Goal: Information Seeking & Learning: Learn about a topic

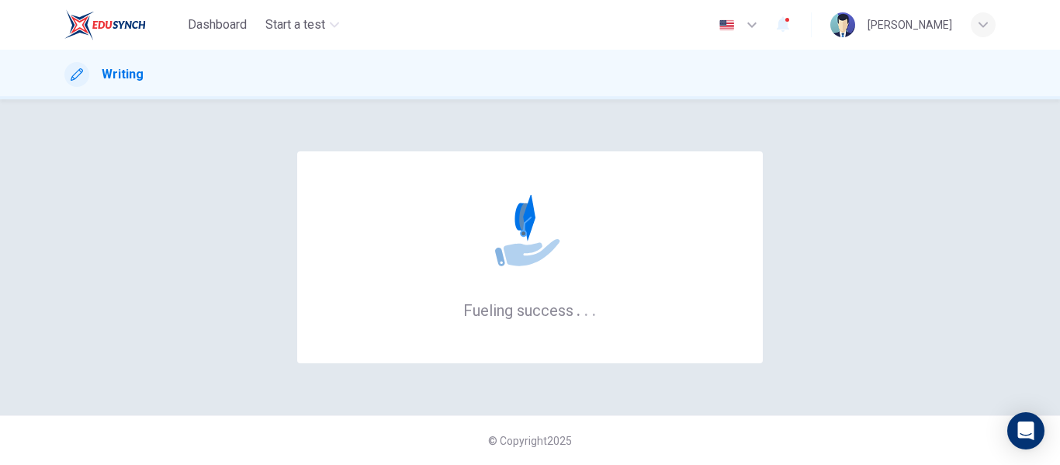
click at [237, 156] on div "Fueling success . . ." at bounding box center [529, 257] width 931 height 254
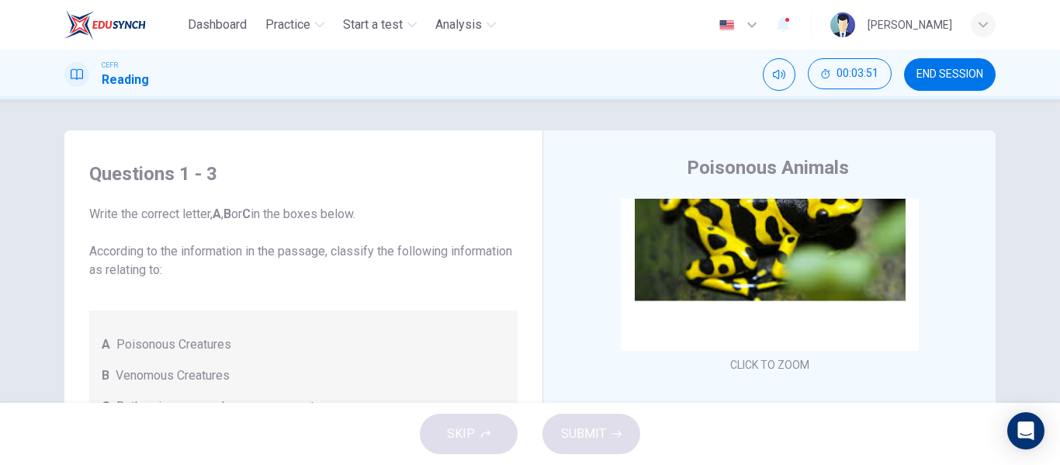
click at [934, 66] on button "END SESSION" at bounding box center [950, 74] width 92 height 33
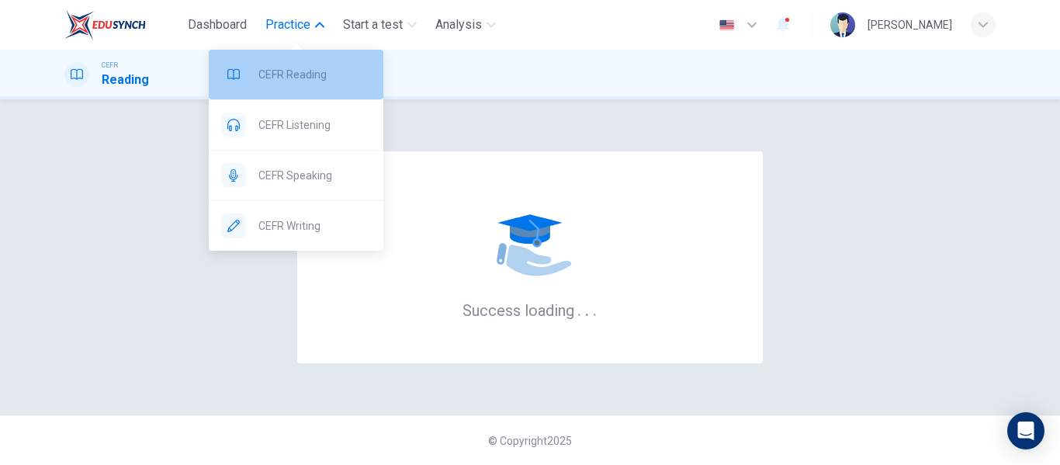
click at [296, 79] on span "CEFR Reading" at bounding box center [314, 74] width 112 height 19
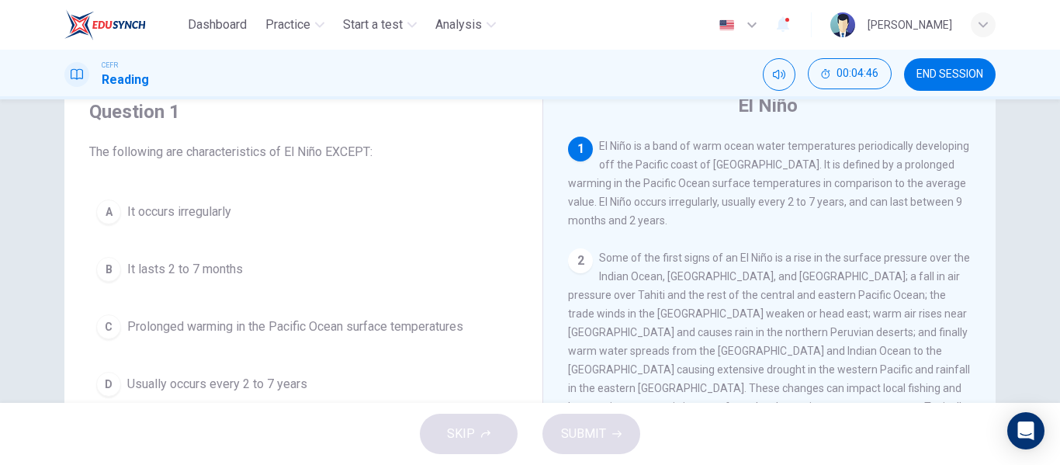
scroll to position [65, 0]
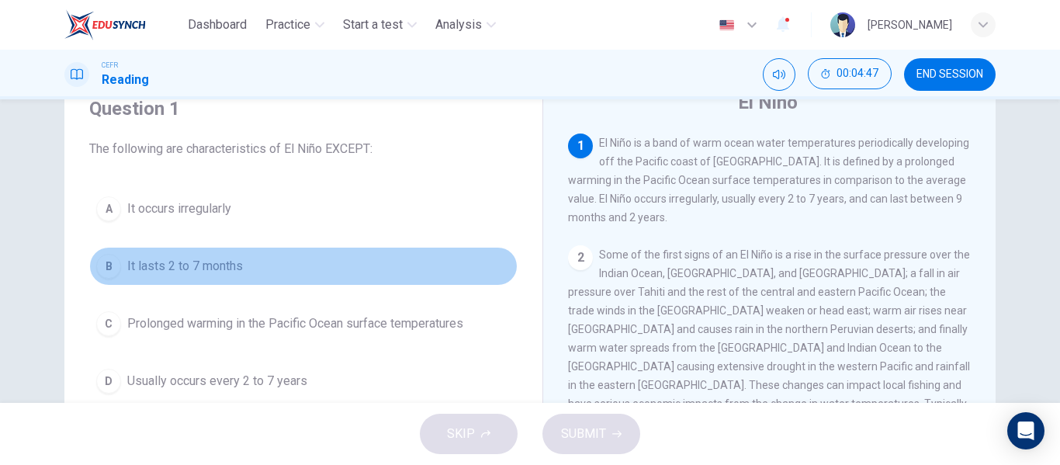
click at [201, 270] on span "It lasts 2 to 7 months" at bounding box center [185, 266] width 116 height 19
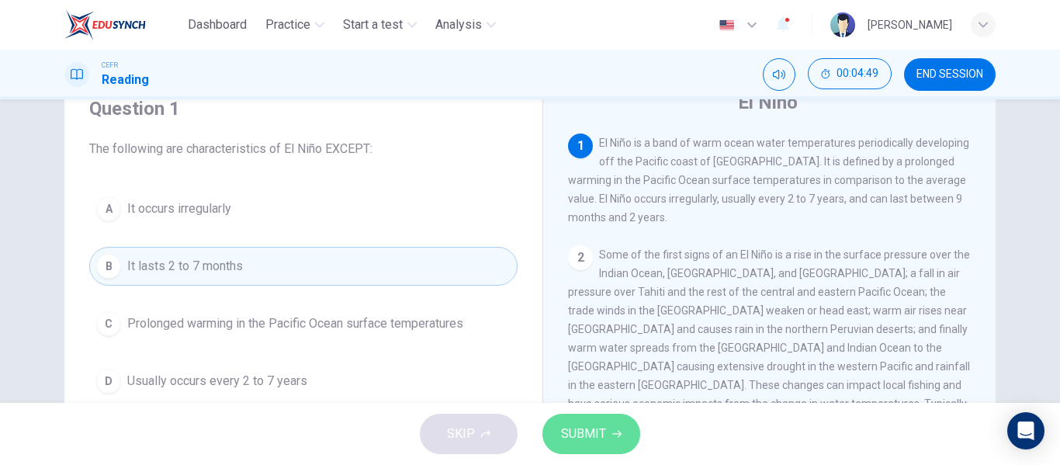
click at [599, 426] on span "SUBMIT" at bounding box center [583, 434] width 45 height 22
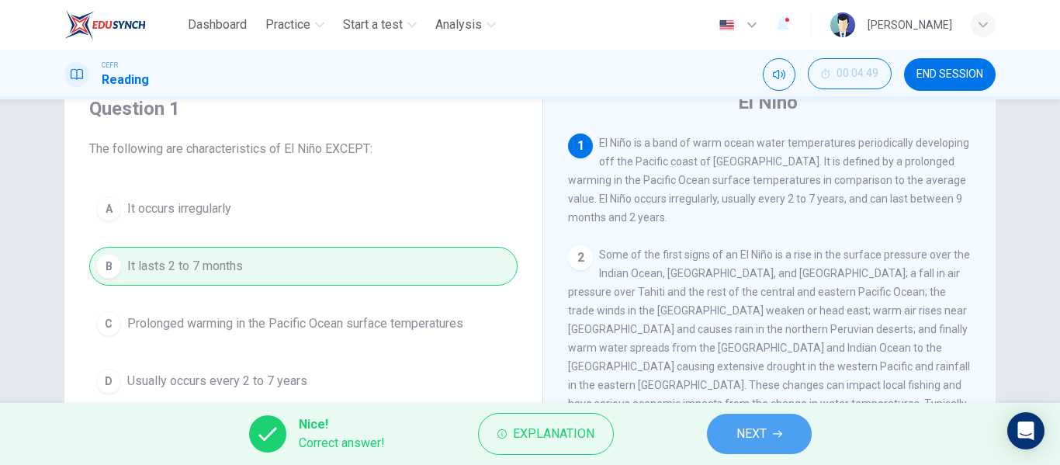
click at [739, 439] on span "NEXT" at bounding box center [751, 434] width 30 height 22
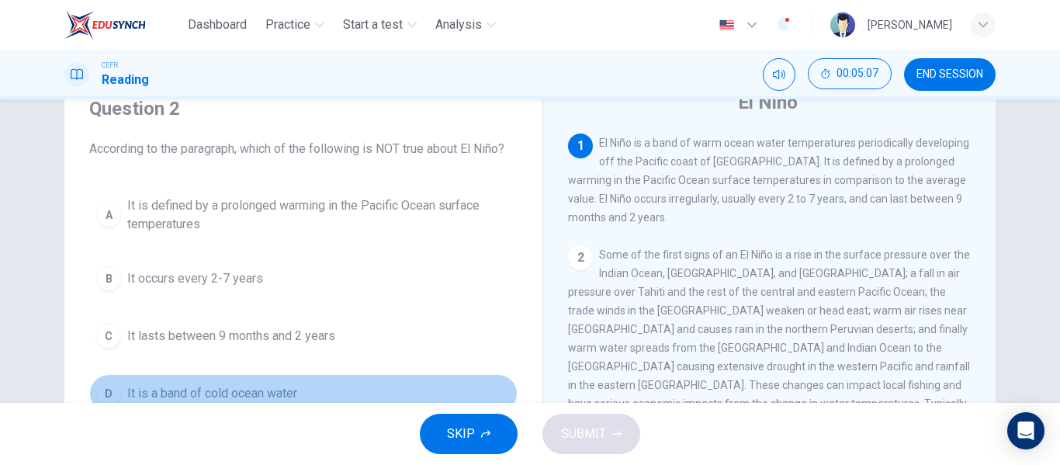
click at [279, 391] on span "It is a band of cold ocean water" at bounding box center [212, 393] width 170 height 19
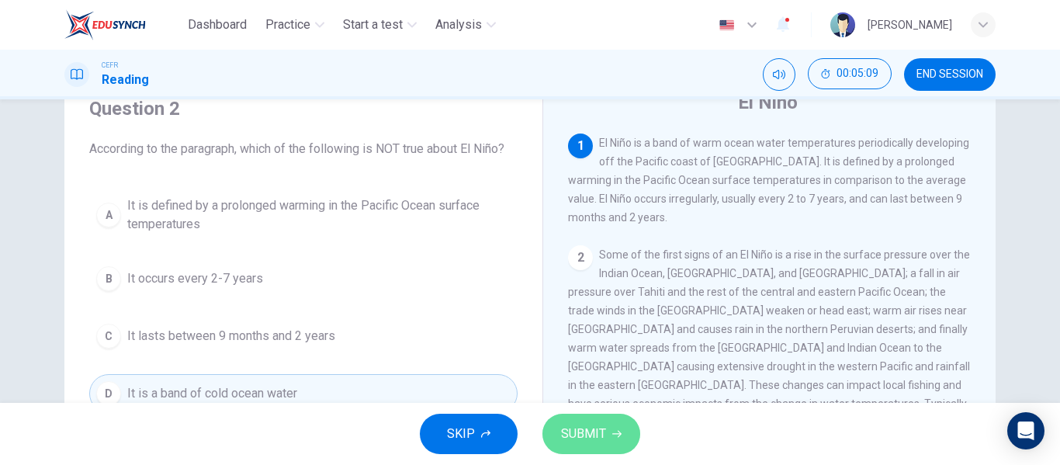
click at [566, 438] on span "SUBMIT" at bounding box center [583, 434] width 45 height 22
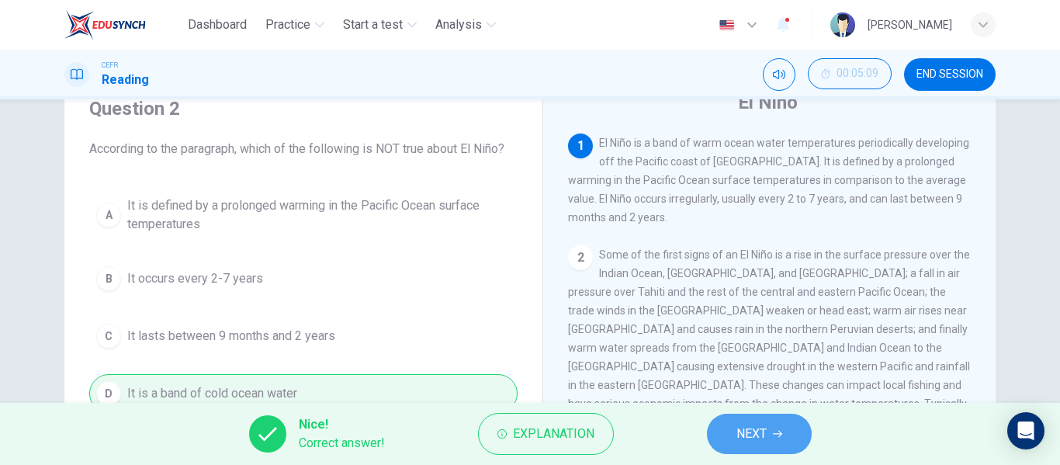
click at [742, 435] on span "NEXT" at bounding box center [751, 434] width 30 height 22
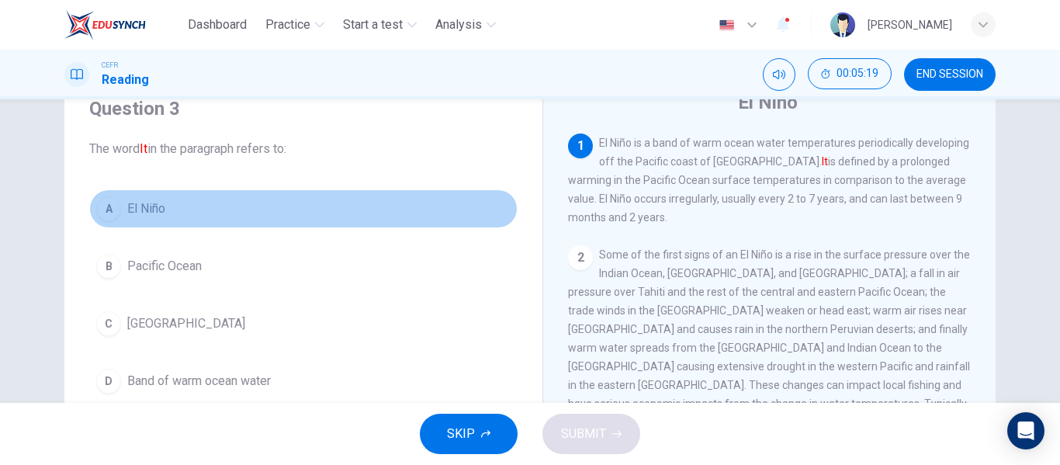
click at [213, 218] on button "A El Niño" at bounding box center [303, 208] width 428 height 39
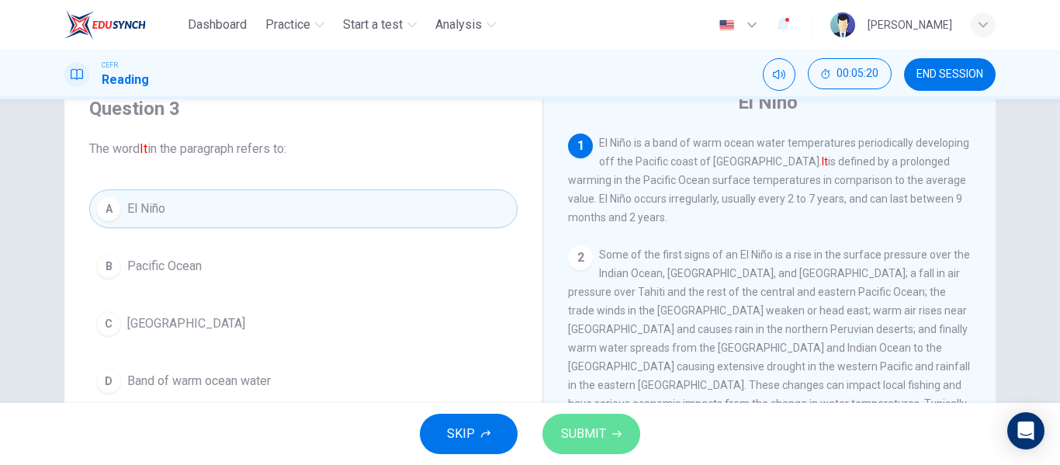
click at [592, 418] on button "SUBMIT" at bounding box center [591, 434] width 98 height 40
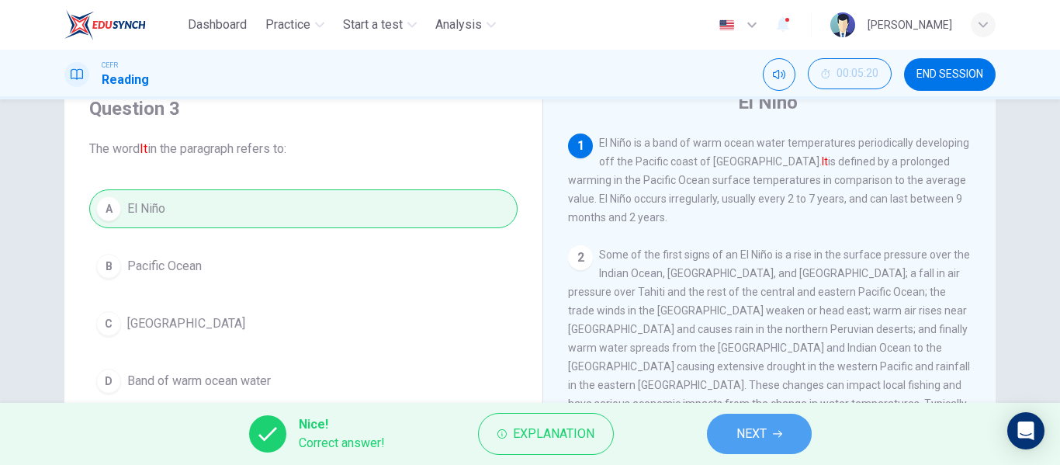
click at [760, 431] on span "NEXT" at bounding box center [751, 434] width 30 height 22
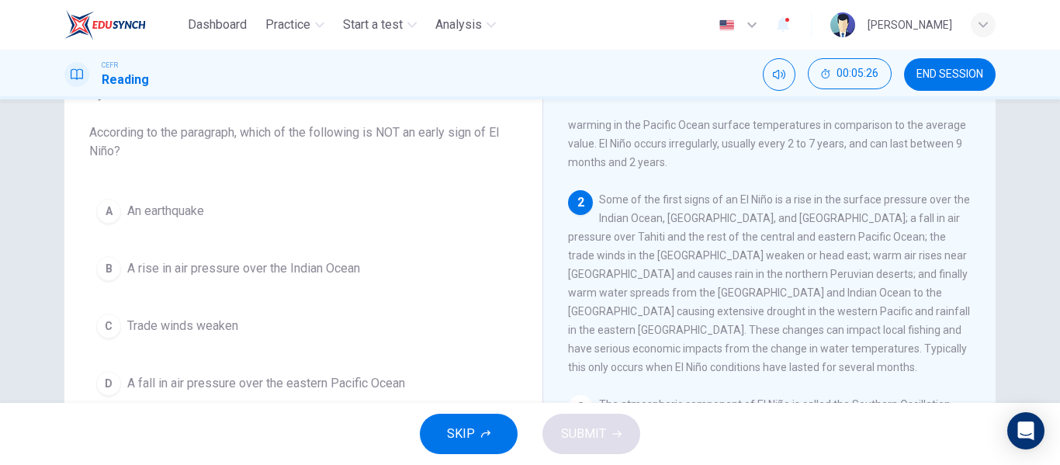
scroll to position [40, 0]
click at [270, 230] on div "A An earthquake B A rise in air pressure over the Indian Ocean C Trade winds we…" at bounding box center [303, 297] width 428 height 211
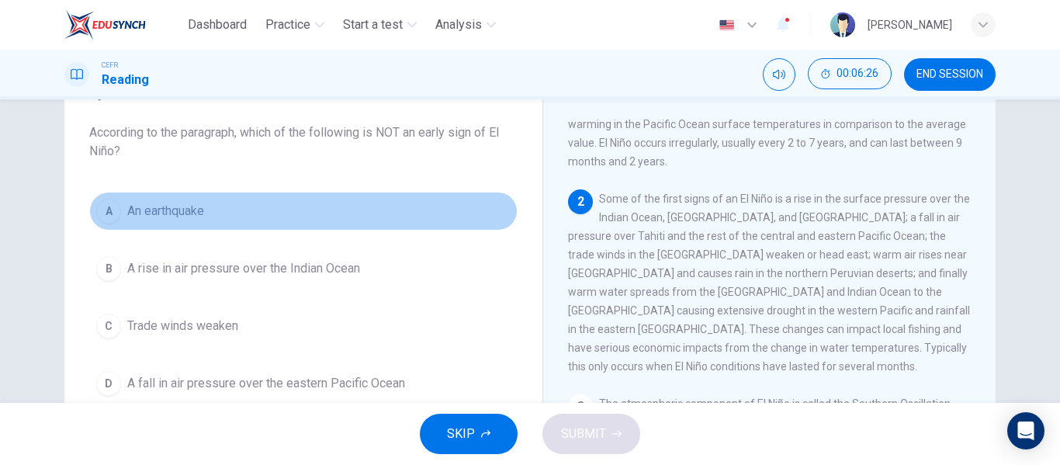
click at [202, 196] on button "A An earthquake" at bounding box center [303, 211] width 428 height 39
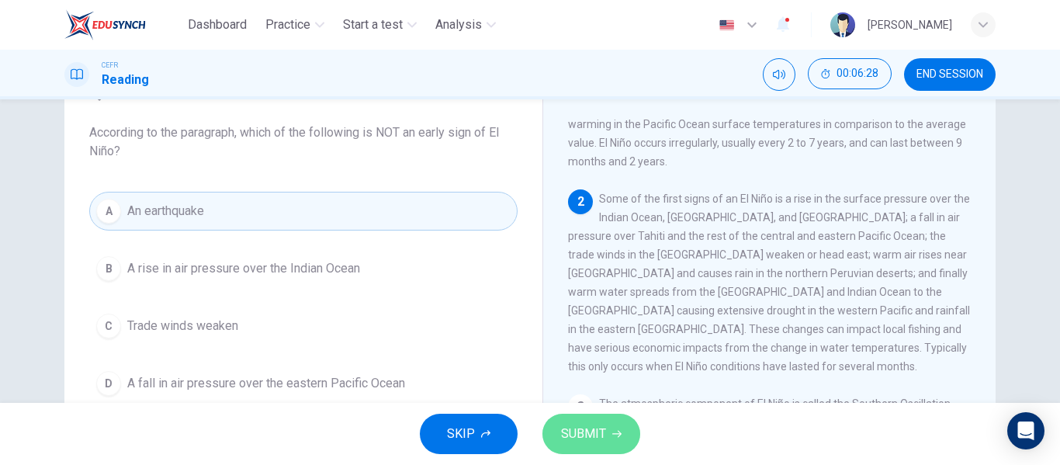
click at [581, 427] on span "SUBMIT" at bounding box center [583, 434] width 45 height 22
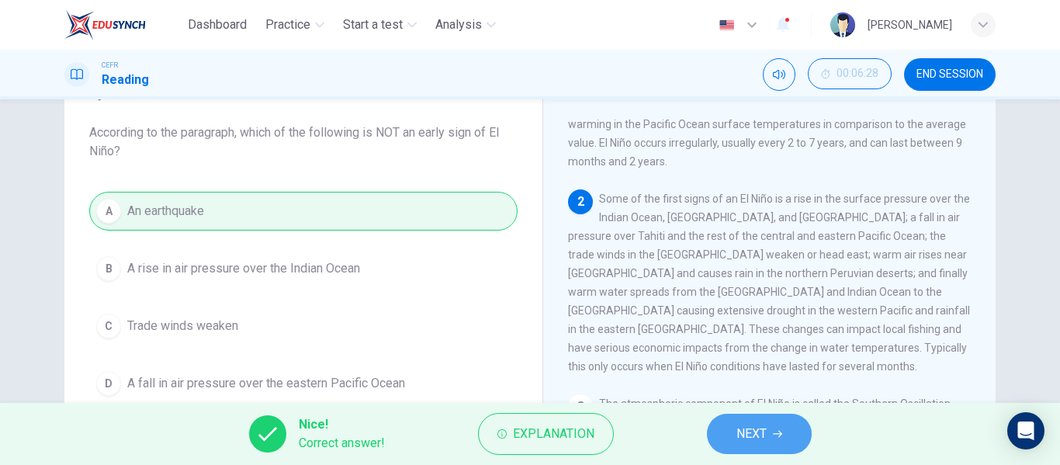
click at [741, 443] on span "NEXT" at bounding box center [751, 434] width 30 height 22
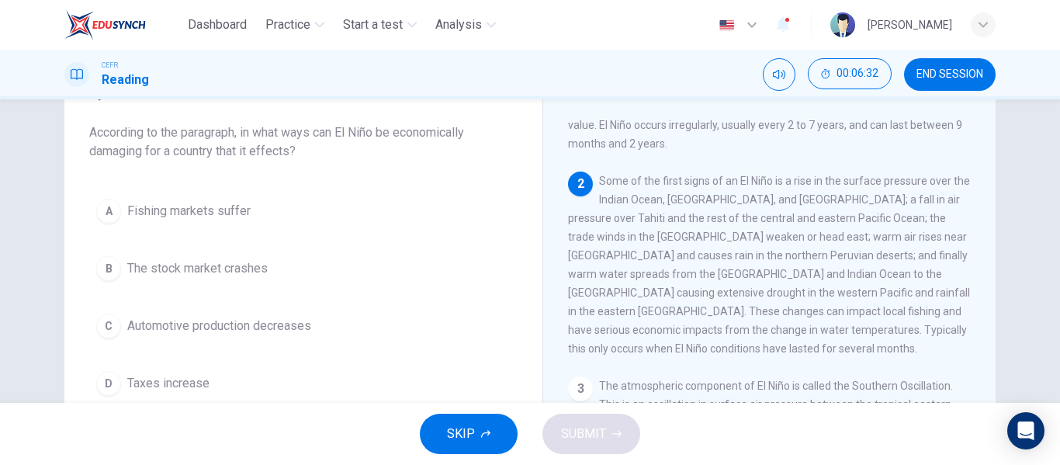
scroll to position [58, 0]
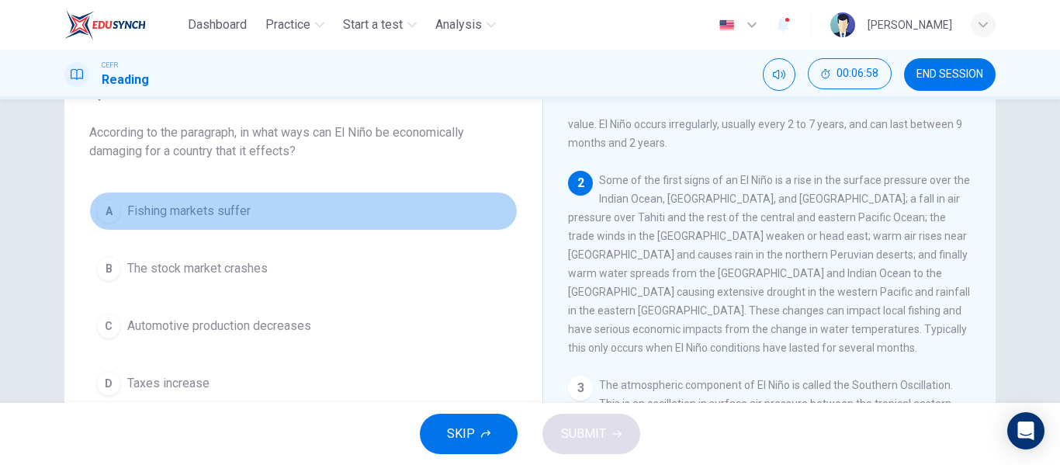
click at [261, 213] on button "A Fishing markets suffer" at bounding box center [303, 211] width 428 height 39
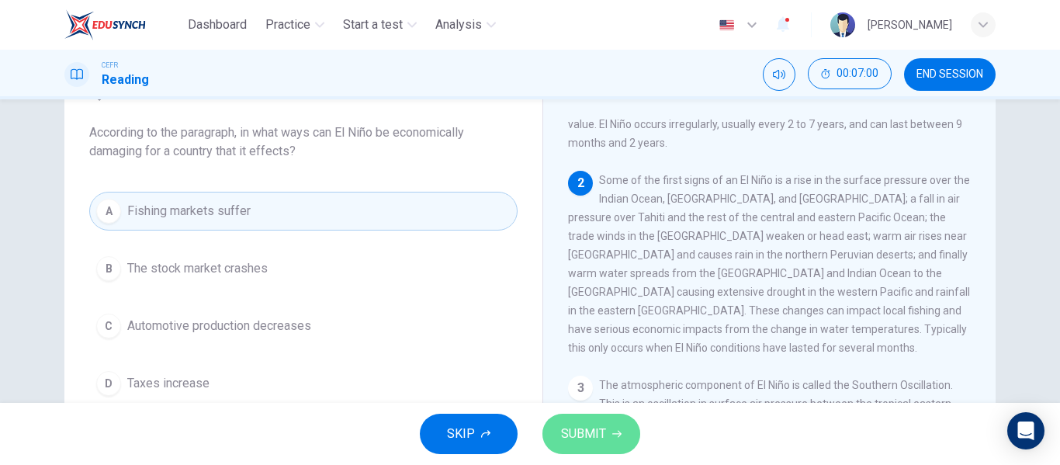
click at [580, 424] on span "SUBMIT" at bounding box center [583, 434] width 45 height 22
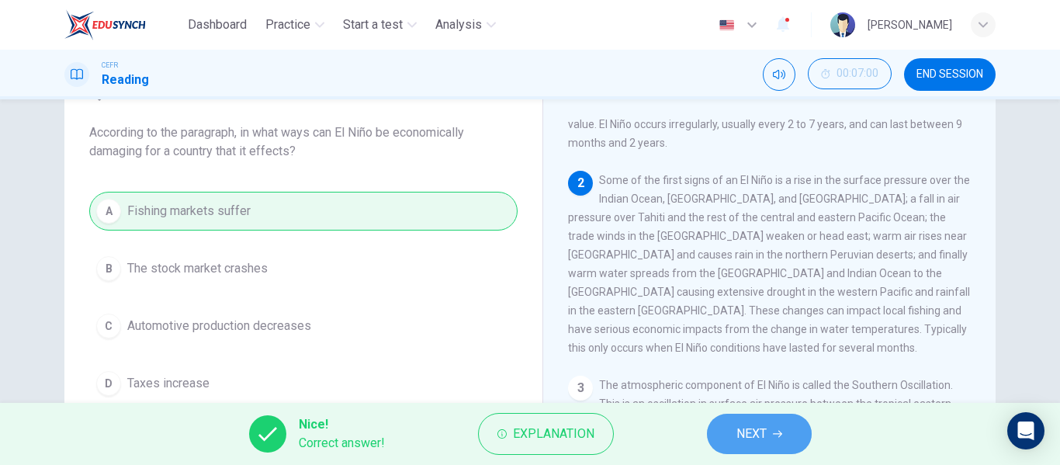
click at [750, 431] on span "NEXT" at bounding box center [751, 434] width 30 height 22
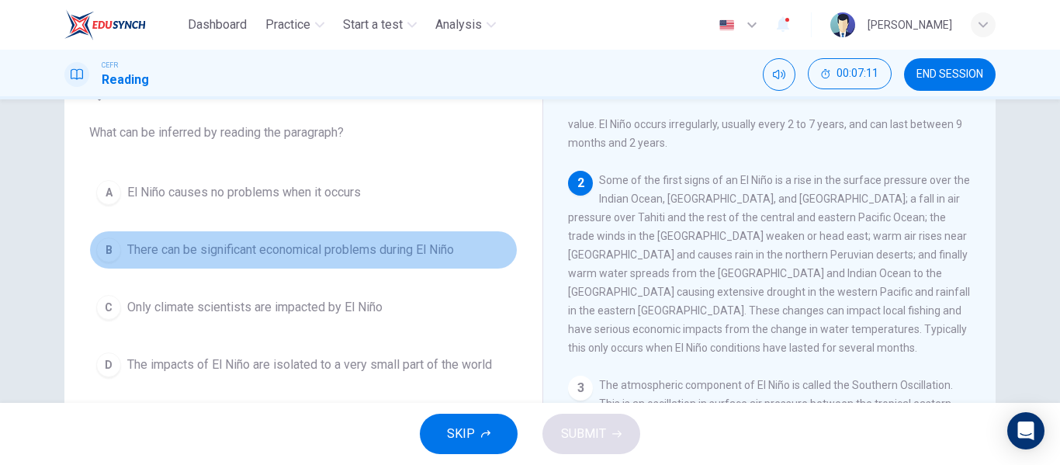
click at [364, 242] on span "There can be significant economical problems during El Niño" at bounding box center [290, 250] width 327 height 19
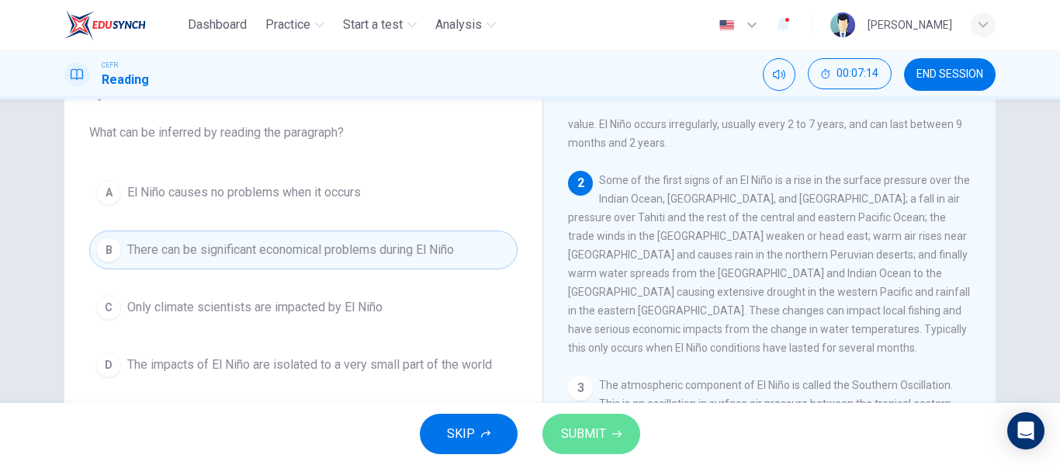
click at [572, 427] on span "SUBMIT" at bounding box center [583, 434] width 45 height 22
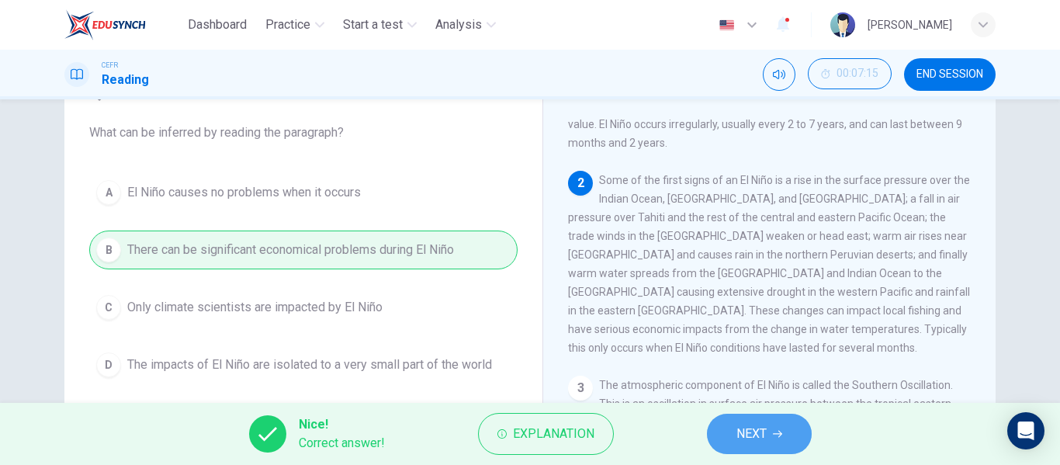
click at [747, 438] on span "NEXT" at bounding box center [751, 434] width 30 height 22
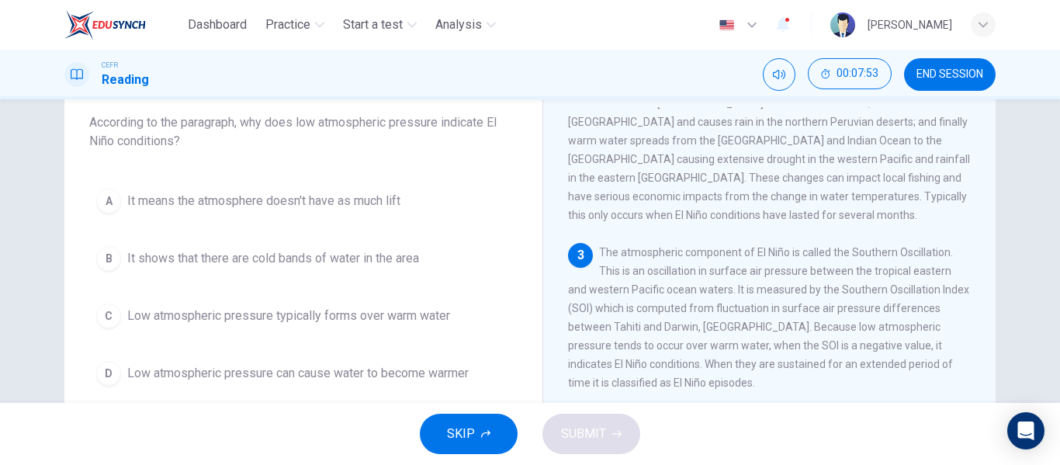
scroll to position [95, 0]
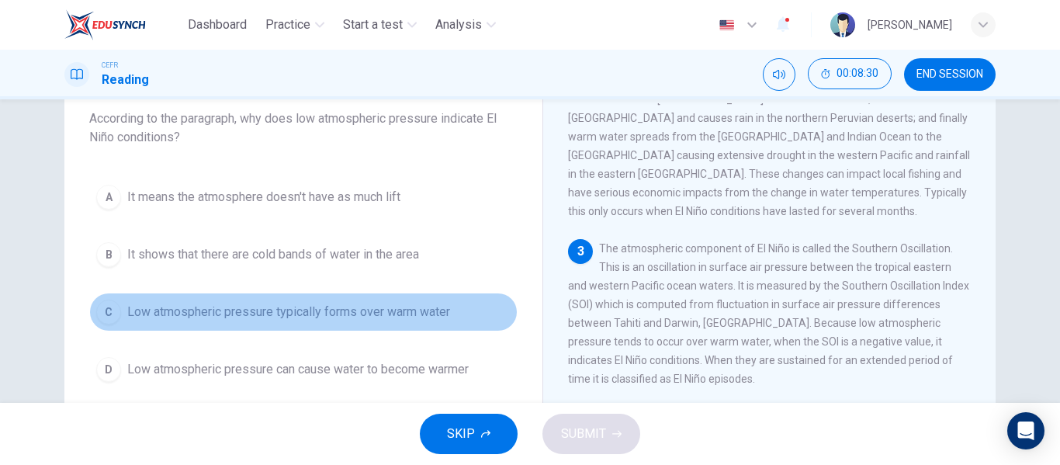
click at [299, 313] on span "Low atmospheric pressure typically forms over warm water" at bounding box center [288, 312] width 323 height 19
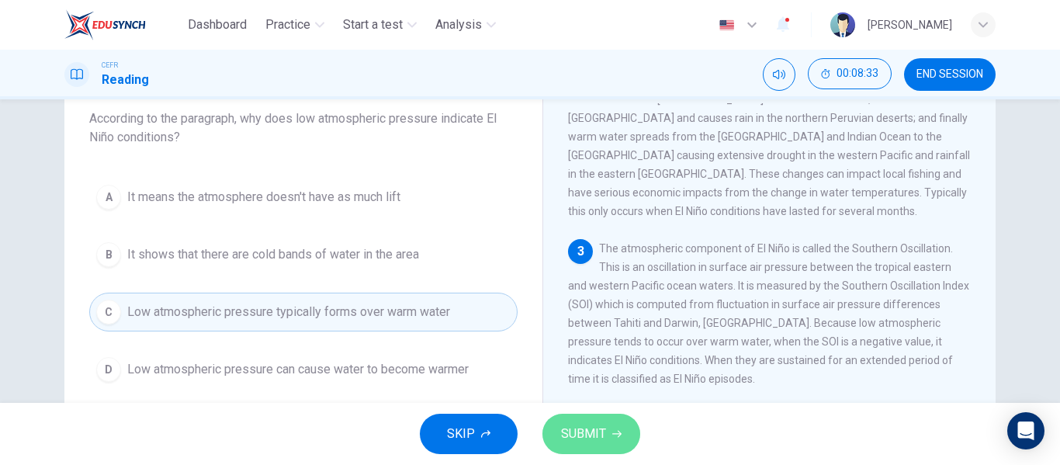
click at [590, 436] on span "SUBMIT" at bounding box center [583, 434] width 45 height 22
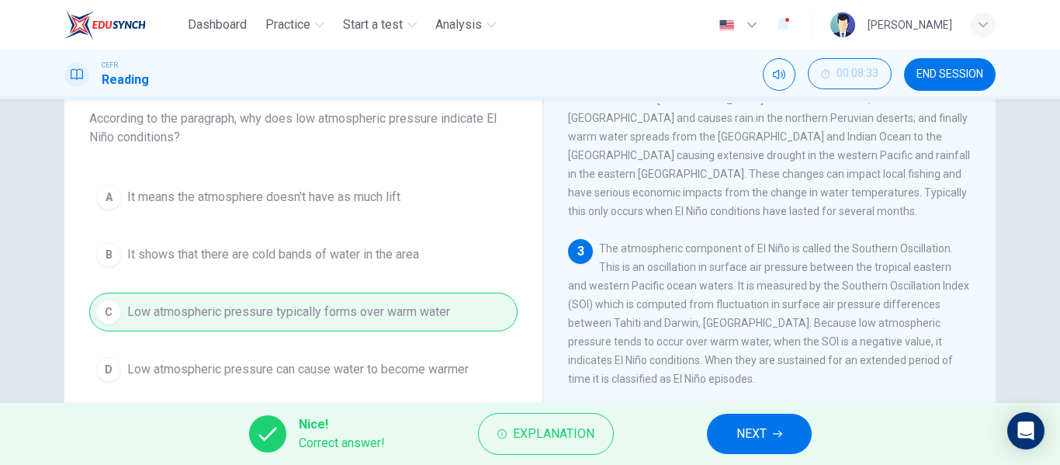
click at [758, 427] on span "NEXT" at bounding box center [751, 434] width 30 height 22
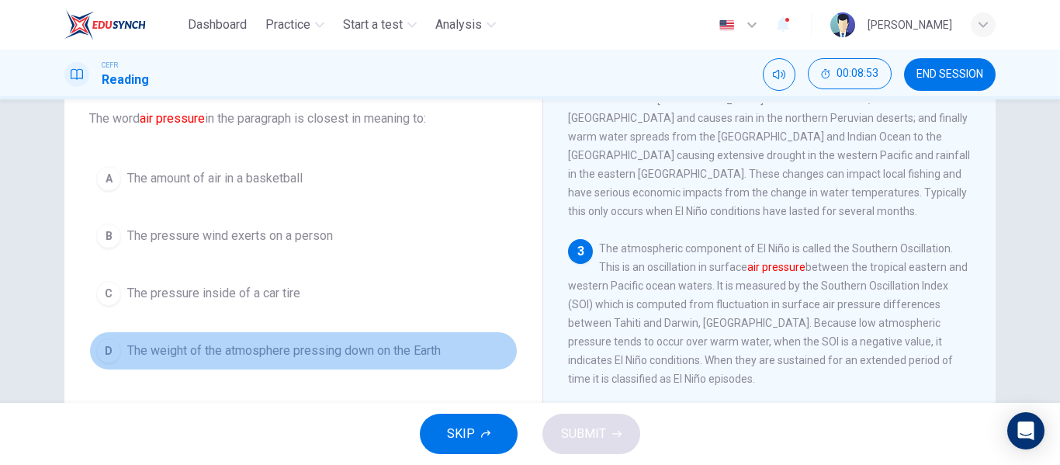
click at [347, 349] on span "The weight of the atmosphere pressing down on the Earth" at bounding box center [283, 350] width 313 height 19
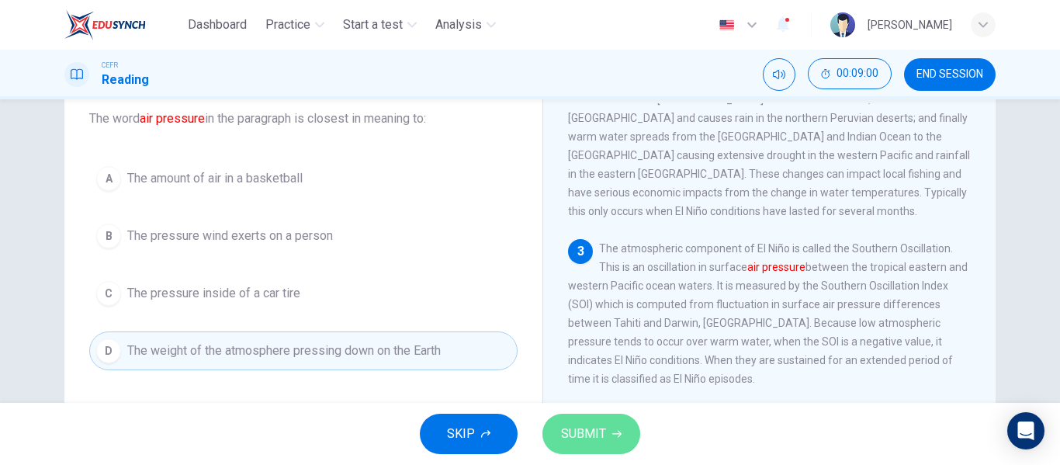
click at [588, 424] on span "SUBMIT" at bounding box center [583, 434] width 45 height 22
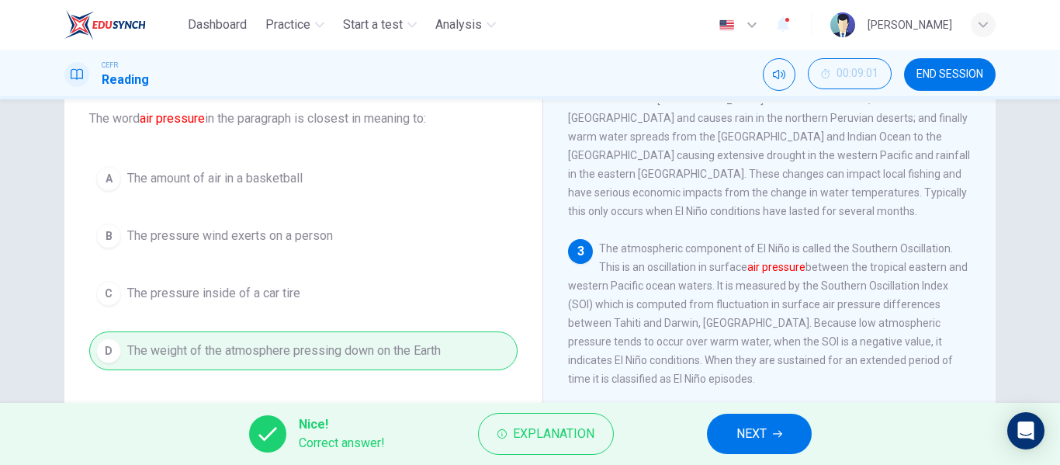
click at [726, 422] on button "NEXT" at bounding box center [759, 434] width 105 height 40
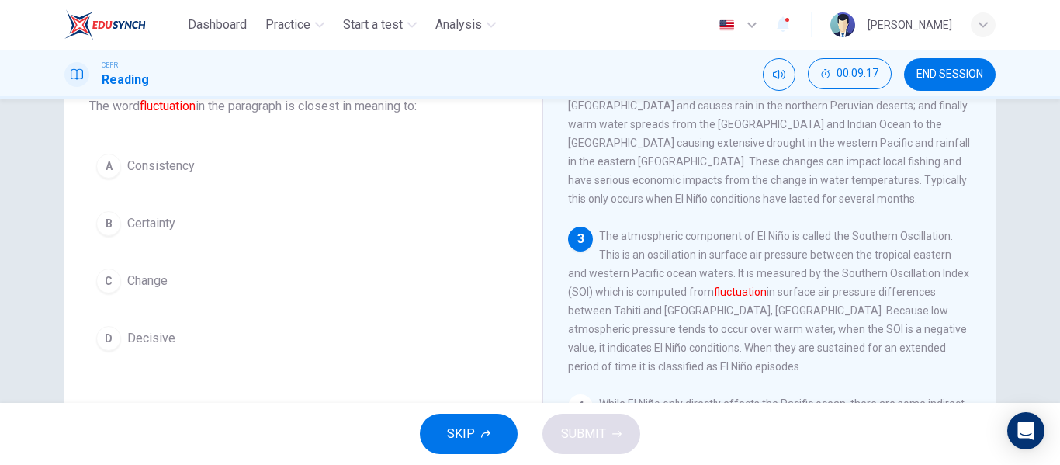
scroll to position [77, 0]
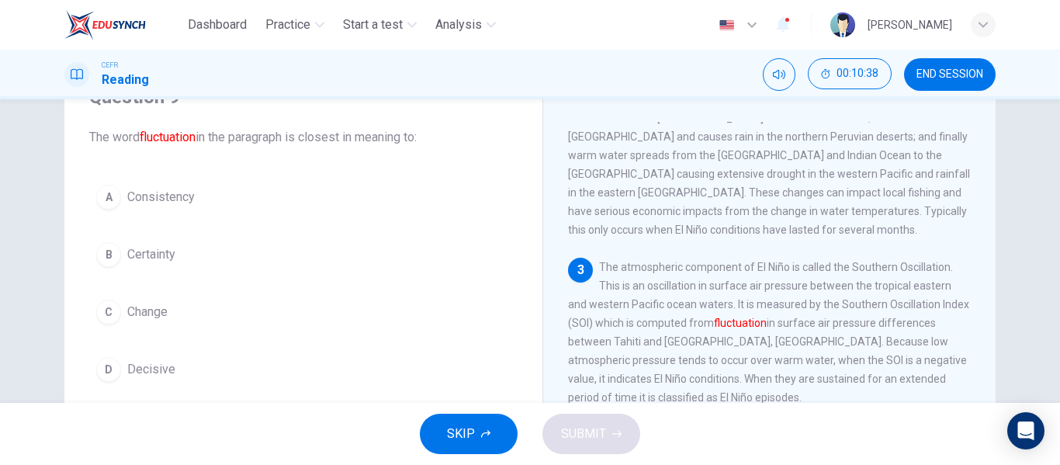
click at [200, 317] on button "C Change" at bounding box center [303, 311] width 428 height 39
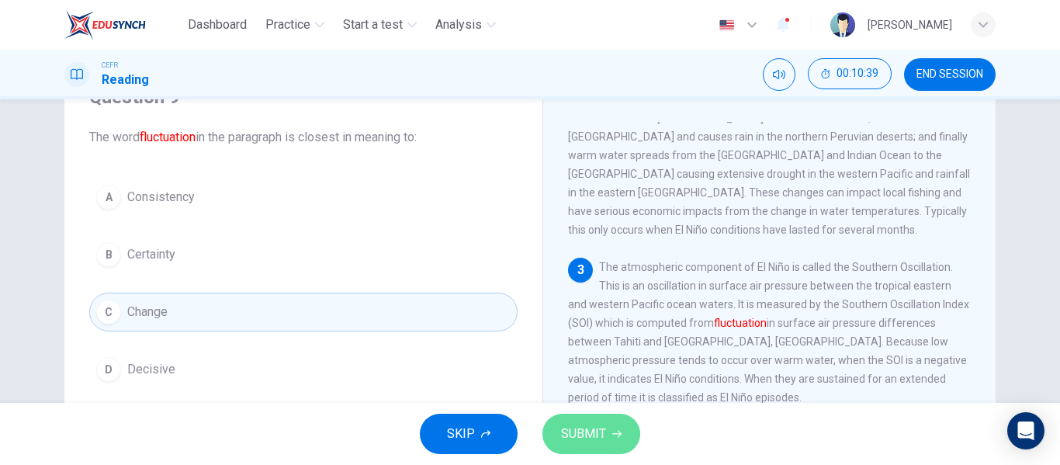
click at [584, 436] on span "SUBMIT" at bounding box center [583, 434] width 45 height 22
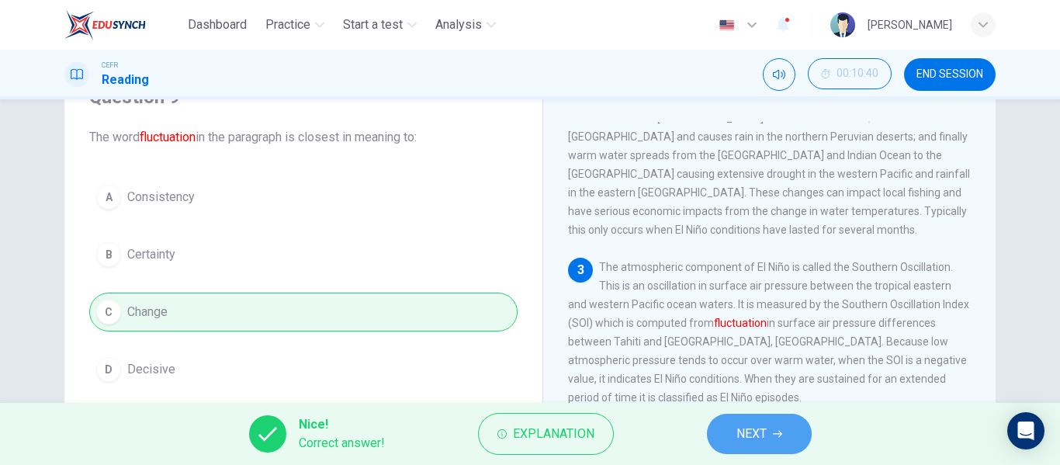
click at [779, 432] on icon "button" at bounding box center [777, 433] width 9 height 9
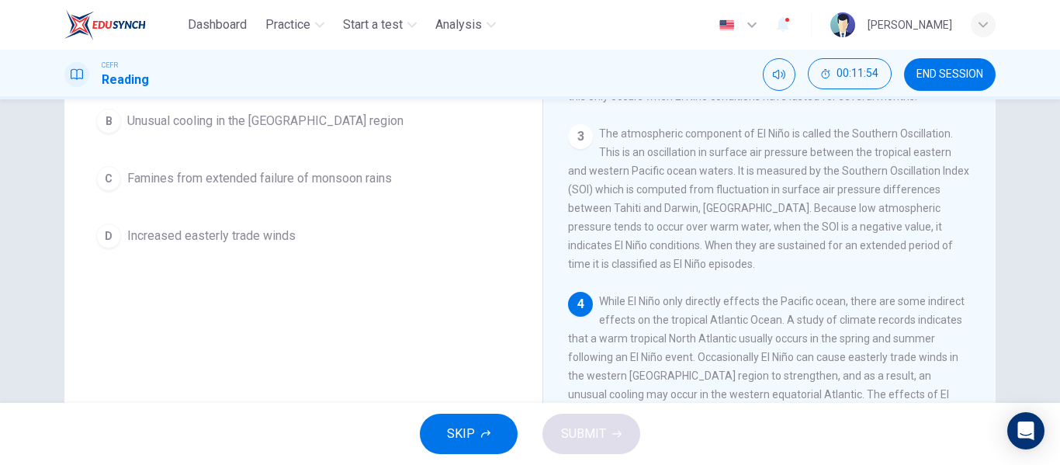
scroll to position [209, 0]
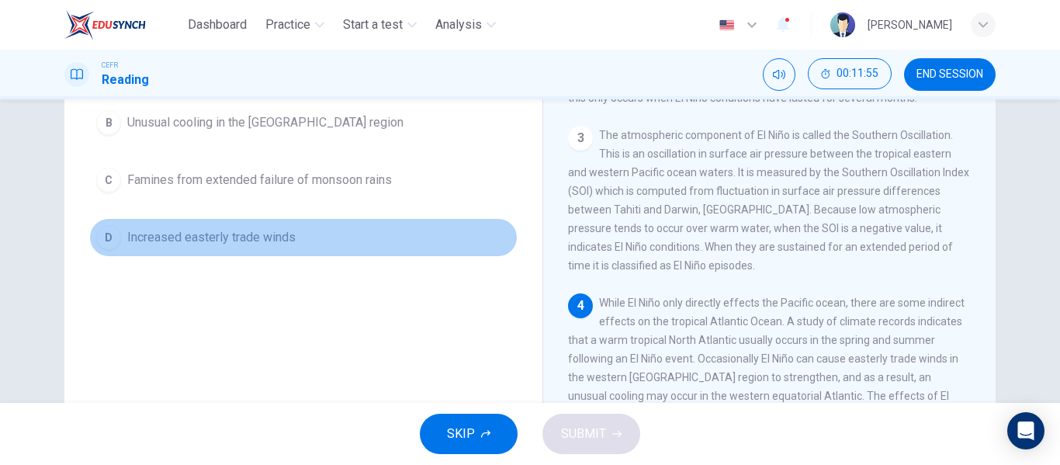
click at [236, 250] on button "D Increased easterly trade winds" at bounding box center [303, 237] width 428 height 39
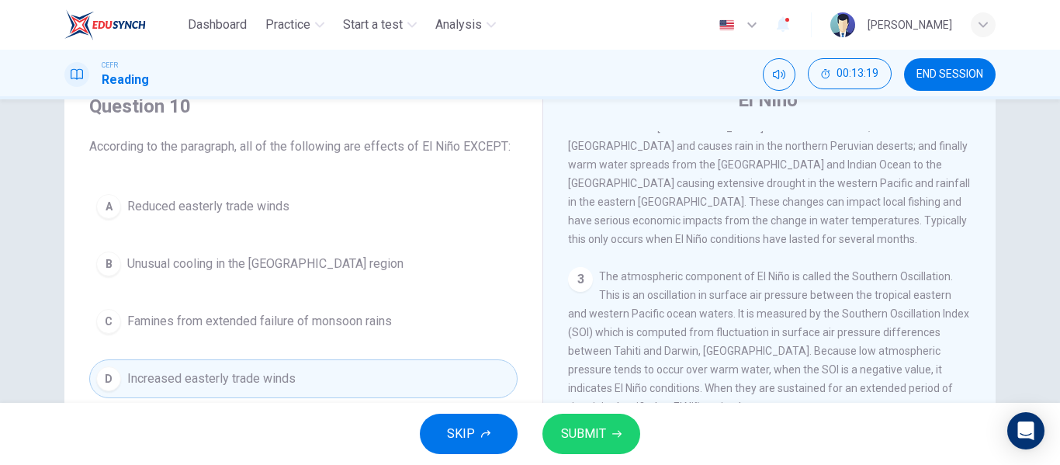
scroll to position [67, 0]
click at [296, 220] on button "A Reduced easterly trade winds" at bounding box center [303, 207] width 428 height 39
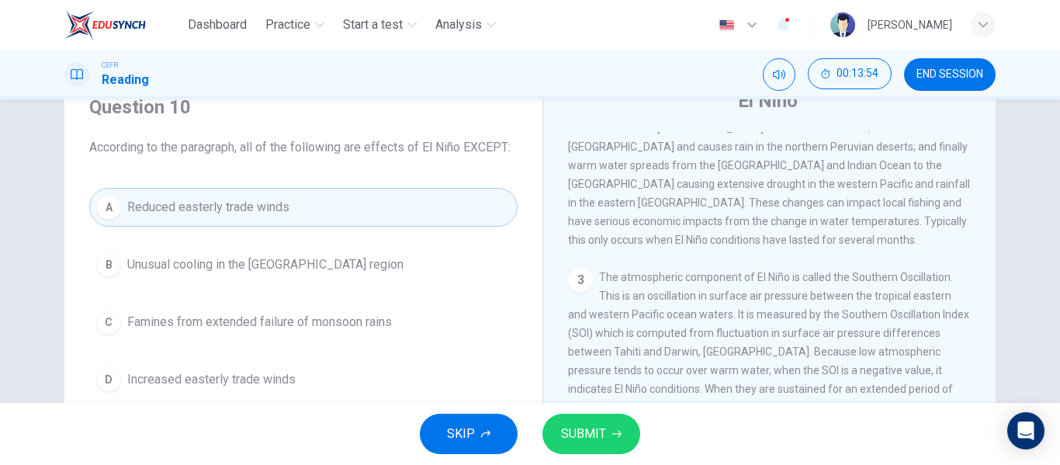
click at [604, 443] on span "SUBMIT" at bounding box center [583, 434] width 45 height 22
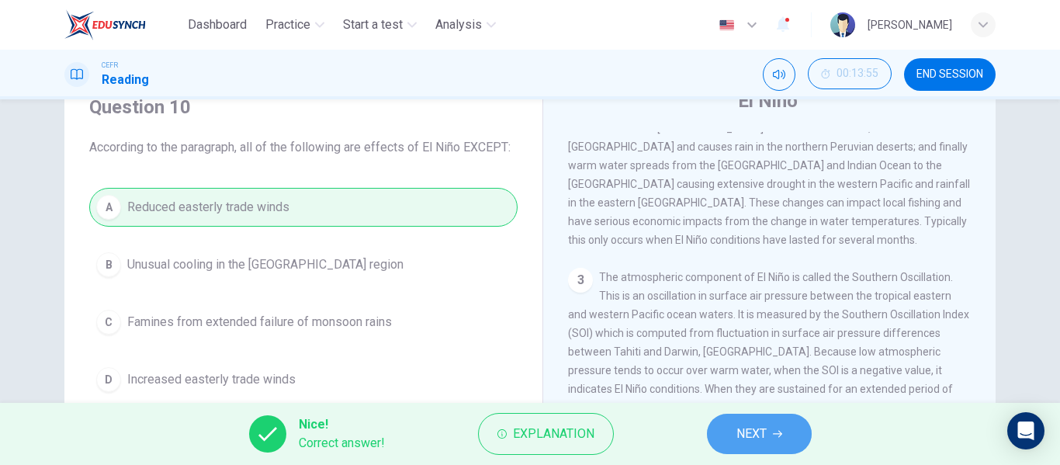
click at [777, 438] on button "NEXT" at bounding box center [759, 434] width 105 height 40
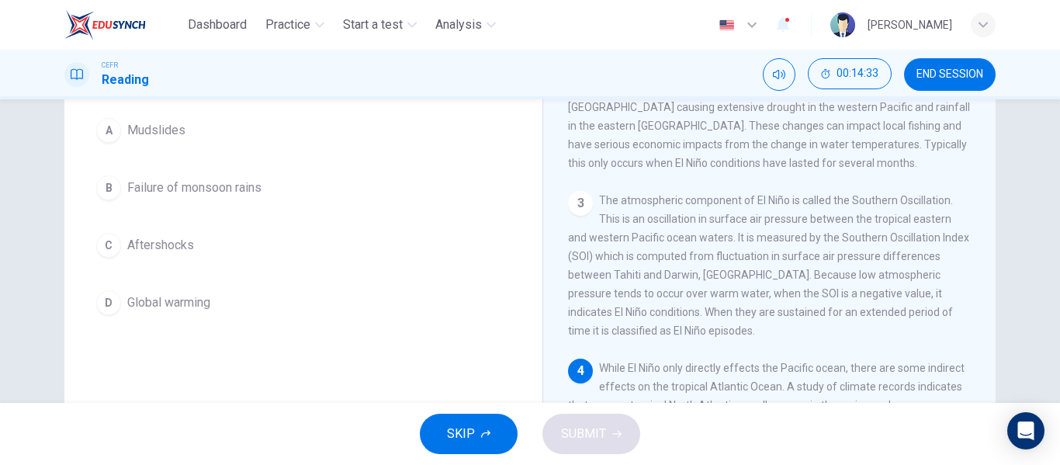
scroll to position [143, 0]
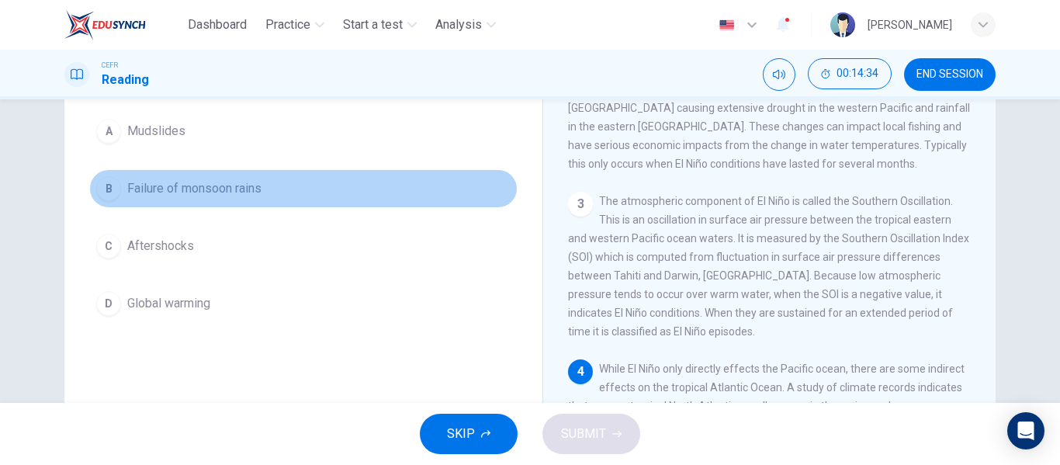
click at [245, 208] on button "B Failure of monsoon rains" at bounding box center [303, 188] width 428 height 39
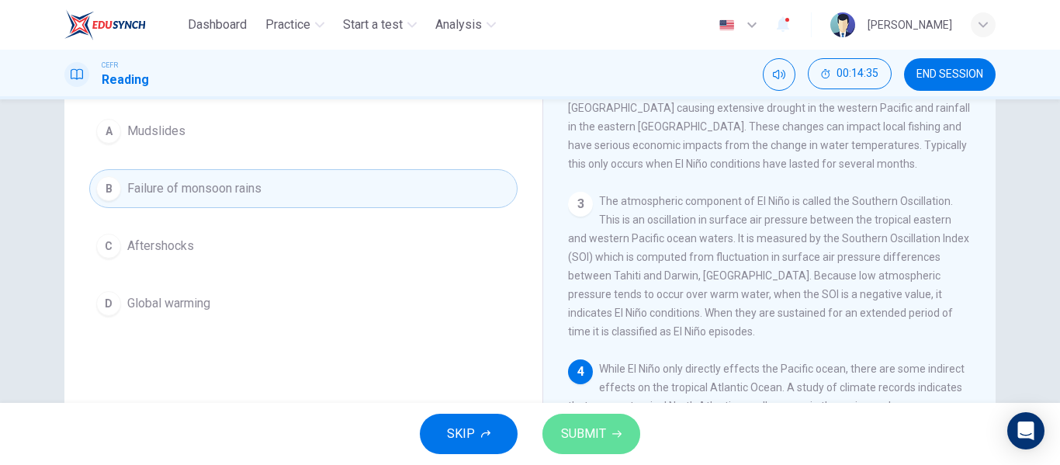
click at [593, 421] on button "SUBMIT" at bounding box center [591, 434] width 98 height 40
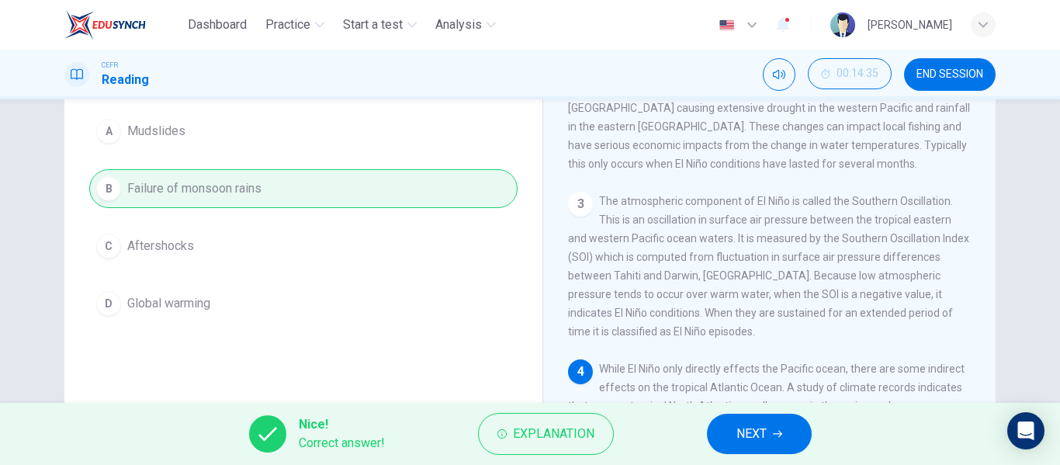
click at [774, 441] on button "NEXT" at bounding box center [759, 434] width 105 height 40
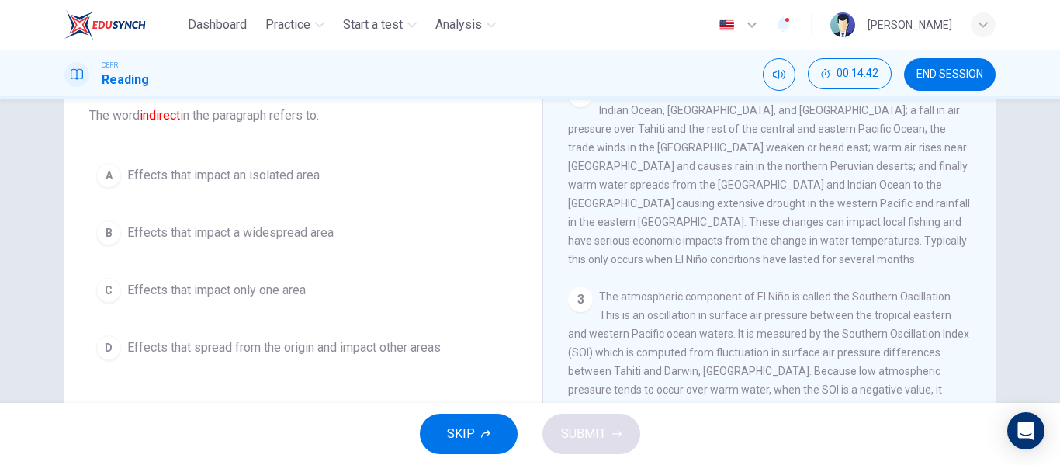
scroll to position [98, 0]
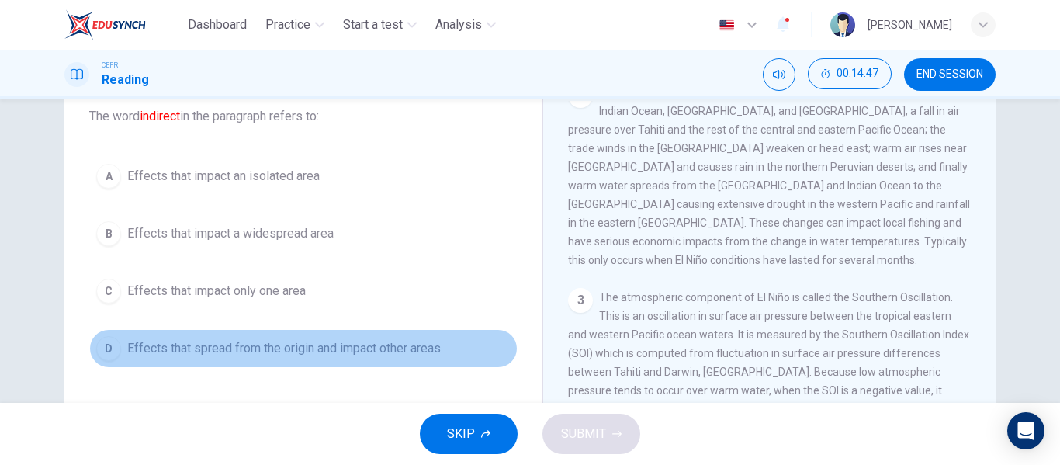
click at [294, 351] on span "Effects that spread from the origin and impact other areas" at bounding box center [283, 348] width 313 height 19
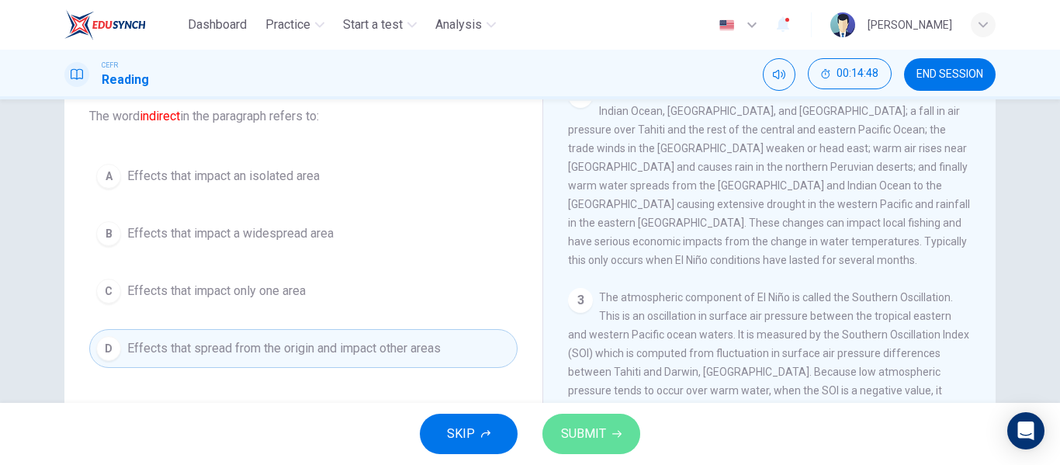
click at [582, 425] on span "SUBMIT" at bounding box center [583, 434] width 45 height 22
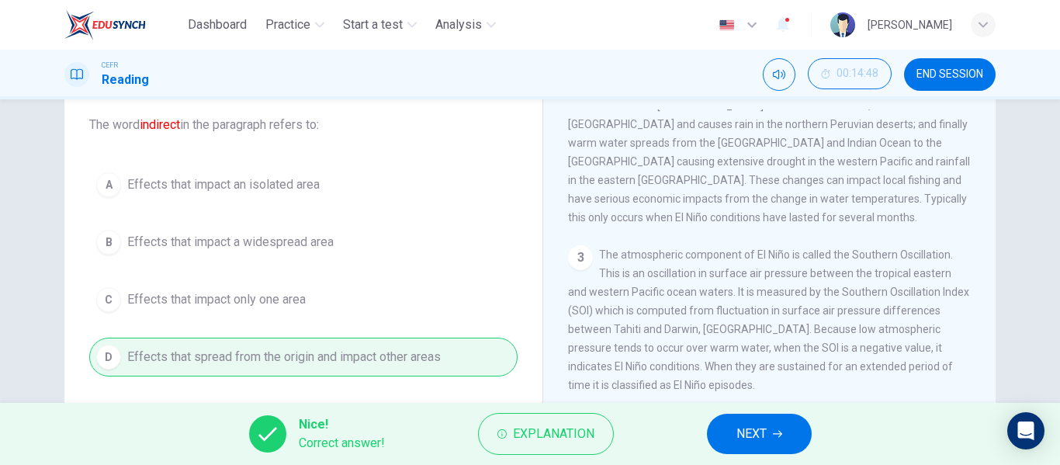
scroll to position [172, 0]
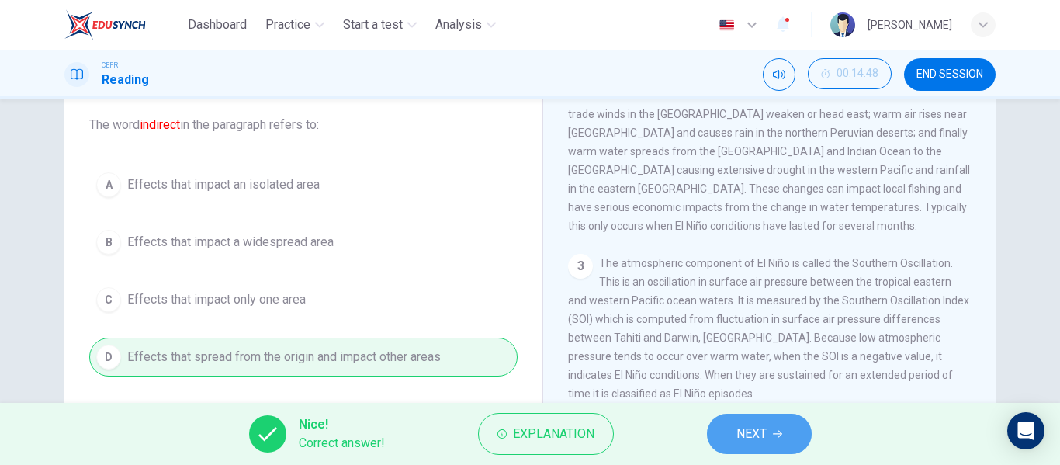
click at [764, 431] on span "NEXT" at bounding box center [751, 434] width 30 height 22
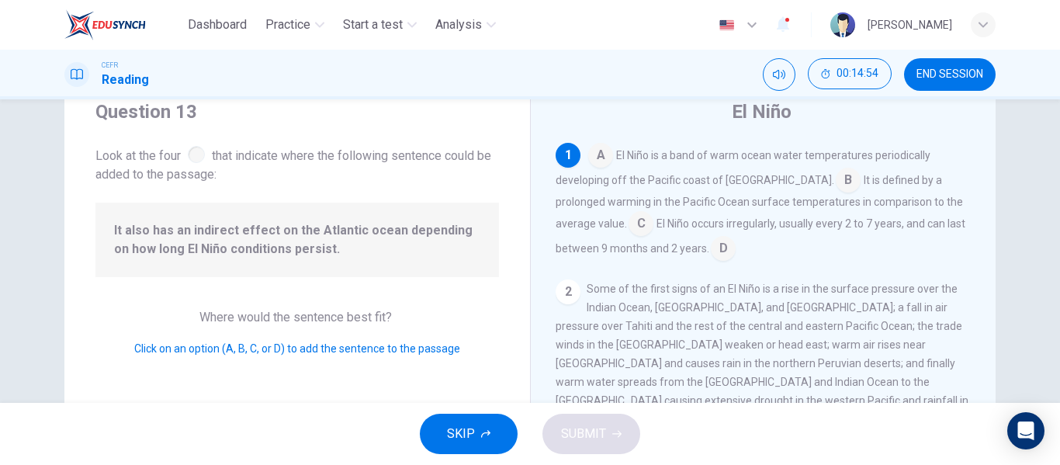
scroll to position [52, 0]
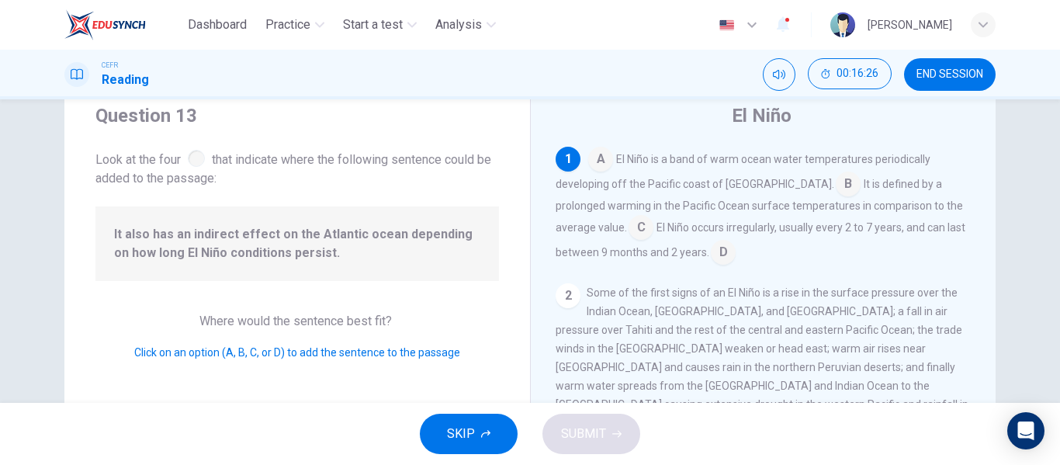
click at [628, 226] on input at bounding box center [640, 228] width 25 height 25
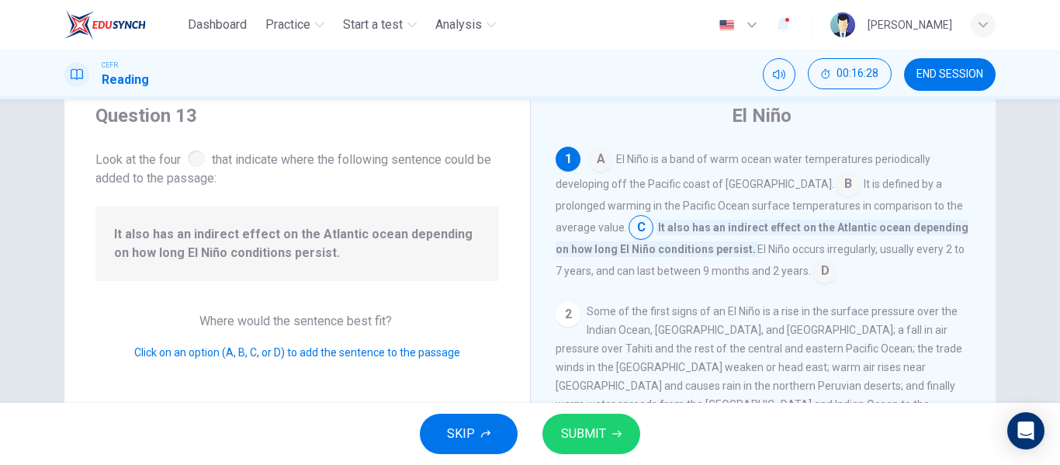
click at [589, 427] on span "SUBMIT" at bounding box center [583, 434] width 45 height 22
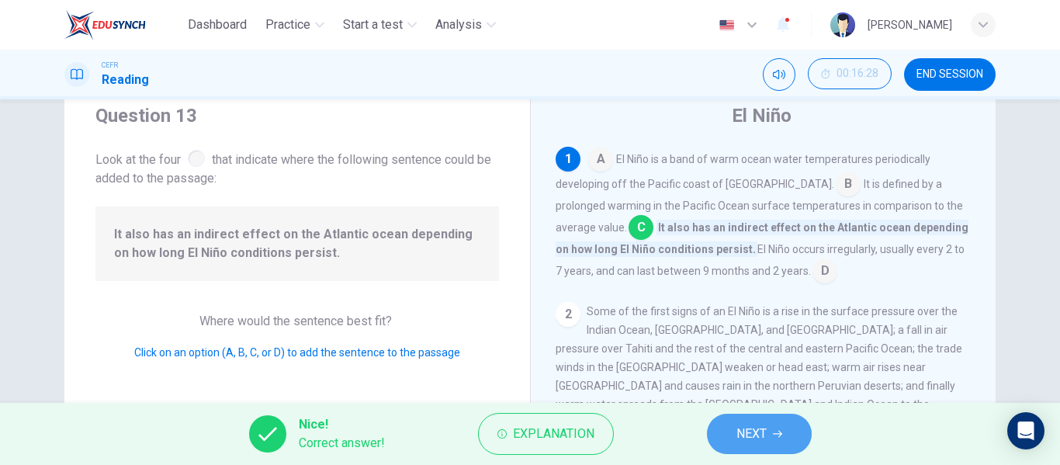
click at [761, 440] on span "NEXT" at bounding box center [751, 434] width 30 height 22
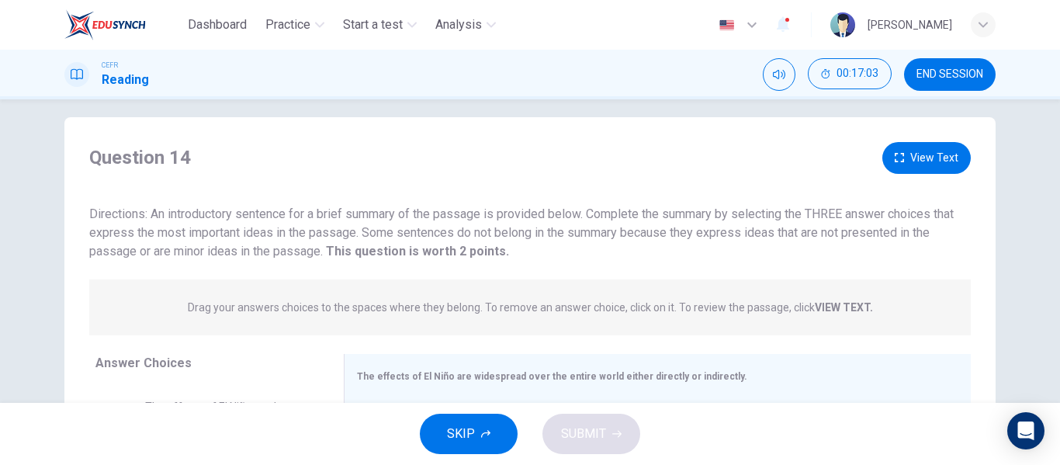
scroll to position [12, 0]
click at [936, 168] on button "View Text" at bounding box center [926, 159] width 88 height 32
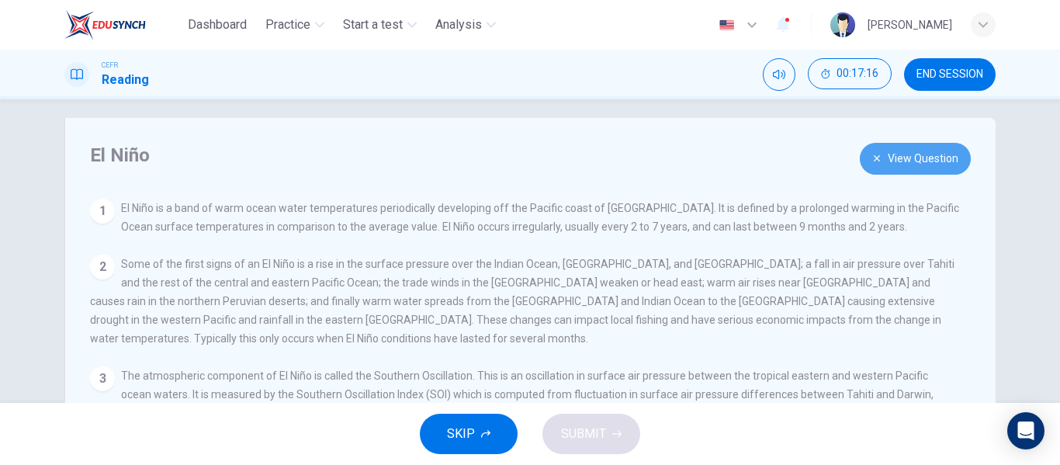
click at [914, 164] on button "View Question" at bounding box center [915, 159] width 111 height 32
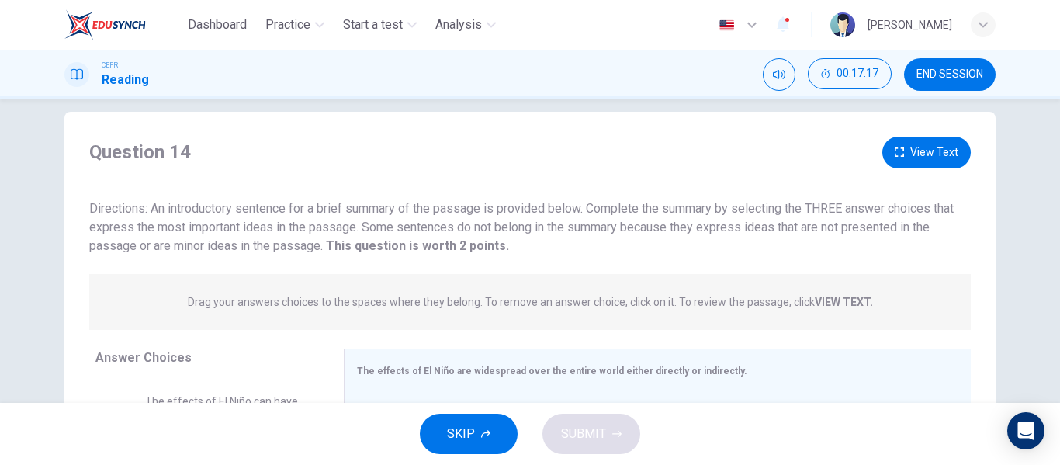
scroll to position [19, 0]
click at [922, 157] on button "View Text" at bounding box center [926, 152] width 88 height 32
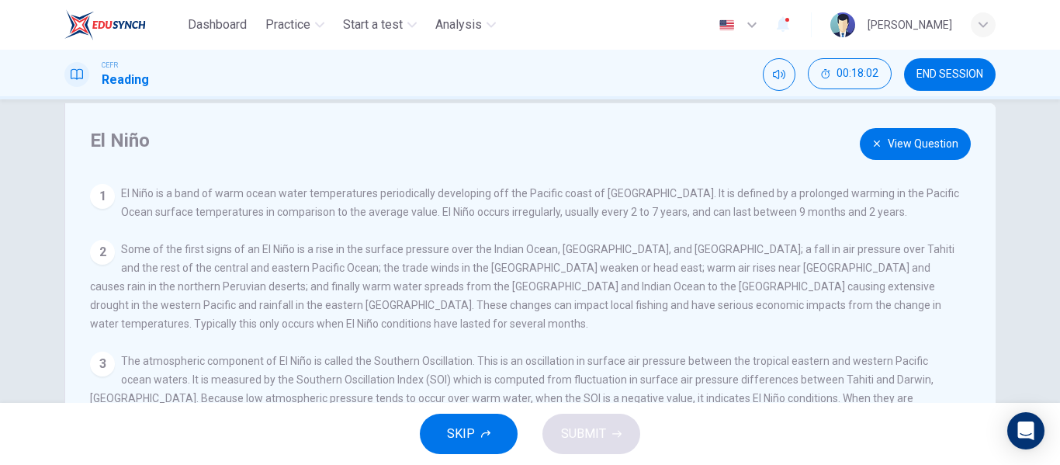
scroll to position [0, 0]
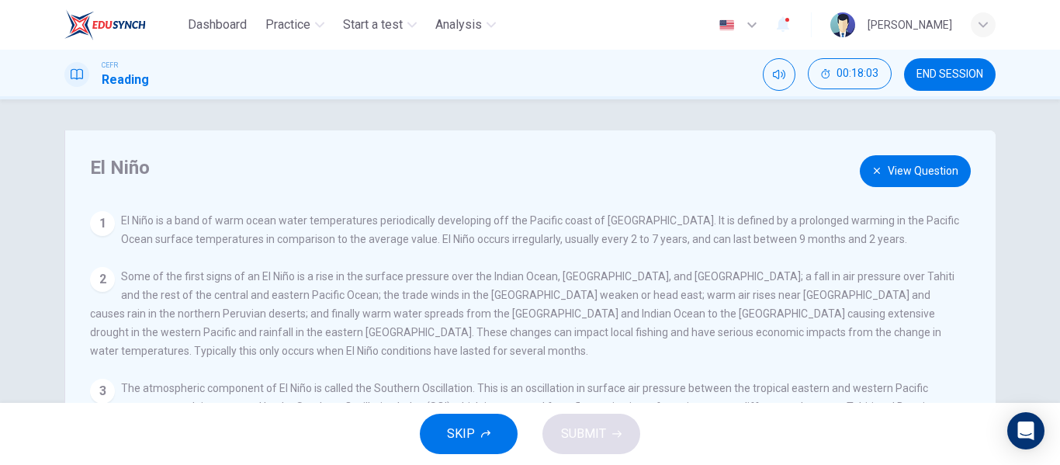
click at [882, 168] on button "View Question" at bounding box center [915, 171] width 111 height 32
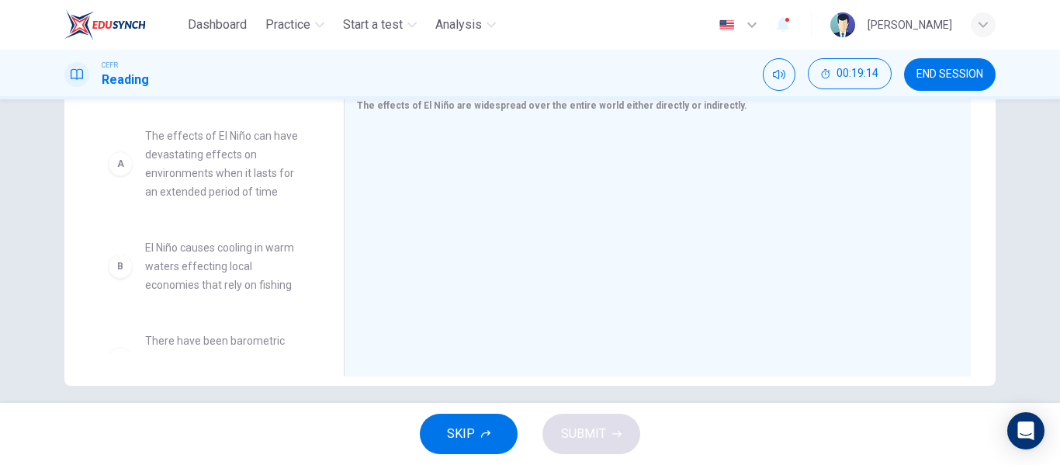
click at [123, 176] on div "A The effects of El Niño can have devastating effects on environments when it l…" at bounding box center [207, 163] width 199 height 74
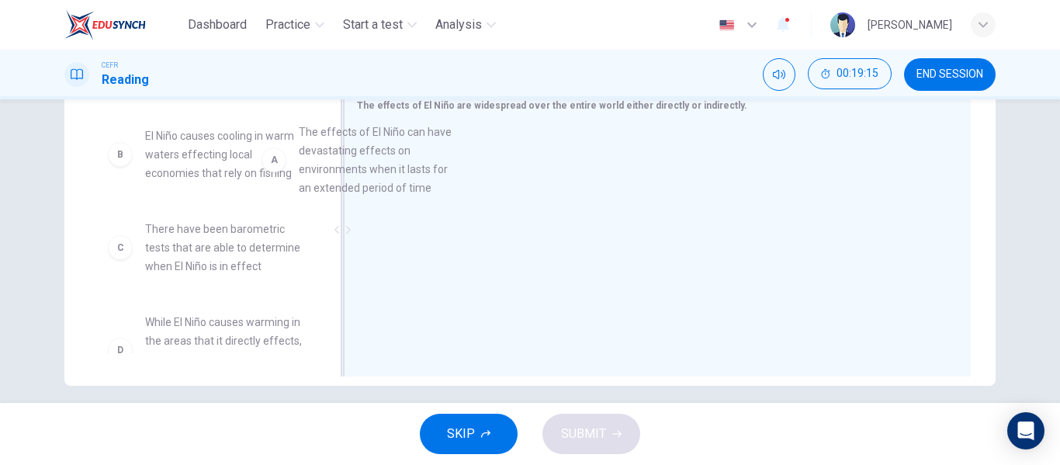
drag, startPoint x: 177, startPoint y: 168, endPoint x: 459, endPoint y: 158, distance: 281.8
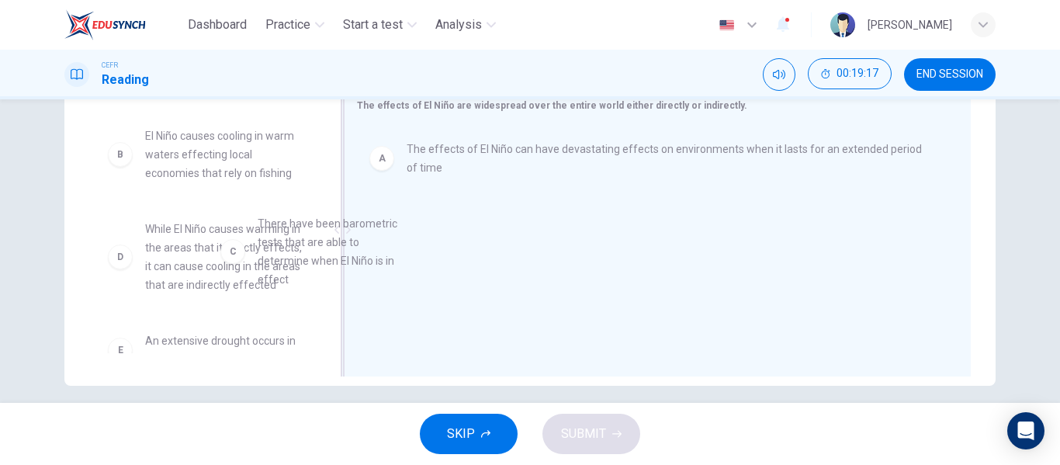
drag, startPoint x: 321, startPoint y: 246, endPoint x: 515, endPoint y: 251, distance: 194.0
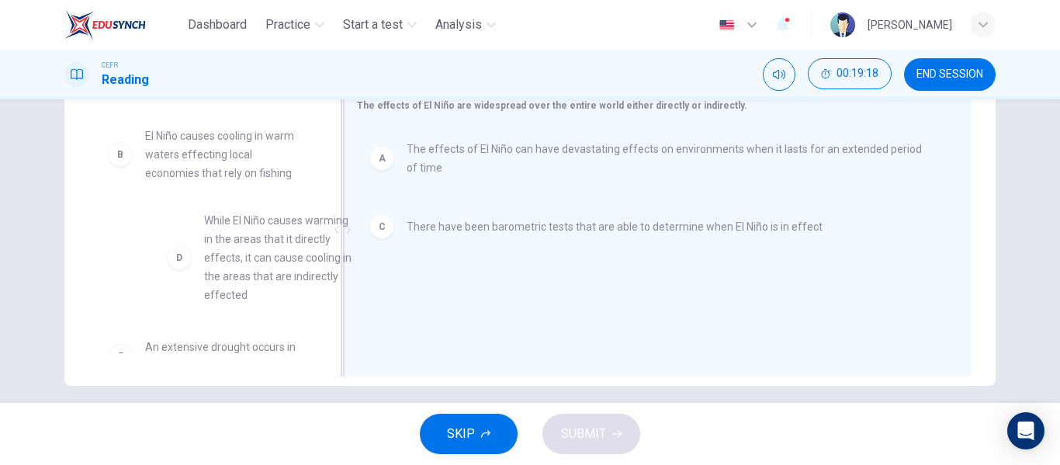
scroll to position [1, 0]
drag, startPoint x: 202, startPoint y: 295, endPoint x: 555, endPoint y: 272, distance: 353.7
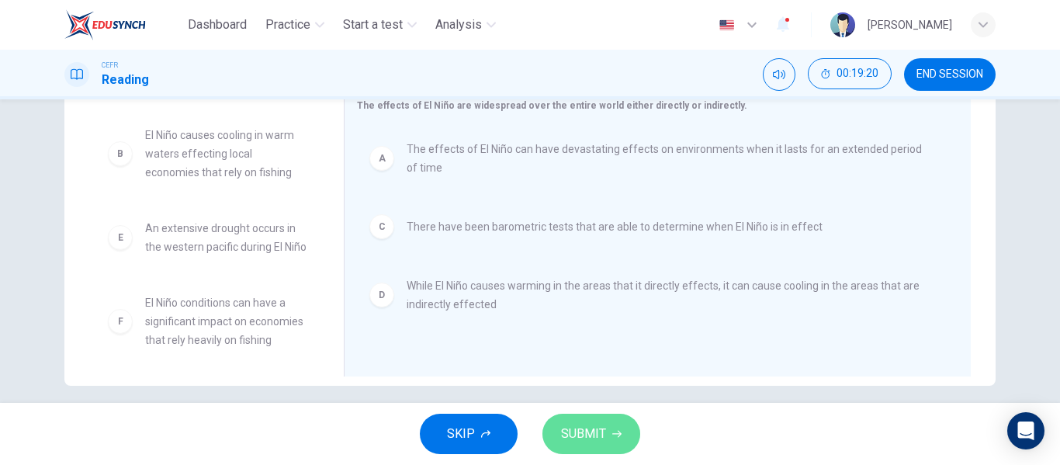
click at [594, 428] on span "SUBMIT" at bounding box center [583, 434] width 45 height 22
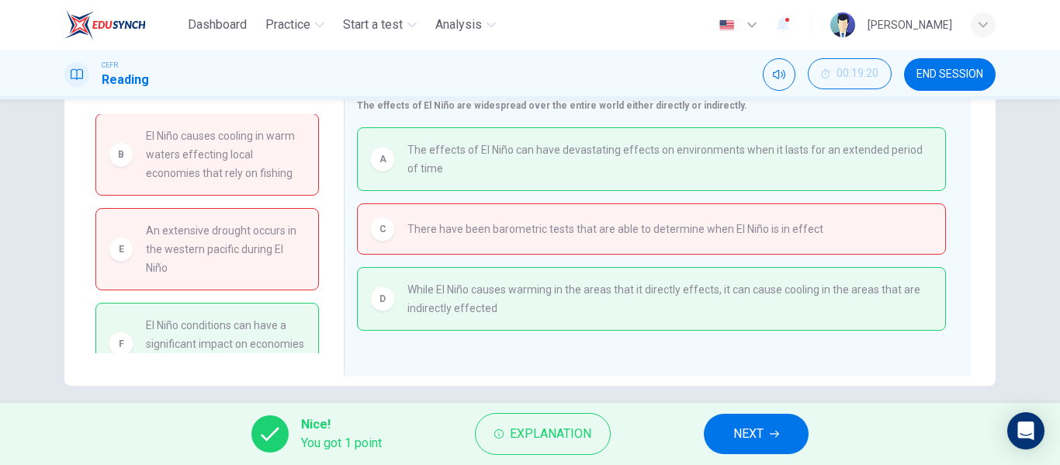
scroll to position [51, 0]
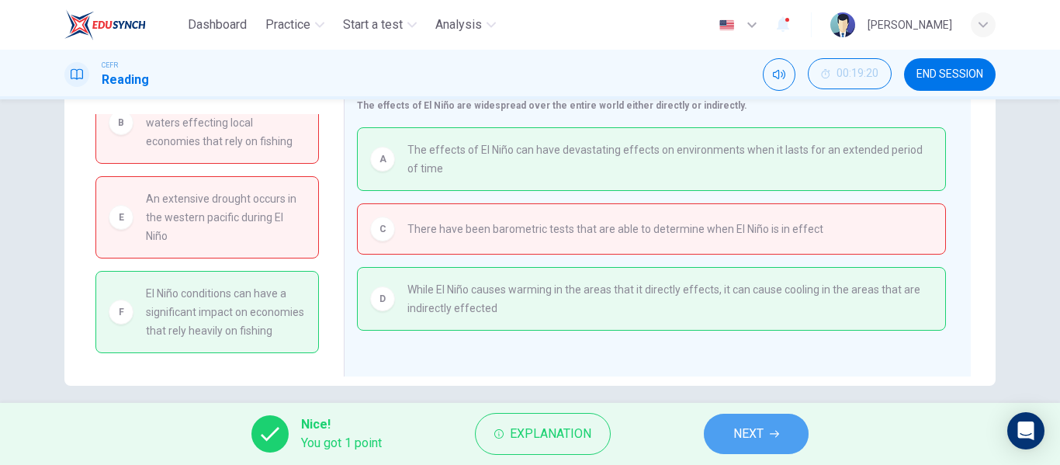
click at [737, 430] on span "NEXT" at bounding box center [748, 434] width 30 height 22
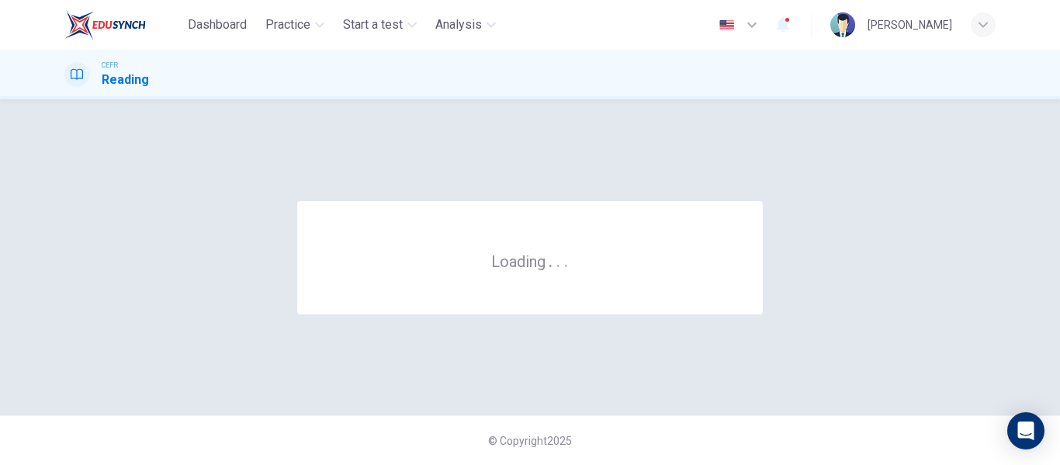
scroll to position [0, 0]
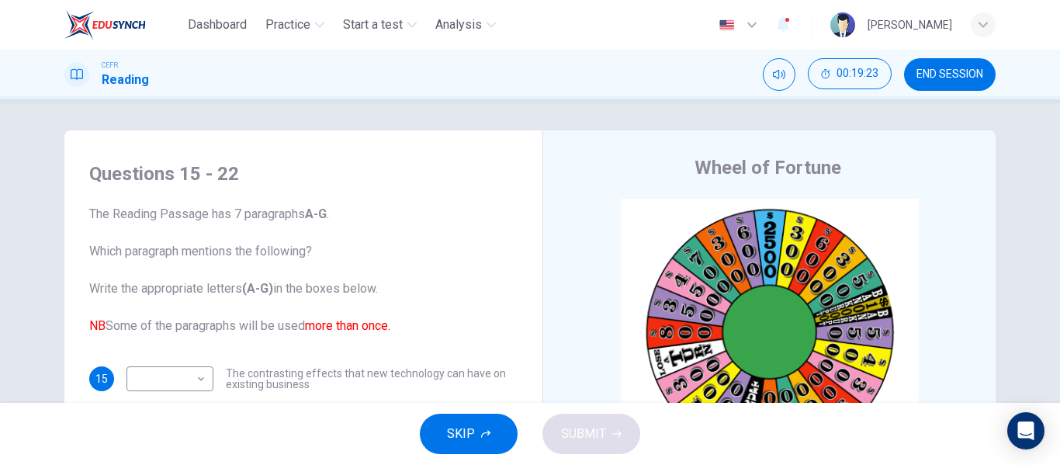
click at [950, 90] on button "END SESSION" at bounding box center [950, 74] width 92 height 33
click at [957, 81] on button "END SESSION" at bounding box center [950, 74] width 92 height 33
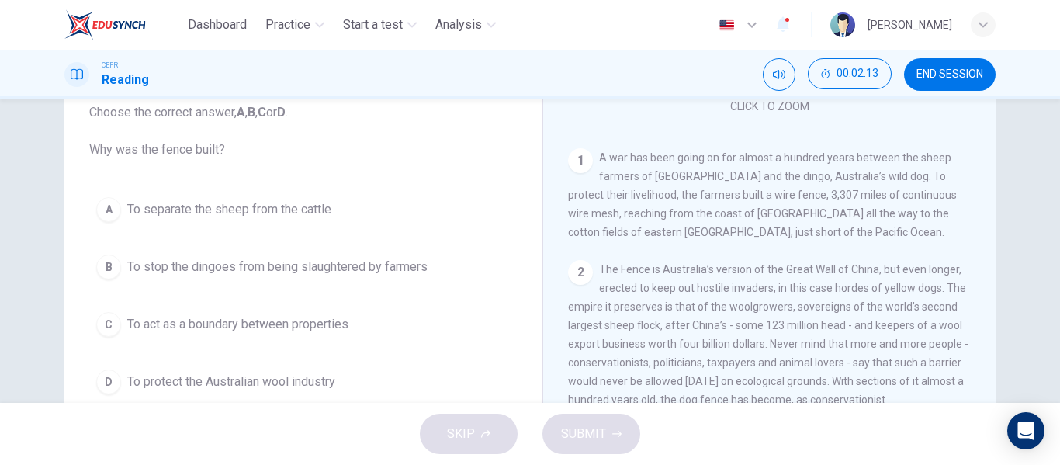
scroll to position [268, 0]
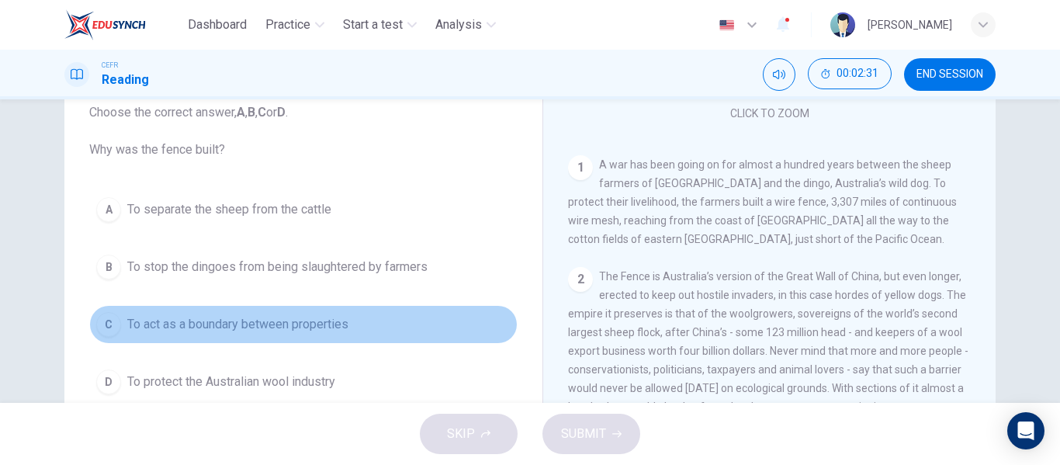
click at [297, 313] on button "C To act as a boundary between properties" at bounding box center [303, 324] width 428 height 39
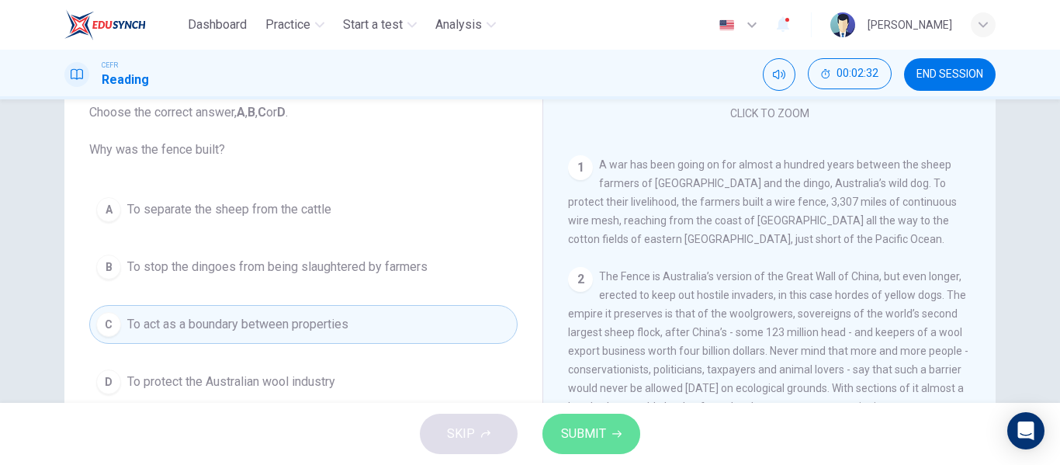
click at [580, 431] on span "SUBMIT" at bounding box center [583, 434] width 45 height 22
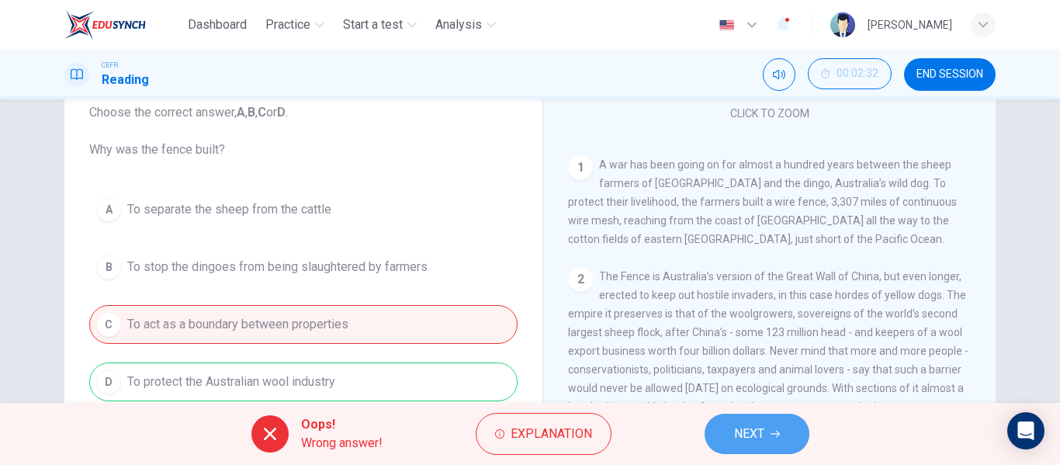
click at [713, 427] on button "NEXT" at bounding box center [756, 434] width 105 height 40
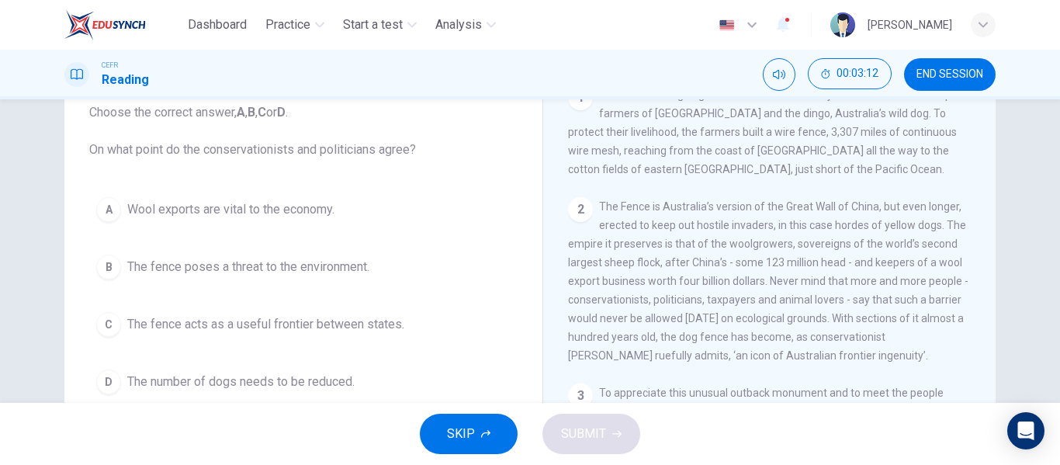
scroll to position [339, 0]
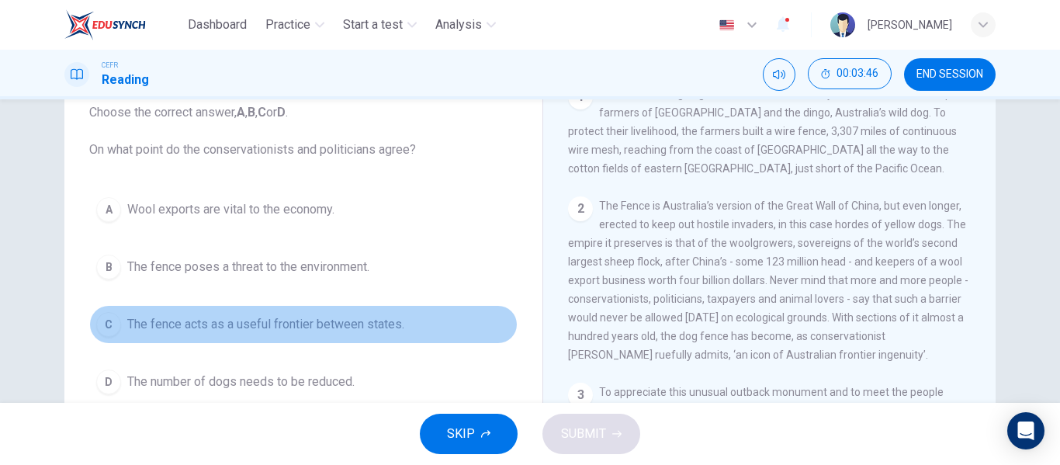
click at [382, 338] on button "C The fence acts as a useful frontier between states." at bounding box center [303, 324] width 428 height 39
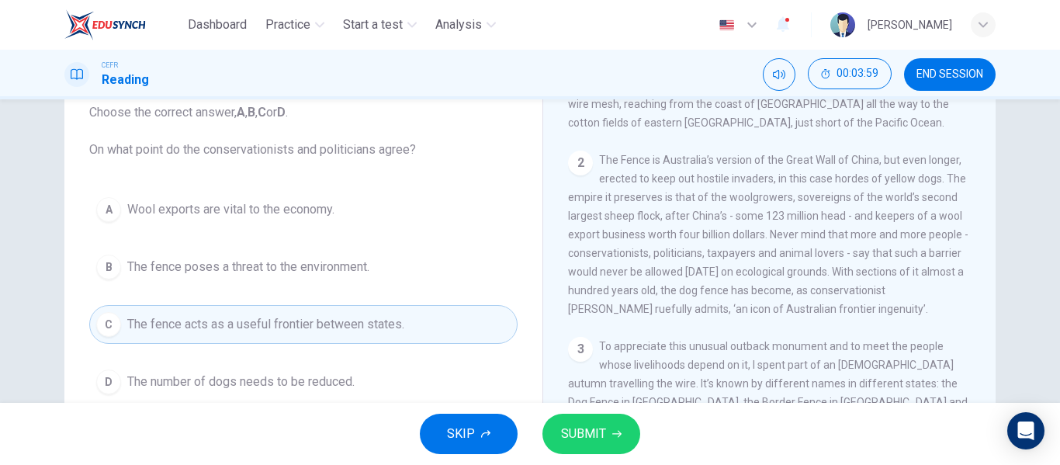
scroll to position [386, 0]
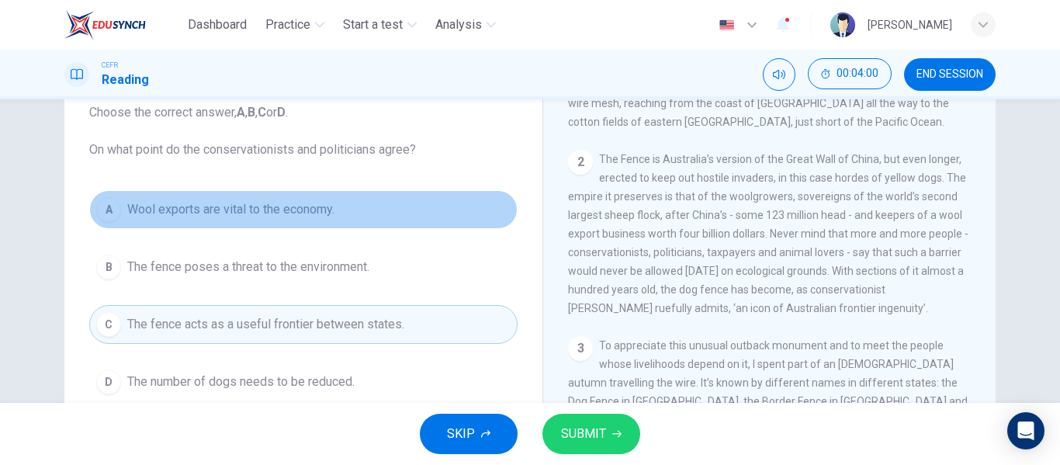
click at [382, 225] on button "A Wool exports are vital to the economy." at bounding box center [303, 209] width 428 height 39
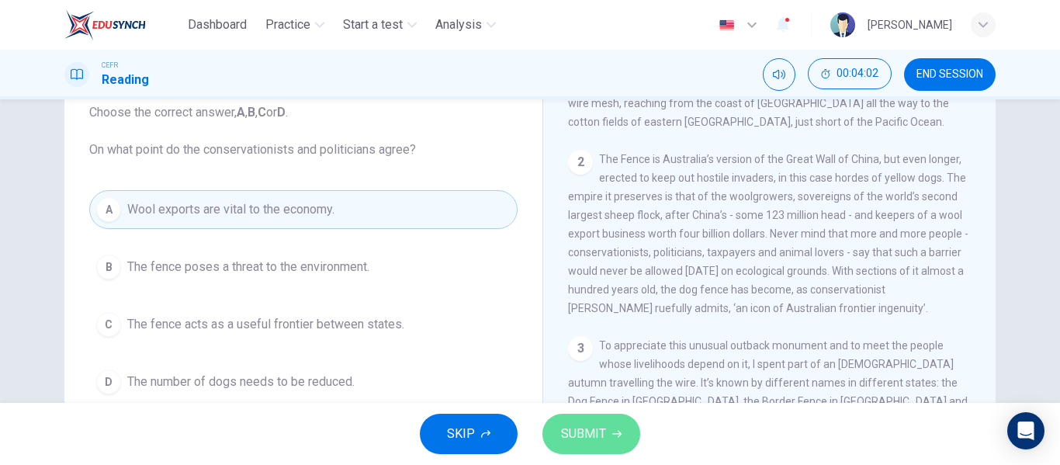
click at [600, 438] on span "SUBMIT" at bounding box center [583, 434] width 45 height 22
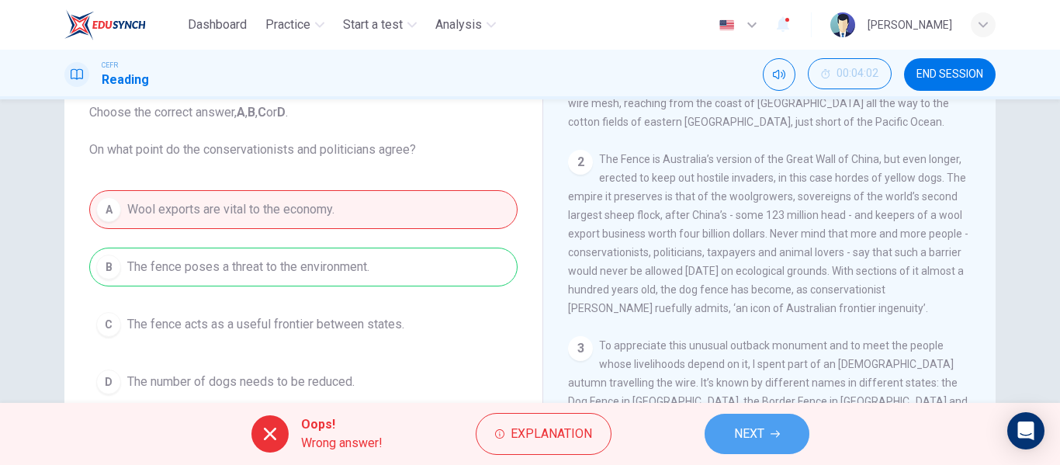
click at [760, 431] on span "NEXT" at bounding box center [749, 434] width 30 height 22
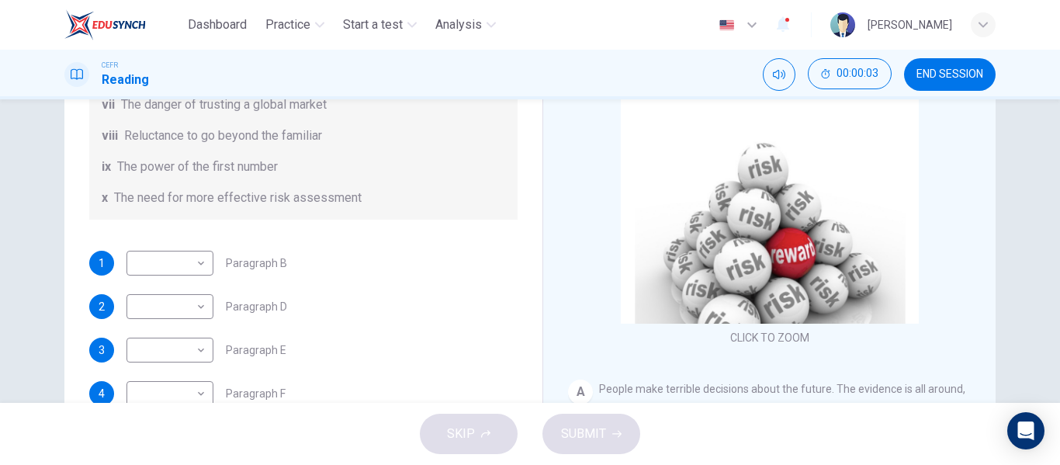
scroll to position [153, 0]
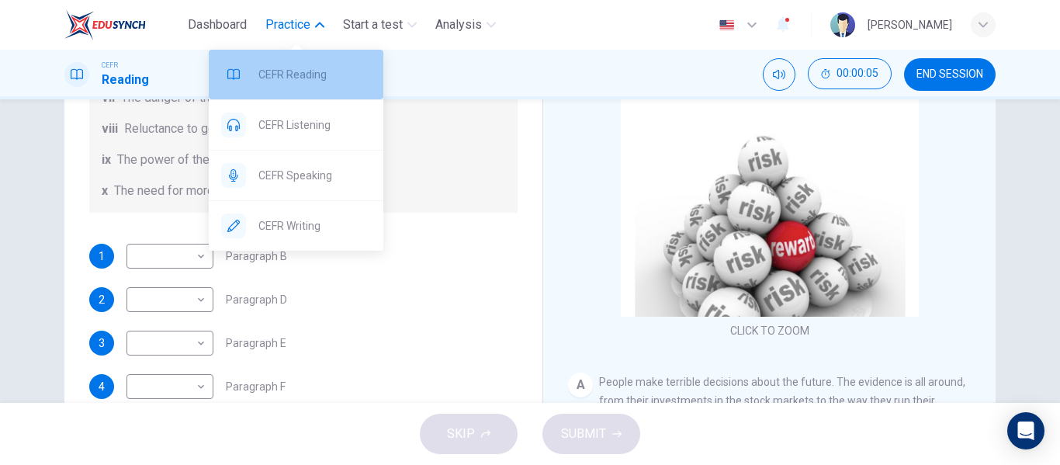
click at [275, 78] on span "CEFR Reading" at bounding box center [314, 74] width 112 height 19
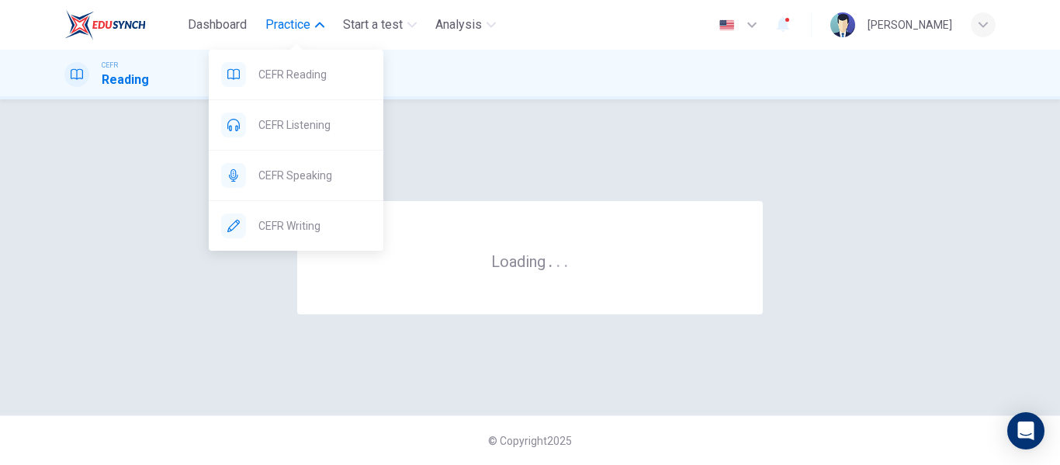
scroll to position [0, 0]
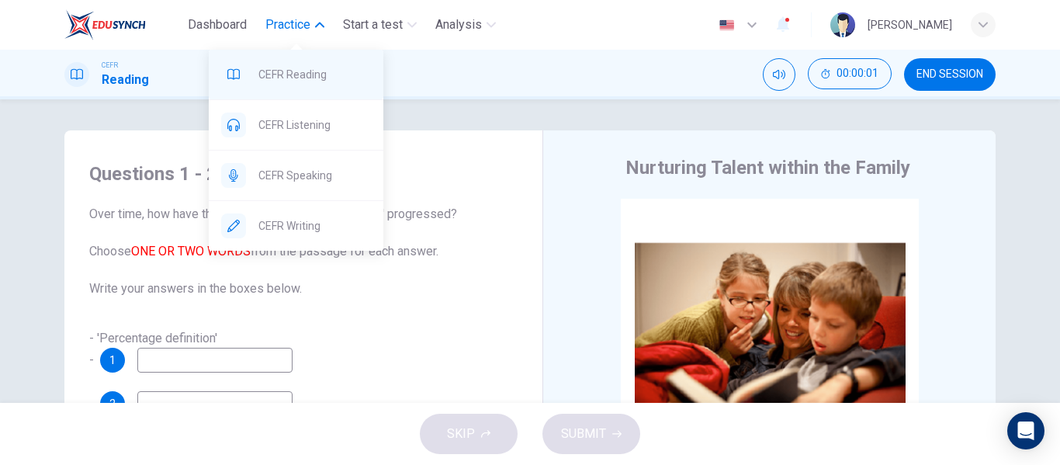
click at [324, 72] on span "CEFR Reading" at bounding box center [314, 74] width 112 height 19
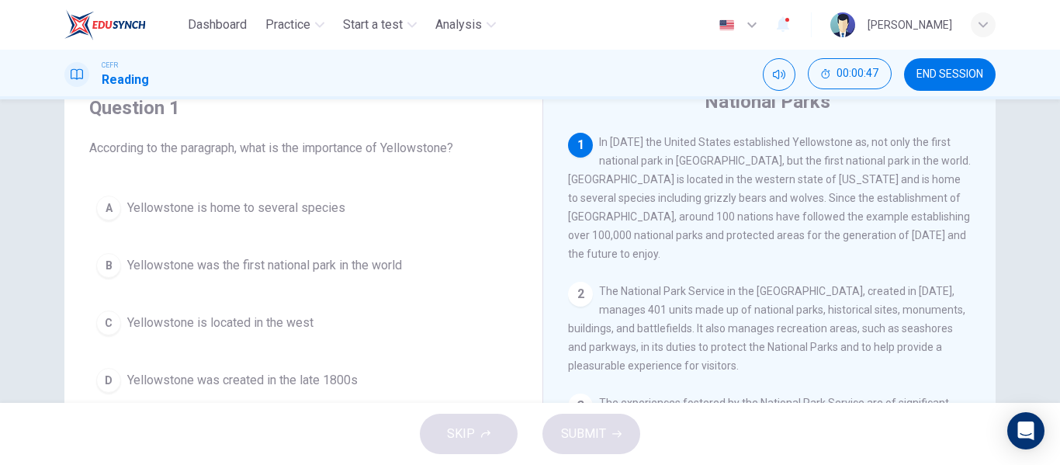
scroll to position [67, 0]
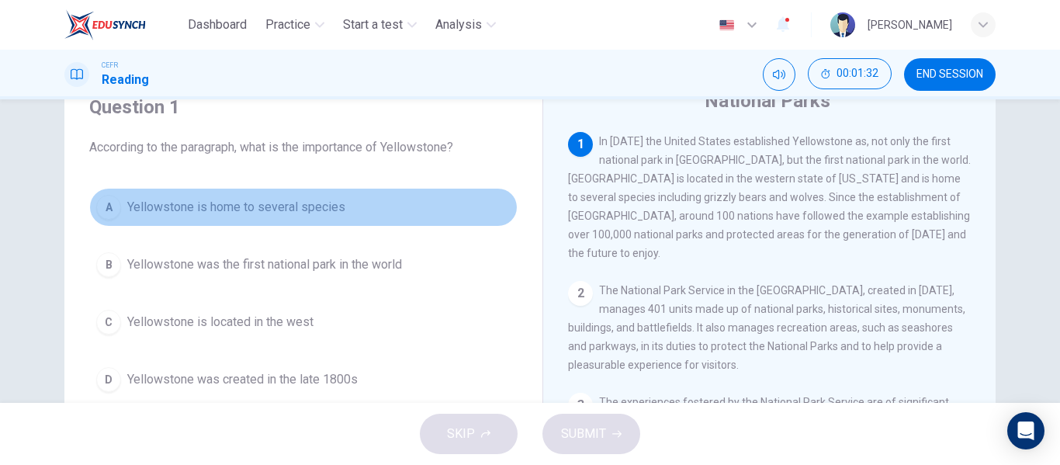
click at [298, 203] on span "Yellowstone is home to several species" at bounding box center [236, 207] width 218 height 19
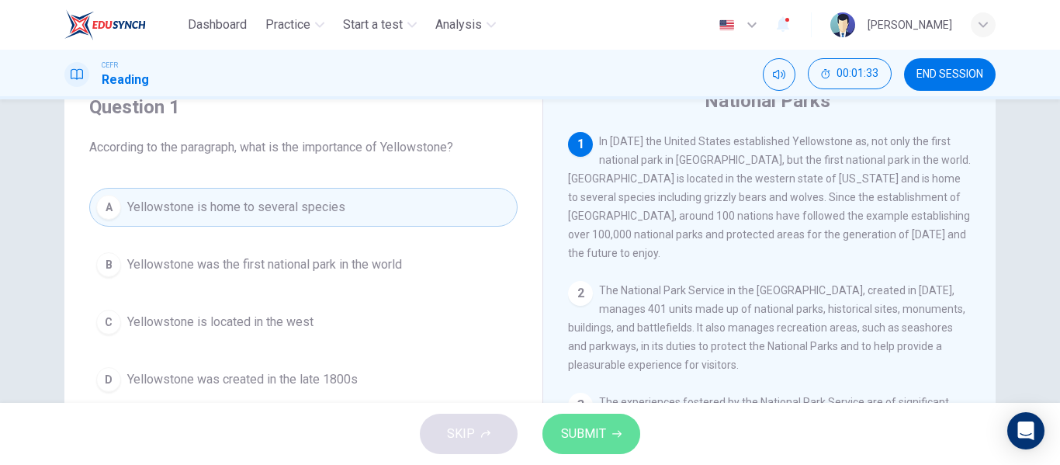
click at [582, 437] on span "SUBMIT" at bounding box center [583, 434] width 45 height 22
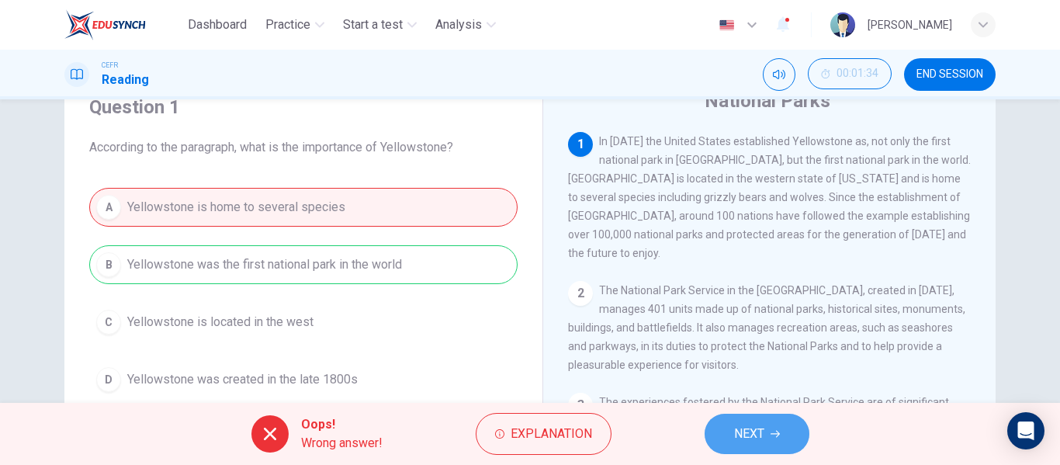
click at [758, 441] on span "NEXT" at bounding box center [749, 434] width 30 height 22
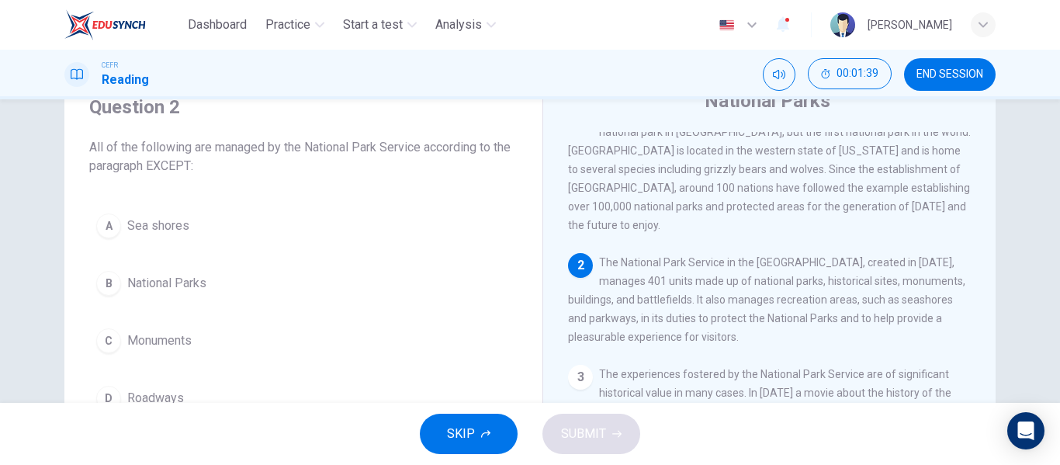
scroll to position [46, 0]
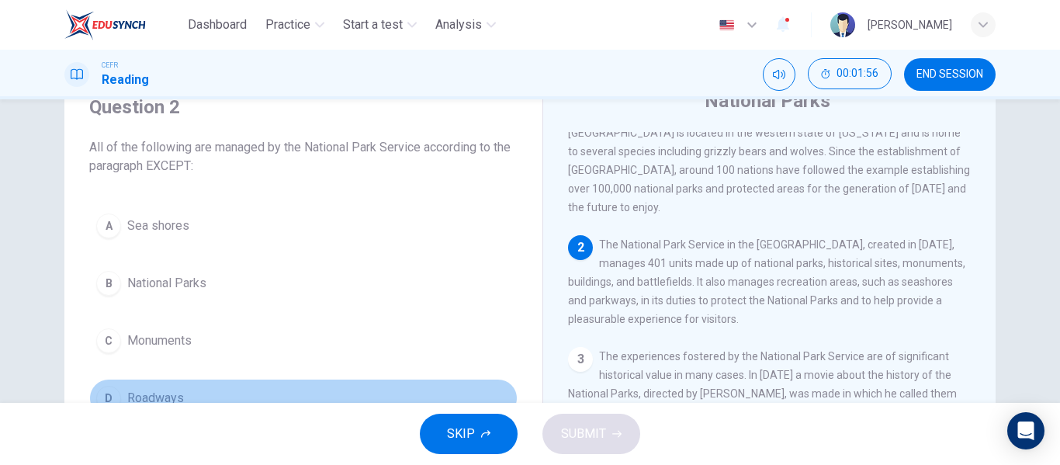
click at [171, 390] on span "Roadways" at bounding box center [155, 398] width 57 height 19
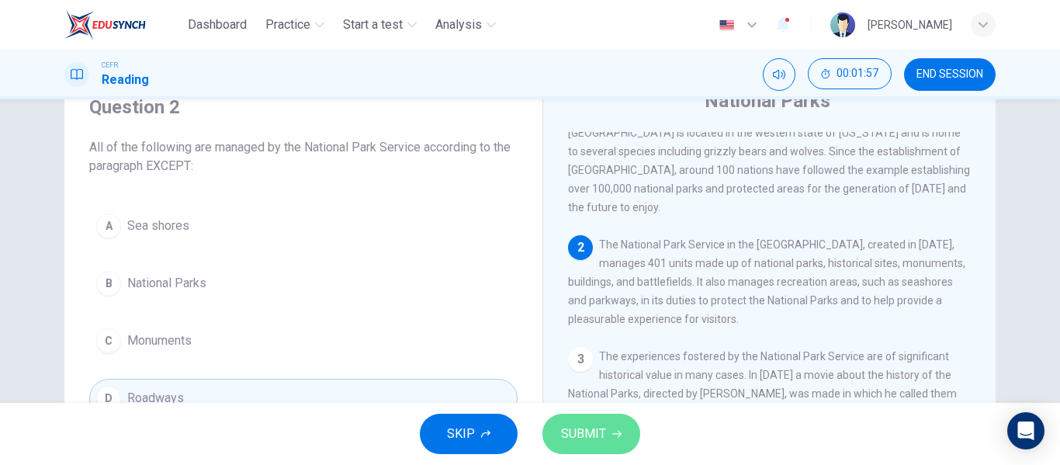
click at [604, 427] on span "SUBMIT" at bounding box center [583, 434] width 45 height 22
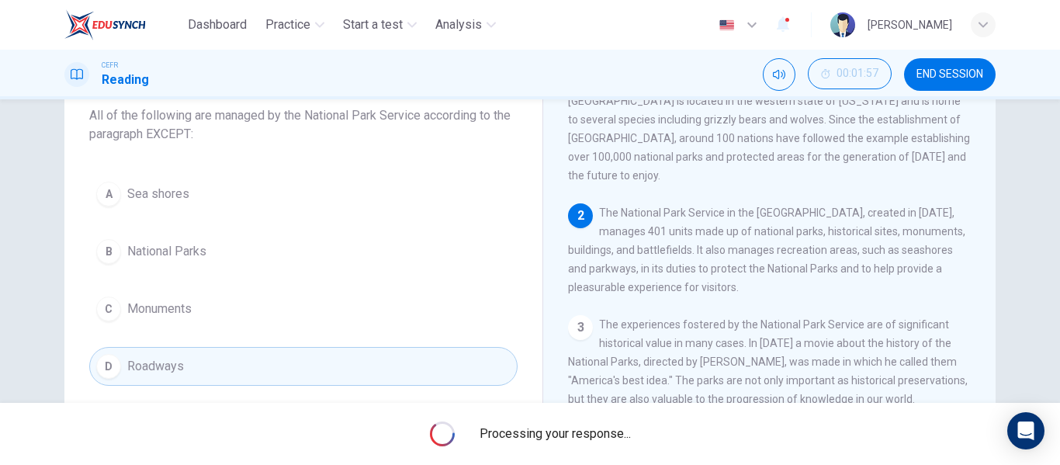
scroll to position [99, 0]
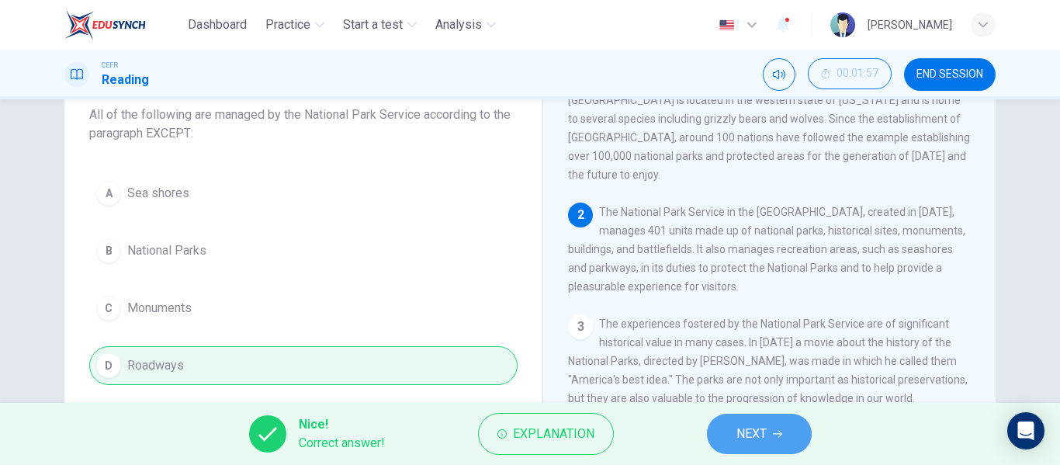
click at [744, 438] on span "NEXT" at bounding box center [751, 434] width 30 height 22
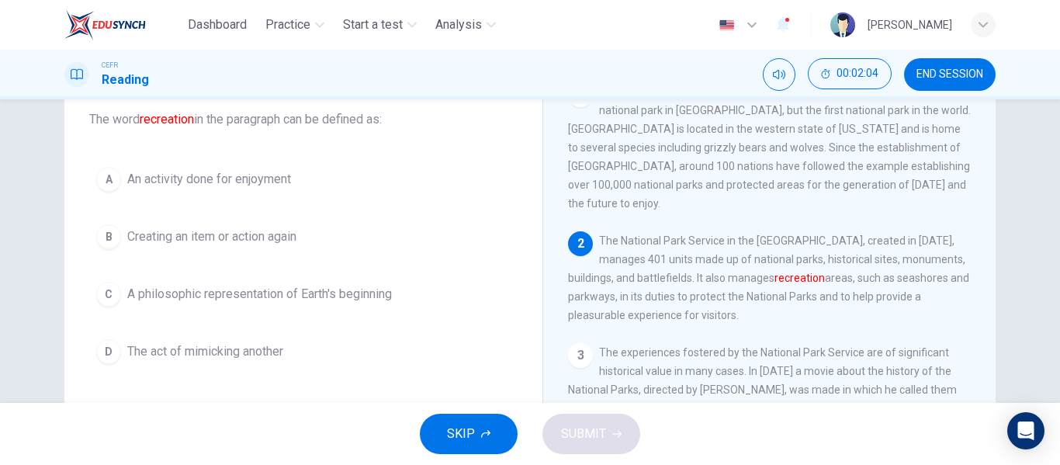
scroll to position [93, 0]
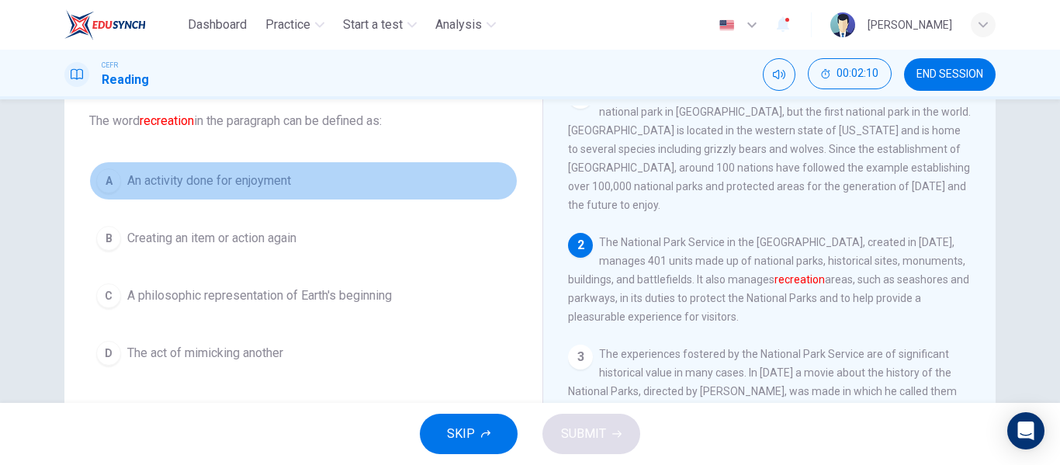
click at [330, 192] on button "A An activity done for enjoyment" at bounding box center [303, 180] width 428 height 39
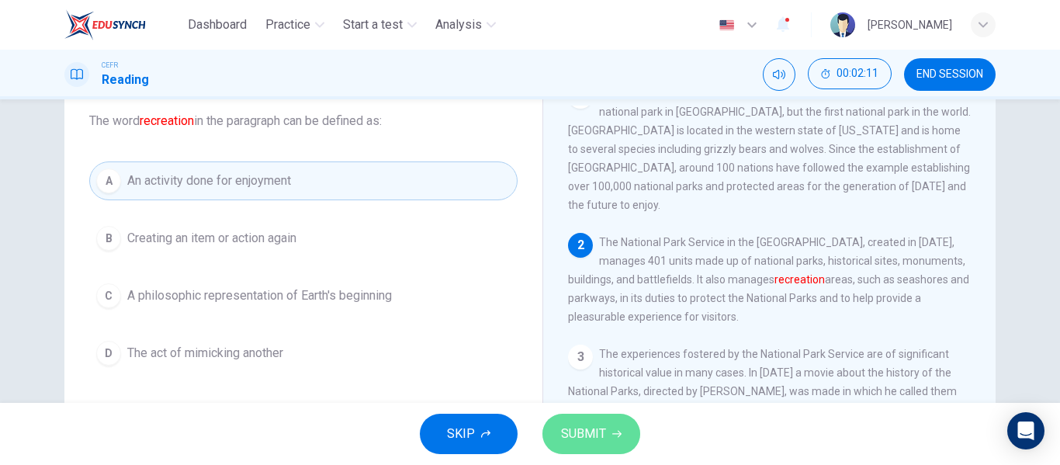
click at [590, 424] on span "SUBMIT" at bounding box center [583, 434] width 45 height 22
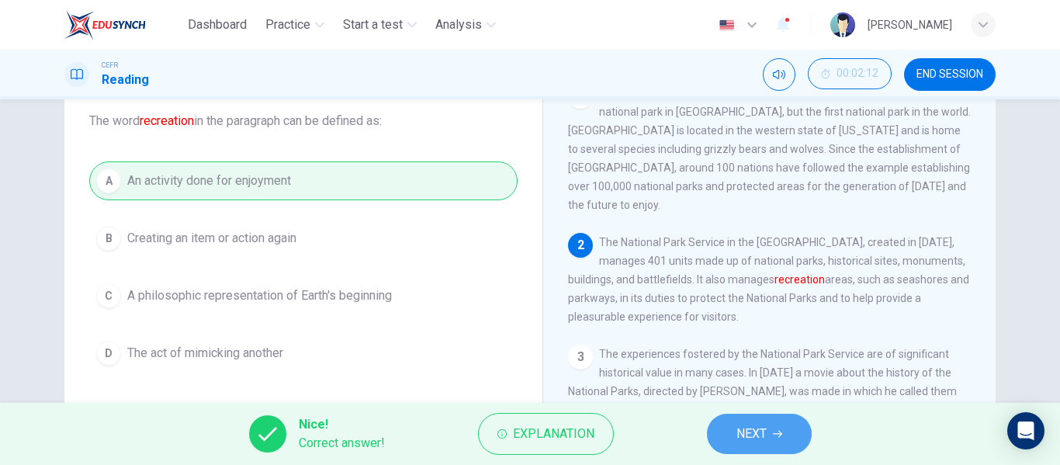
click at [758, 426] on span "NEXT" at bounding box center [751, 434] width 30 height 22
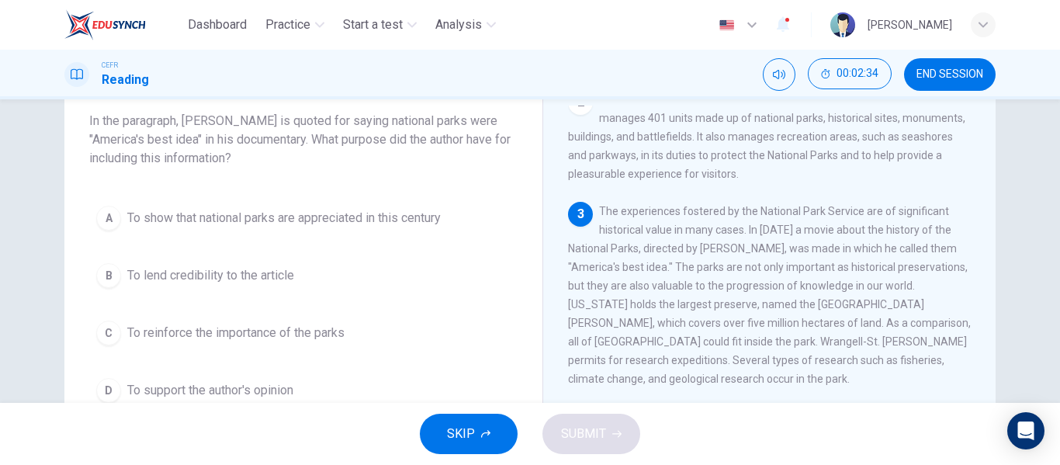
scroll to position [165, 0]
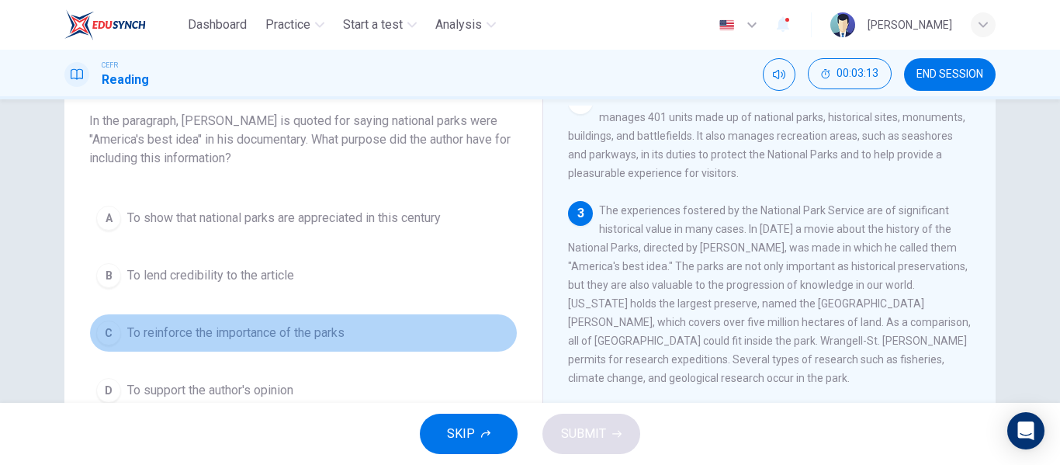
click at [256, 339] on span "To reinforce the importance of the parks" at bounding box center [235, 333] width 217 height 19
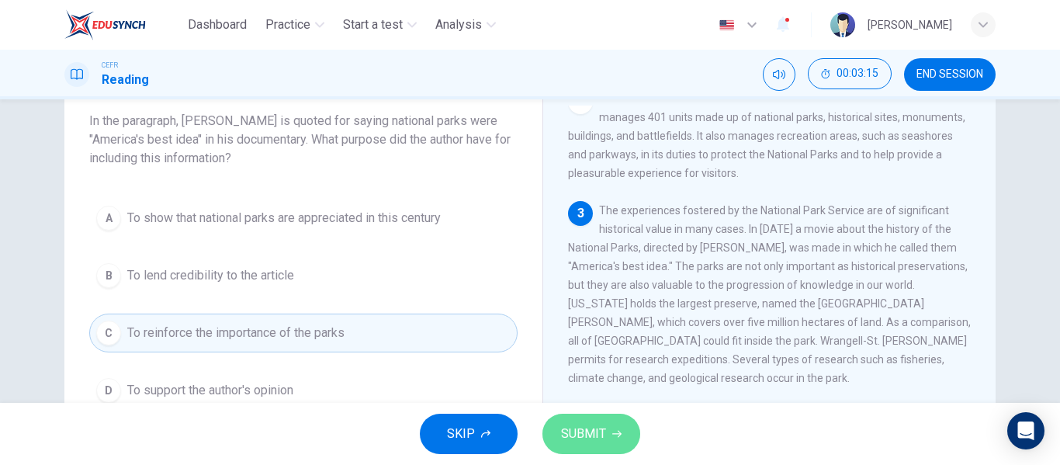
click at [569, 424] on span "SUBMIT" at bounding box center [583, 434] width 45 height 22
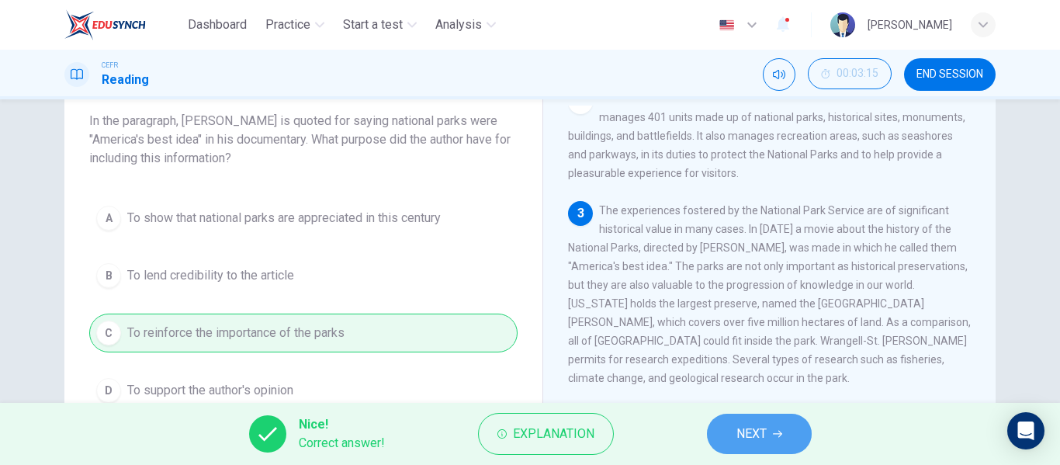
click at [768, 417] on button "NEXT" at bounding box center [759, 434] width 105 height 40
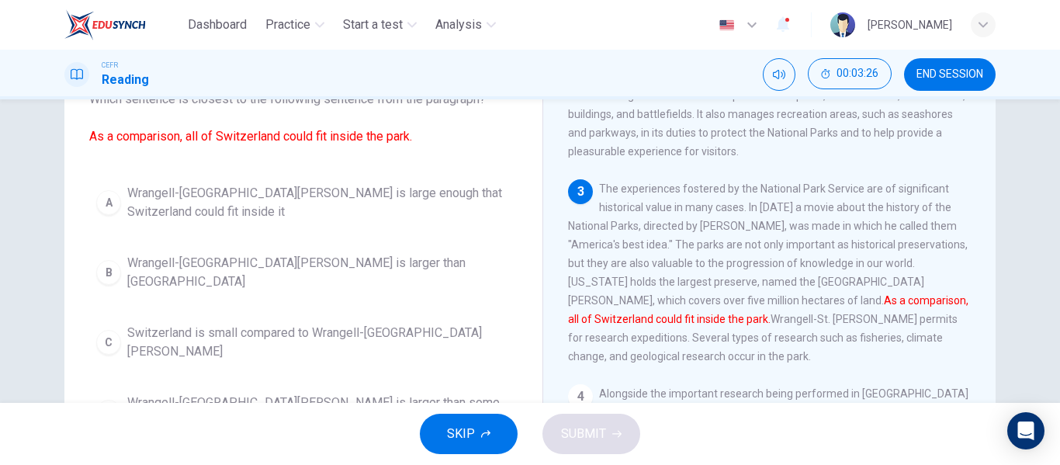
scroll to position [116, 0]
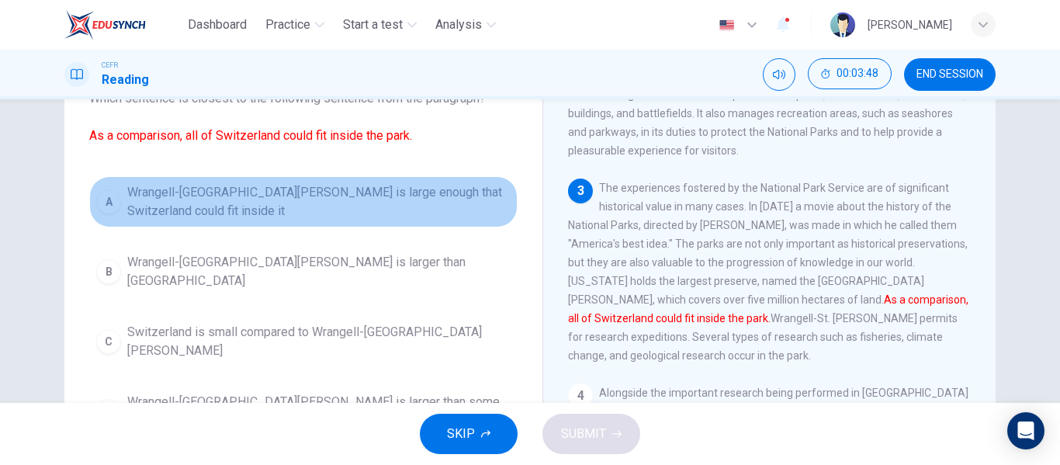
click at [438, 185] on span "Wrangell-St. Elias National Park is large enough that Switzerland could fit ins…" at bounding box center [318, 201] width 383 height 37
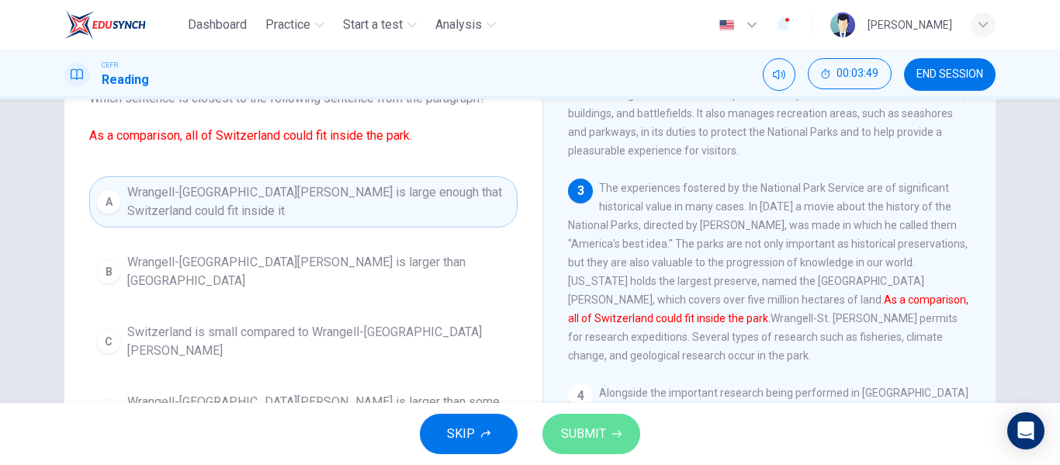
click at [578, 415] on button "SUBMIT" at bounding box center [591, 434] width 98 height 40
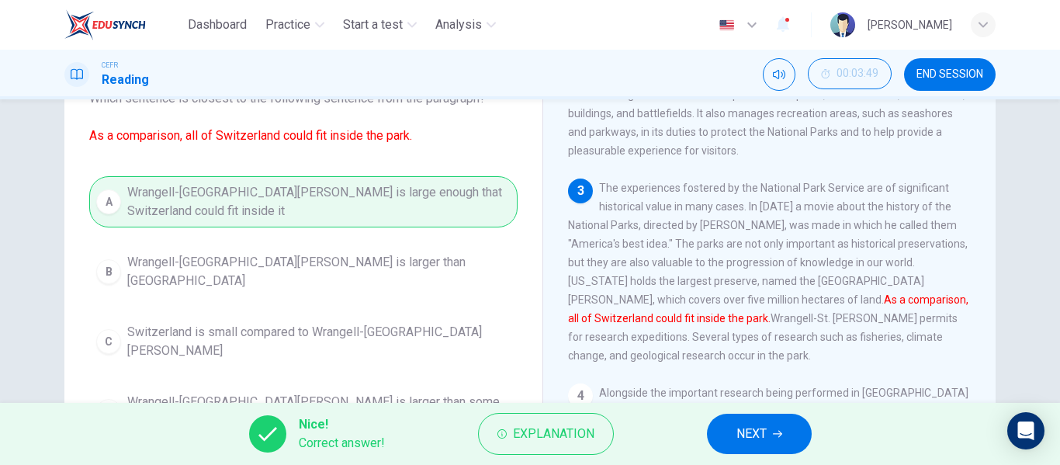
click at [783, 451] on button "NEXT" at bounding box center [759, 434] width 105 height 40
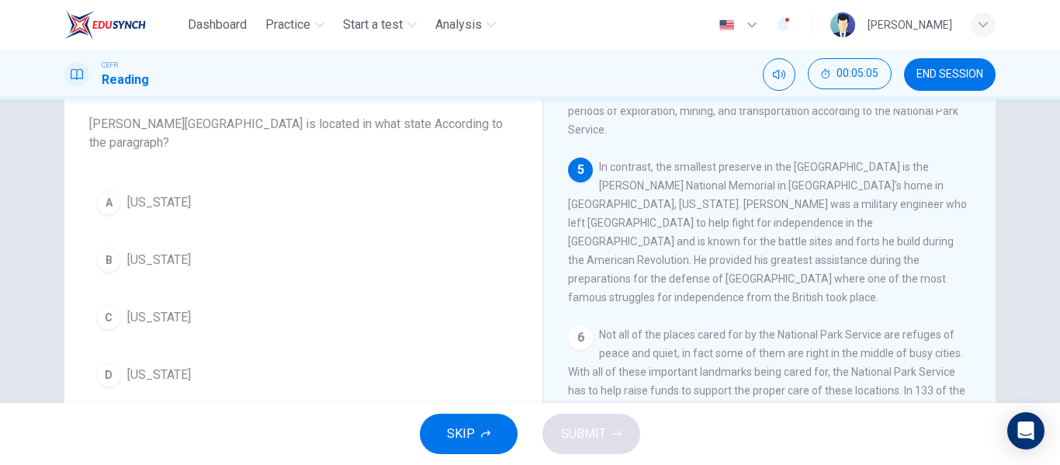
scroll to position [91, 0]
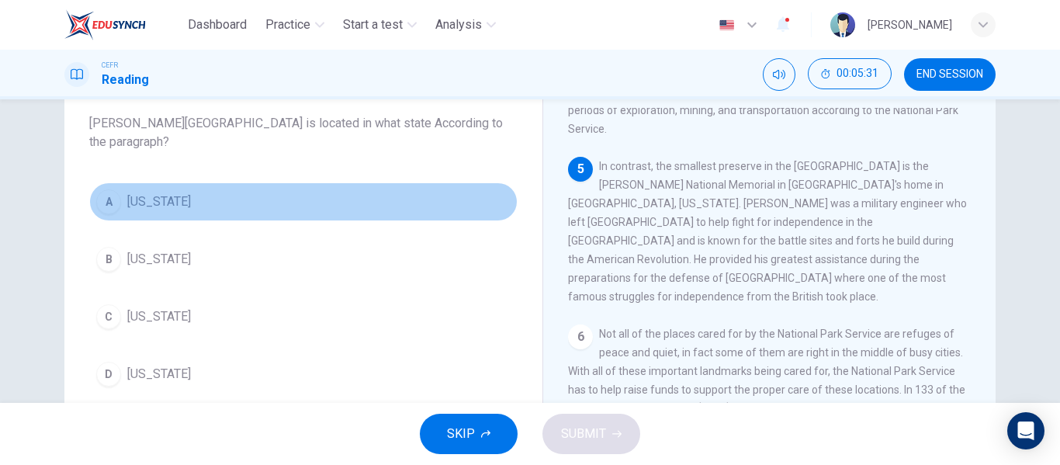
click at [256, 198] on button "A Pennsylvania" at bounding box center [303, 201] width 428 height 39
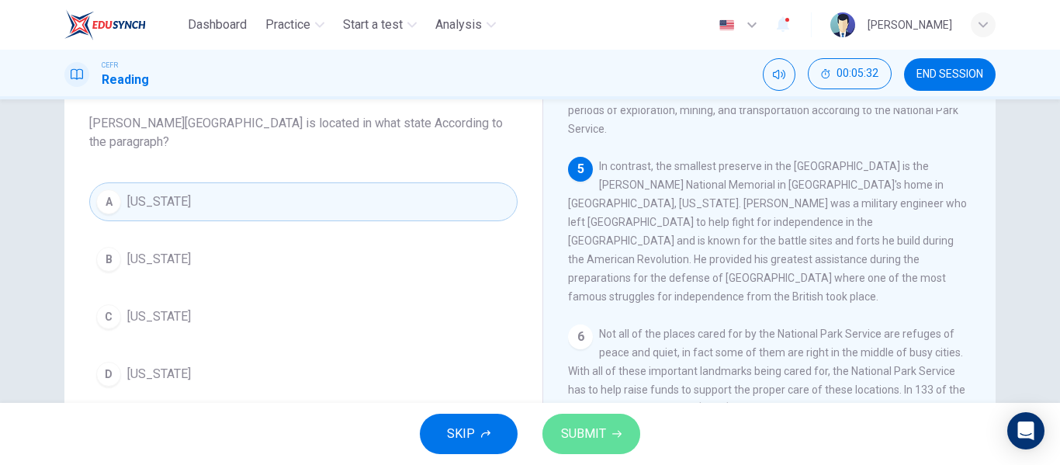
click at [600, 433] on span "SUBMIT" at bounding box center [583, 434] width 45 height 22
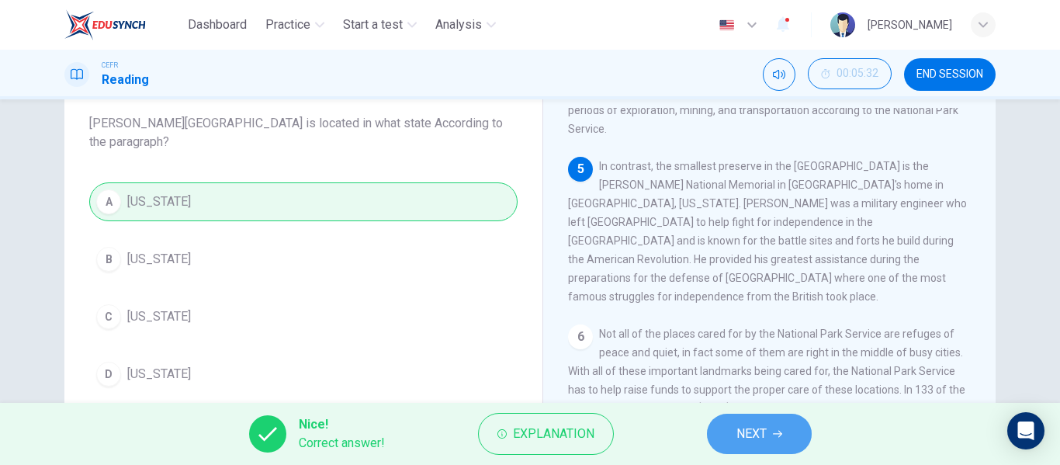
click at [769, 432] on button "NEXT" at bounding box center [759, 434] width 105 height 40
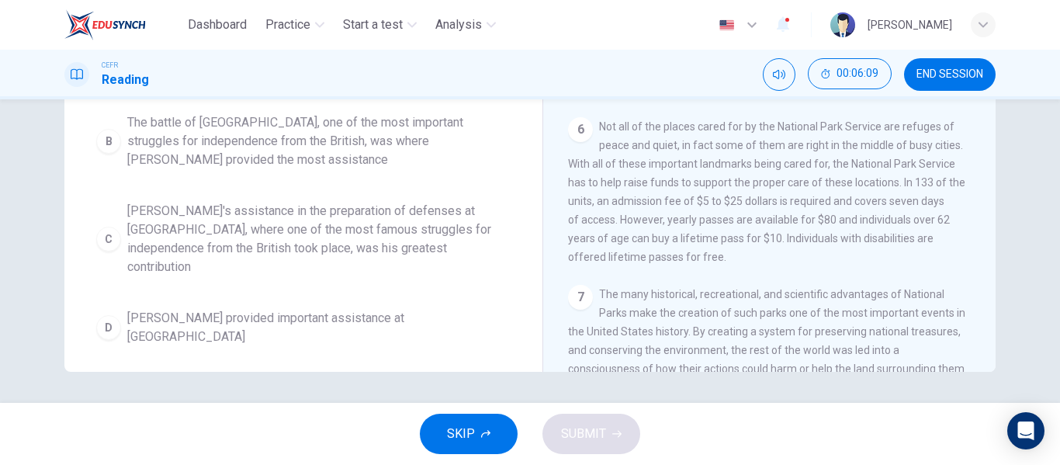
scroll to position [0, 0]
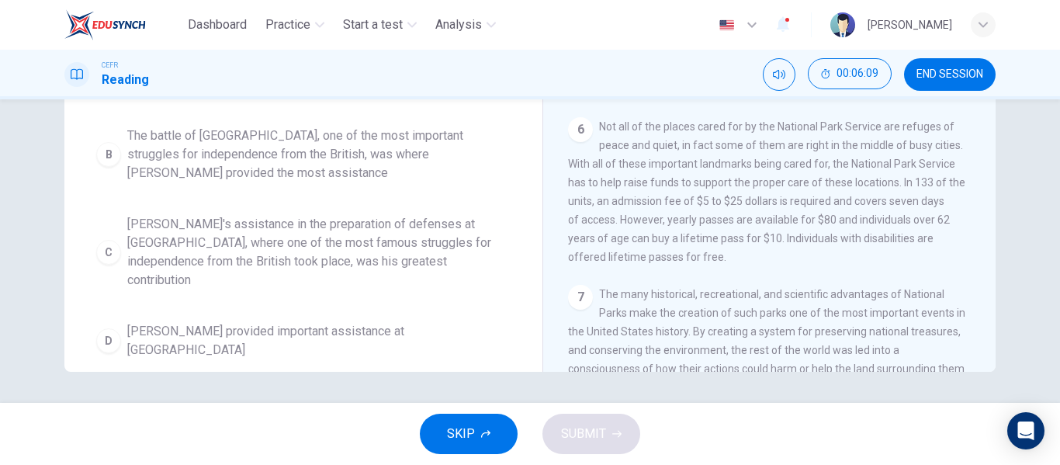
click at [280, 244] on span "Kosciuszko's assistance in the preparation of defenses at Saratoga, where one o…" at bounding box center [318, 252] width 383 height 74
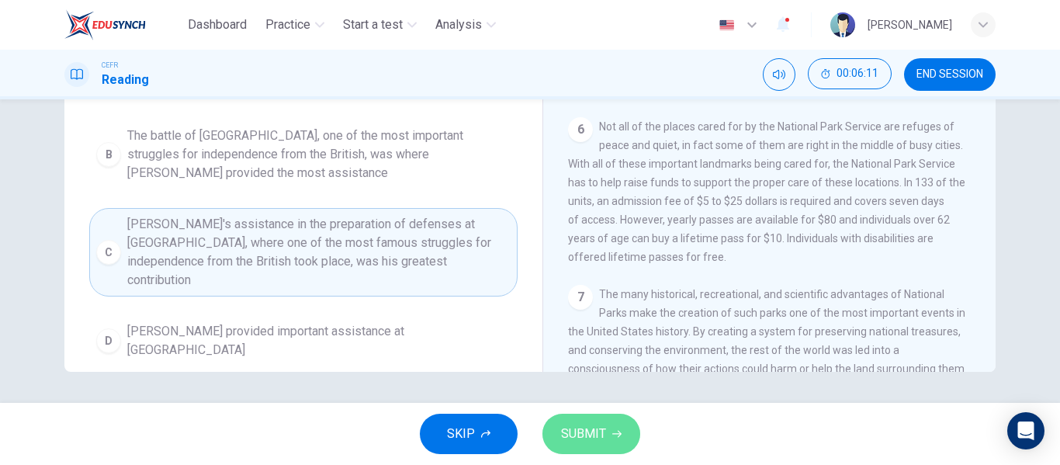
click at [580, 427] on span "SUBMIT" at bounding box center [583, 434] width 45 height 22
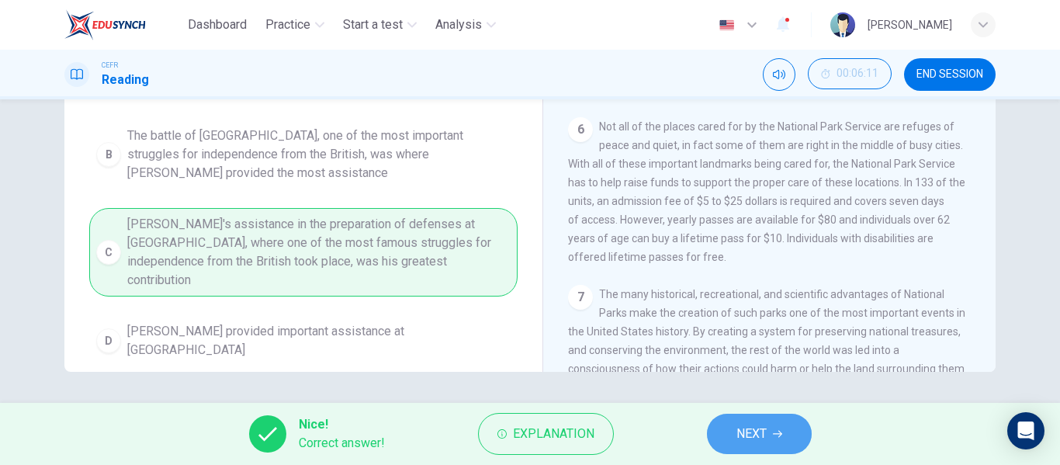
click at [737, 425] on span "NEXT" at bounding box center [751, 434] width 30 height 22
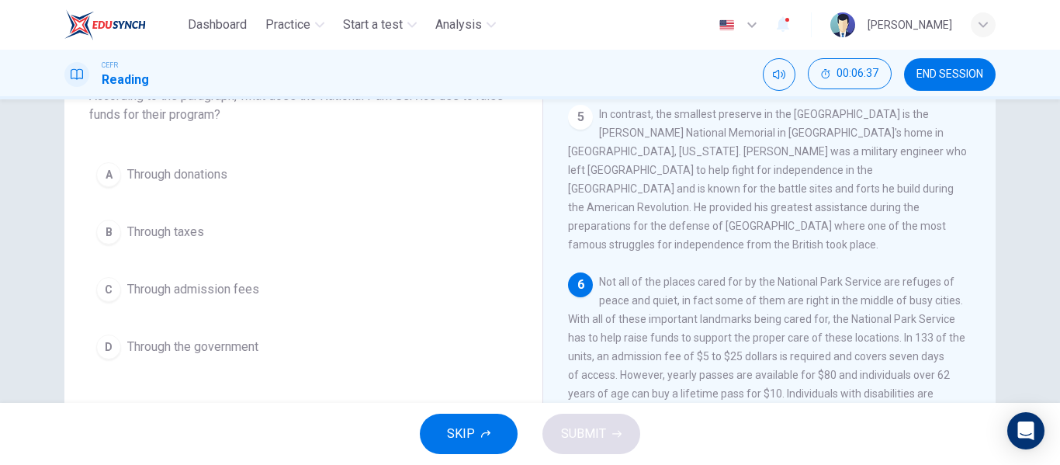
scroll to position [117, 0]
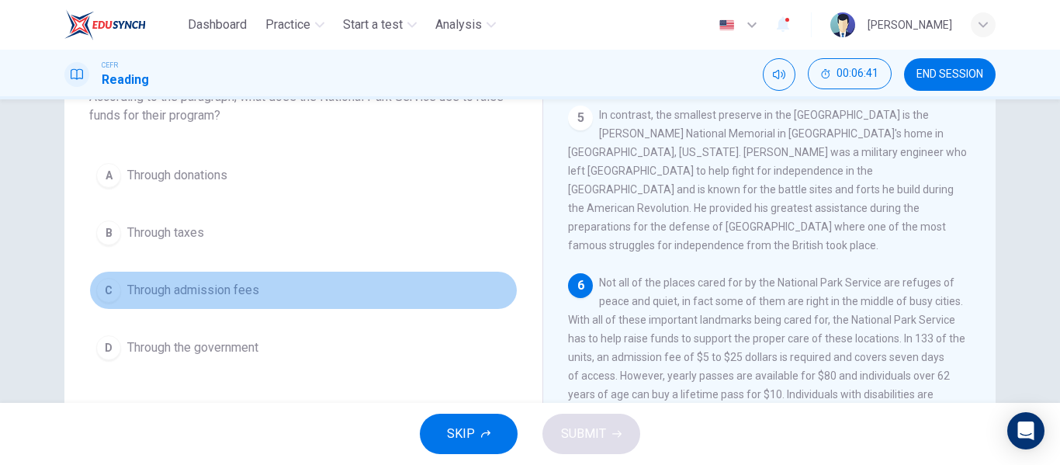
click at [272, 296] on button "C Through admission fees" at bounding box center [303, 290] width 428 height 39
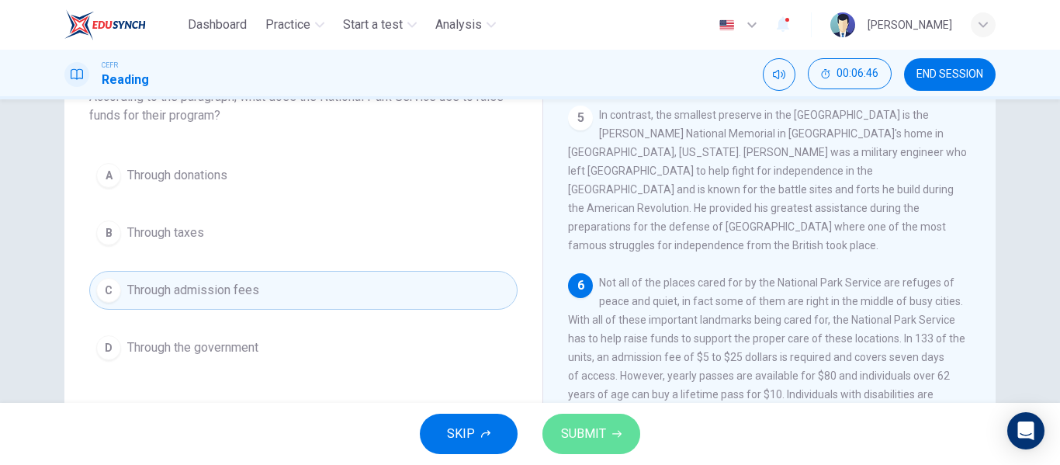
click at [565, 428] on span "SUBMIT" at bounding box center [583, 434] width 45 height 22
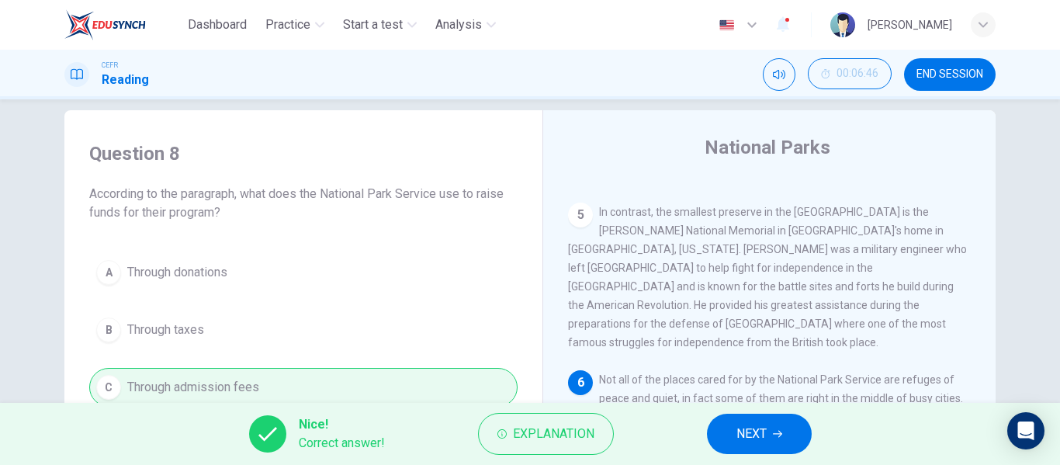
scroll to position [17, 0]
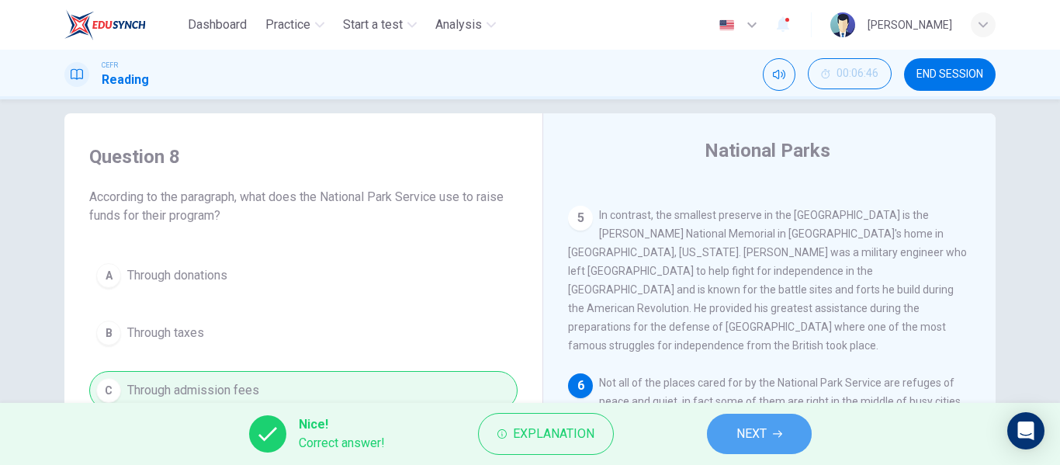
click at [759, 444] on span "NEXT" at bounding box center [751, 434] width 30 height 22
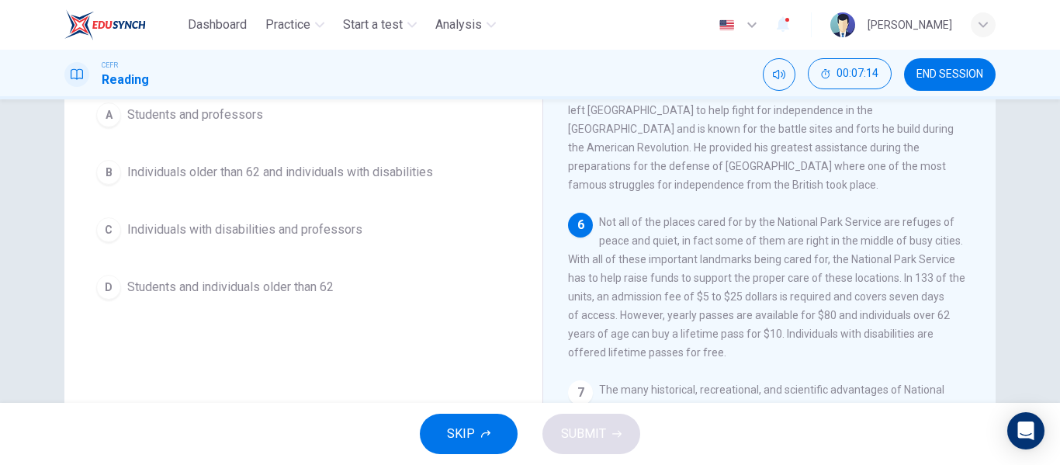
scroll to position [165, 0]
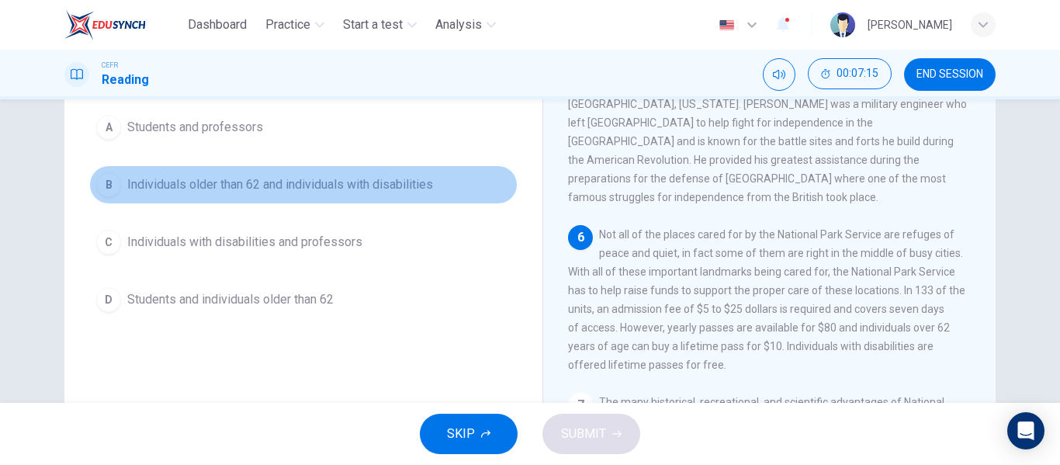
click at [370, 197] on button "B Individuals older than 62 and individuals with disabilities" at bounding box center [303, 184] width 428 height 39
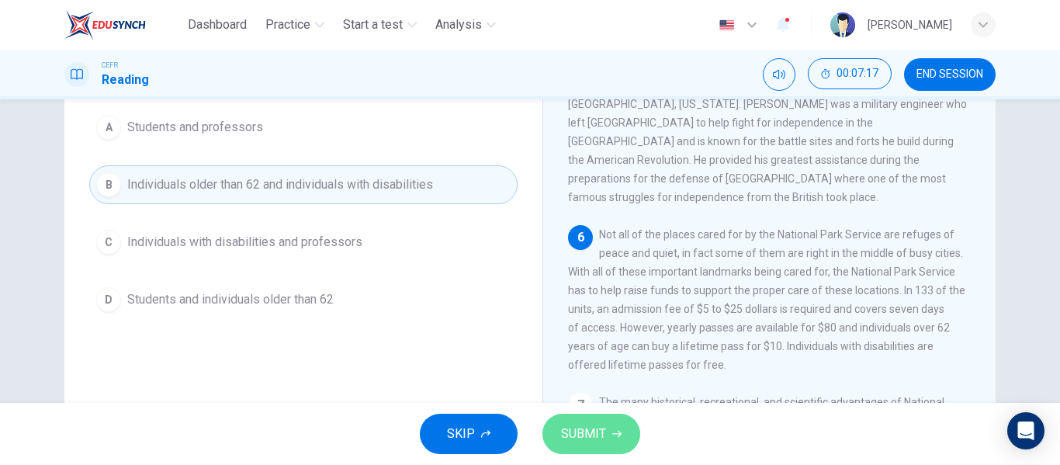
click at [595, 436] on span "SUBMIT" at bounding box center [583, 434] width 45 height 22
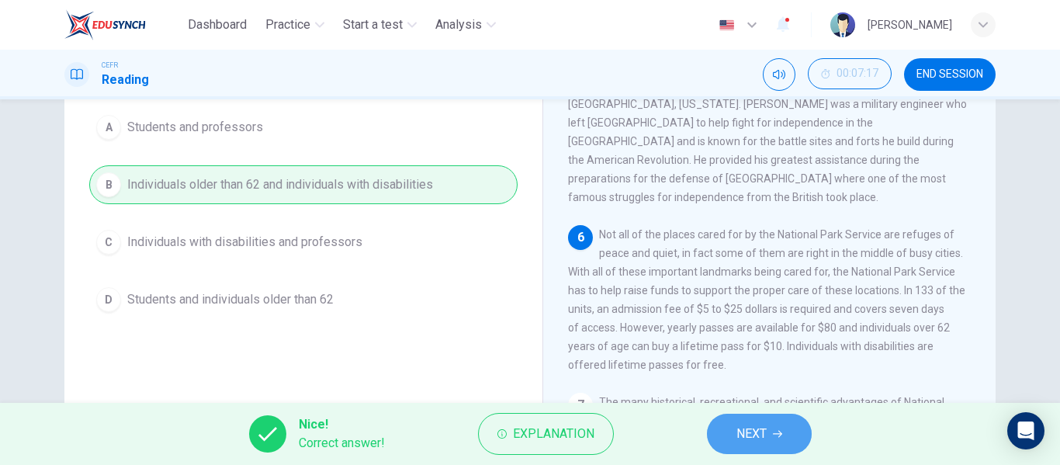
click at [739, 430] on span "NEXT" at bounding box center [751, 434] width 30 height 22
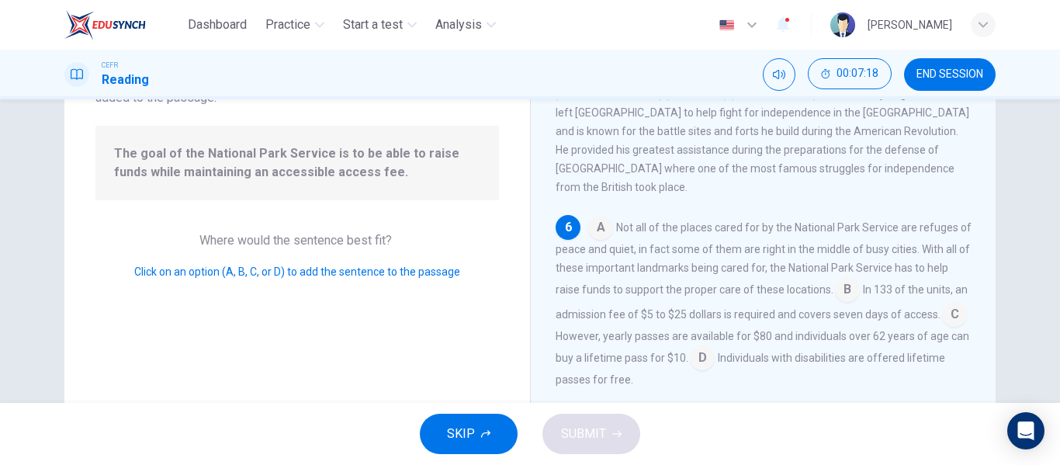
scroll to position [132, 0]
click at [942, 324] on input at bounding box center [954, 316] width 25 height 25
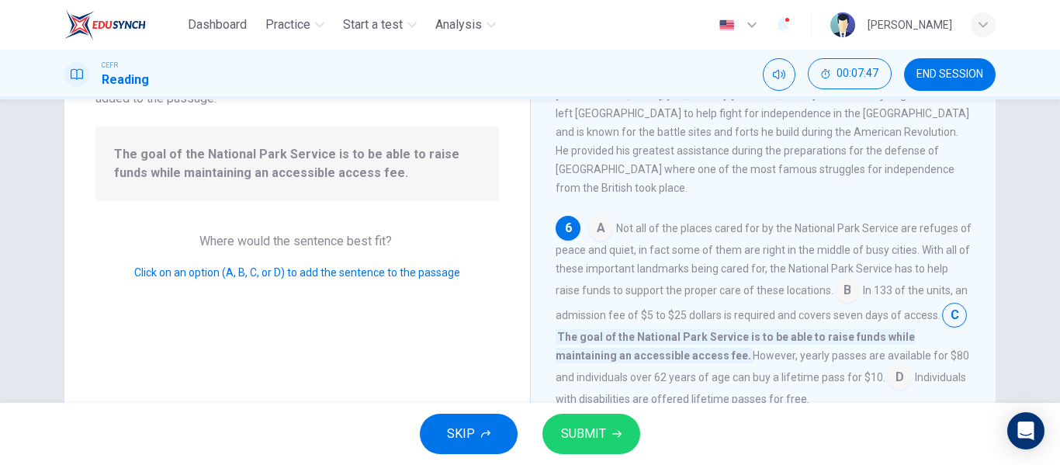
click at [942, 324] on input at bounding box center [954, 316] width 25 height 25
click at [600, 217] on input at bounding box center [600, 229] width 25 height 25
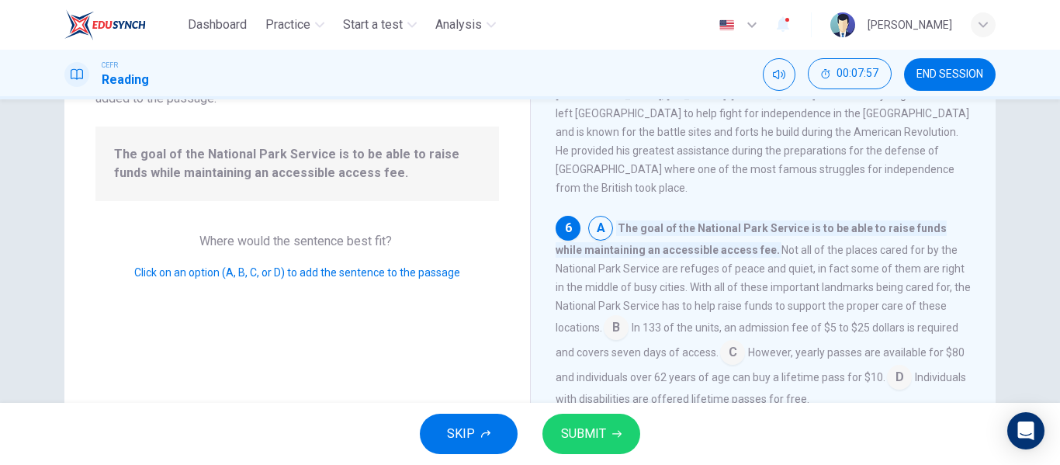
click at [626, 317] on input at bounding box center [616, 329] width 25 height 25
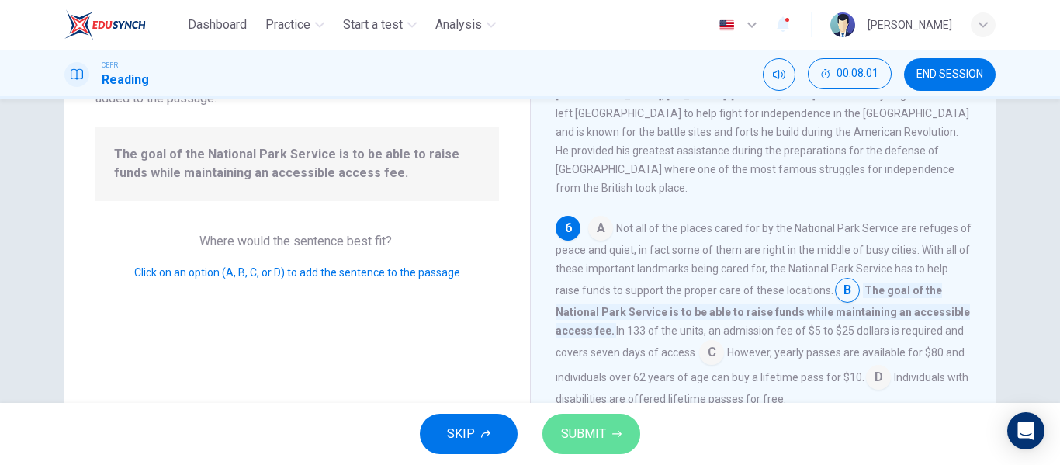
click at [587, 415] on button "SUBMIT" at bounding box center [591, 434] width 98 height 40
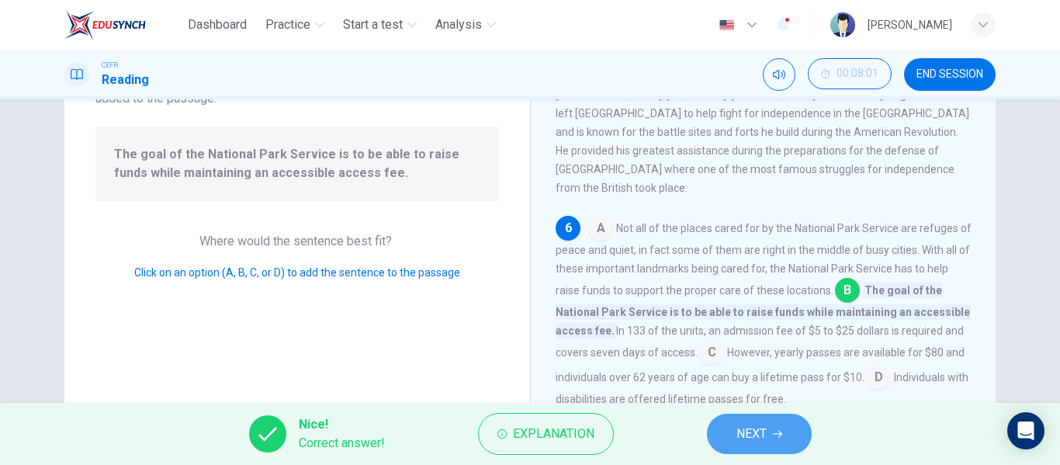
click at [721, 420] on button "NEXT" at bounding box center [759, 434] width 105 height 40
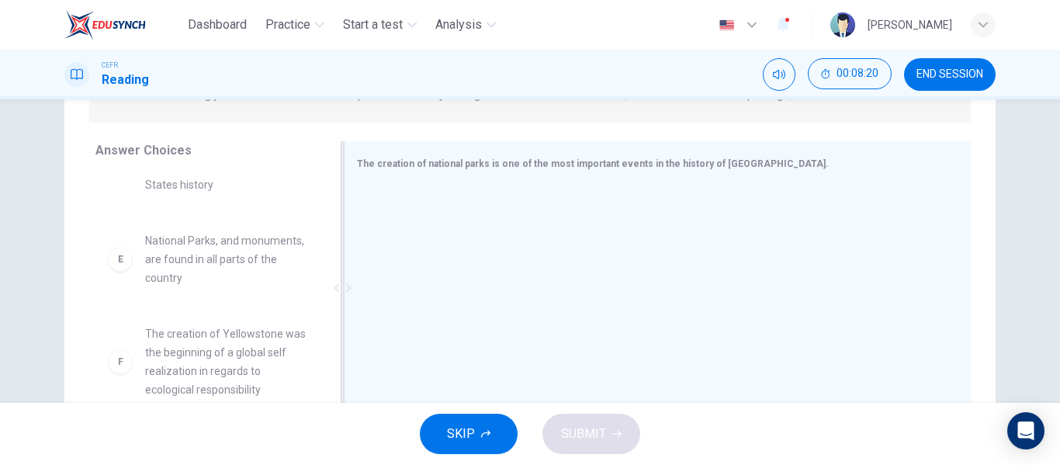
scroll to position [0, 0]
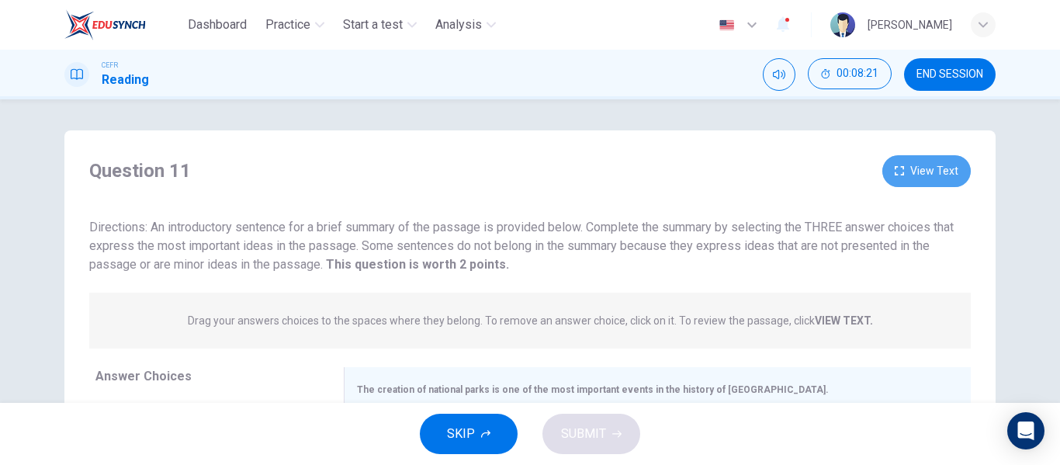
click at [908, 164] on button "View Text" at bounding box center [926, 171] width 88 height 32
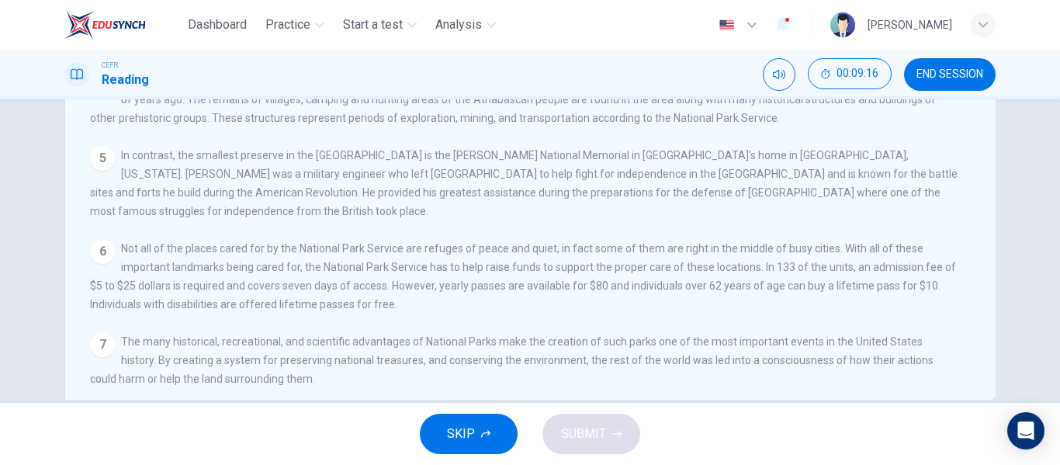
scroll to position [272, 0]
click at [497, 289] on div "6 Not all of the places cared for by the National Park Service are refuges of p…" at bounding box center [524, 274] width 869 height 74
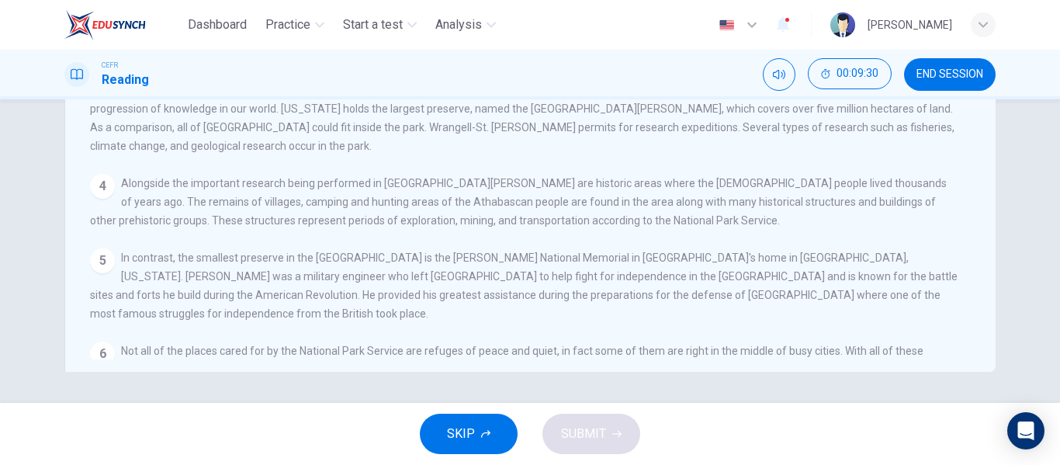
scroll to position [0, 0]
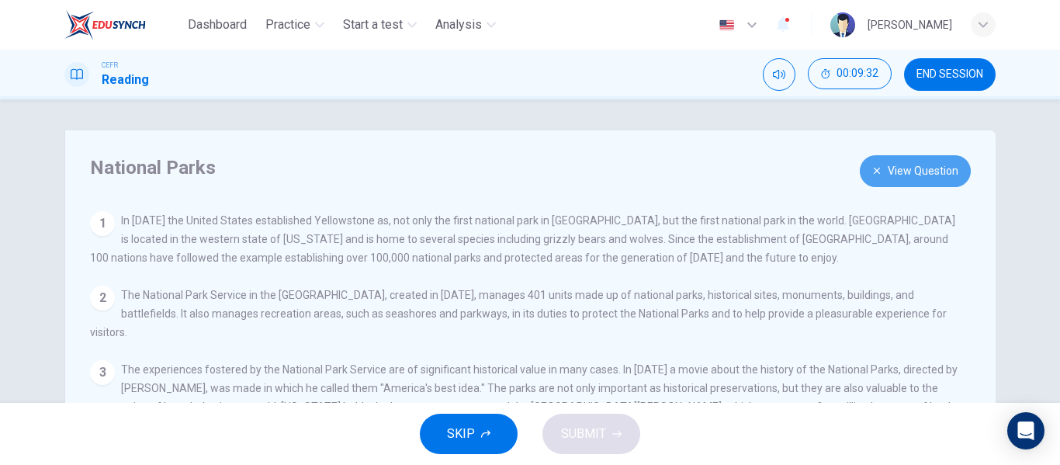
click at [922, 178] on button "View Question" at bounding box center [915, 171] width 111 height 32
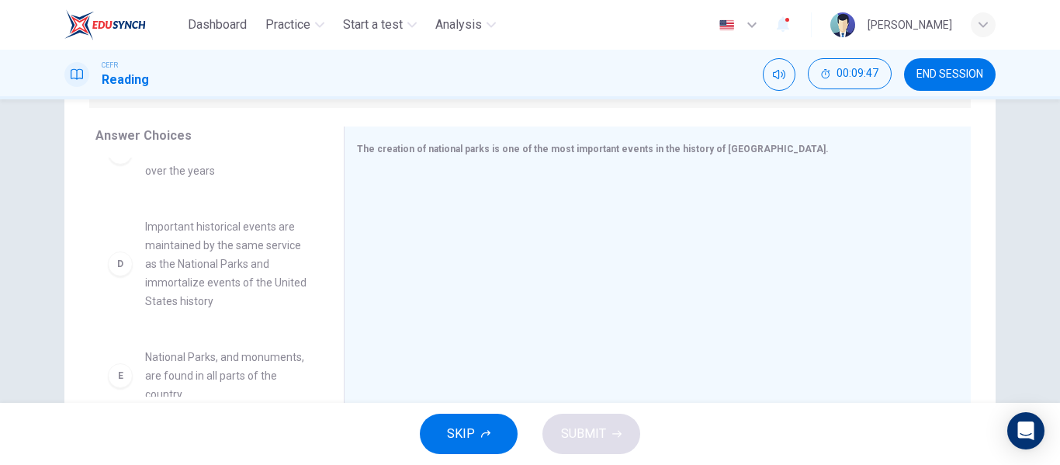
scroll to position [265, 0]
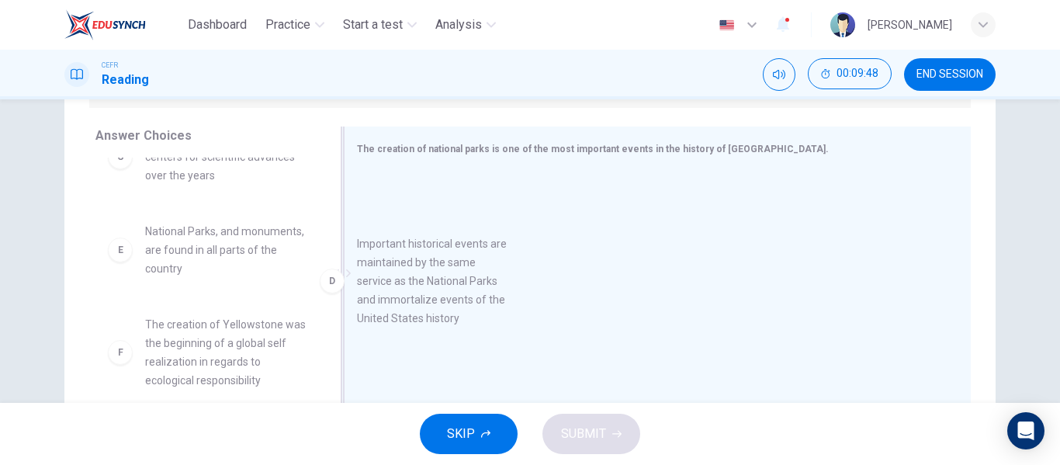
drag, startPoint x: 213, startPoint y: 281, endPoint x: 528, endPoint y: 265, distance: 316.1
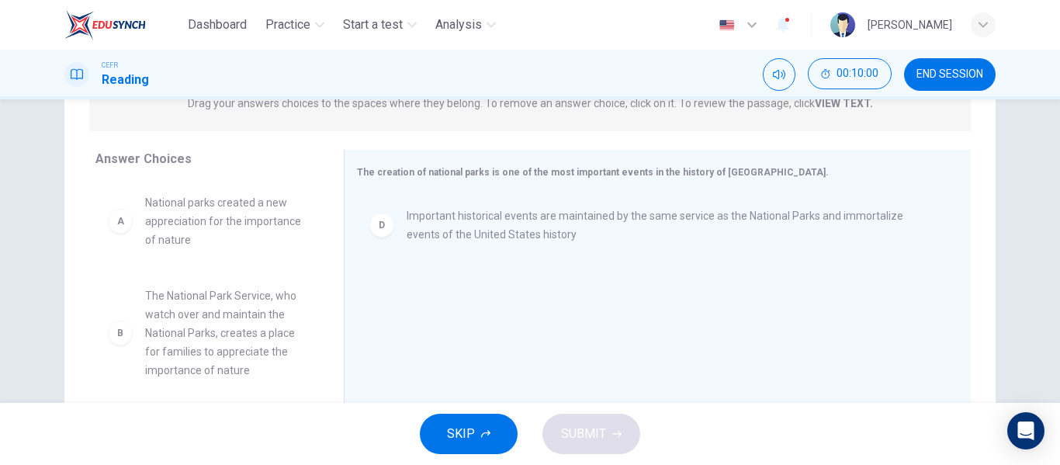
scroll to position [216, 0]
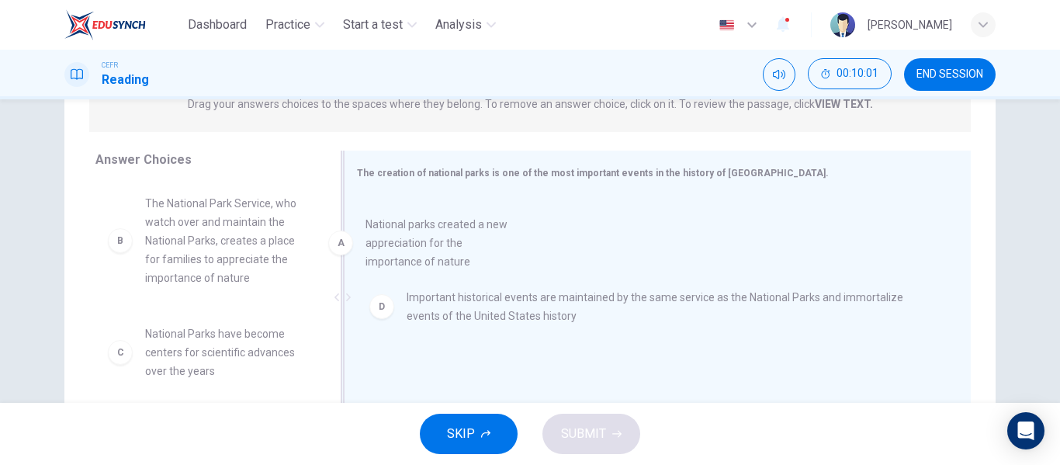
drag, startPoint x: 218, startPoint y: 237, endPoint x: 466, endPoint y: 252, distance: 248.8
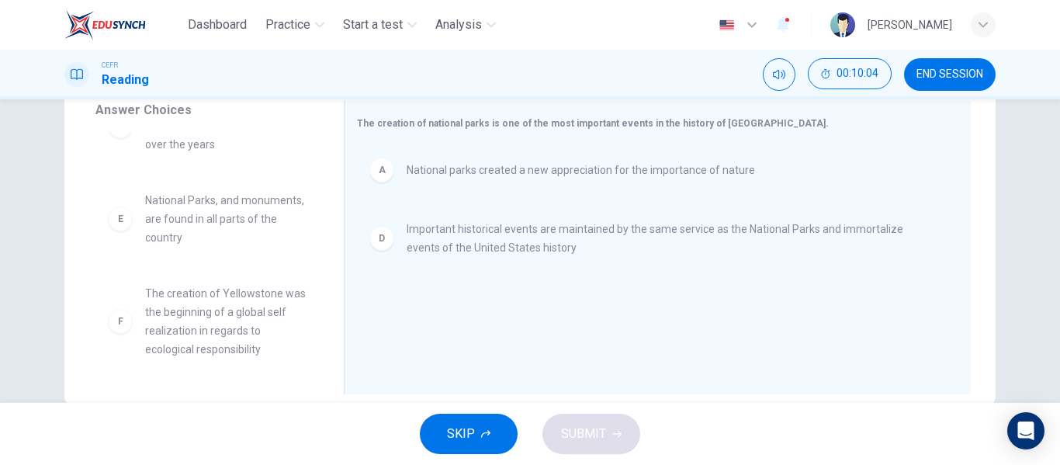
scroll to position [268, 0]
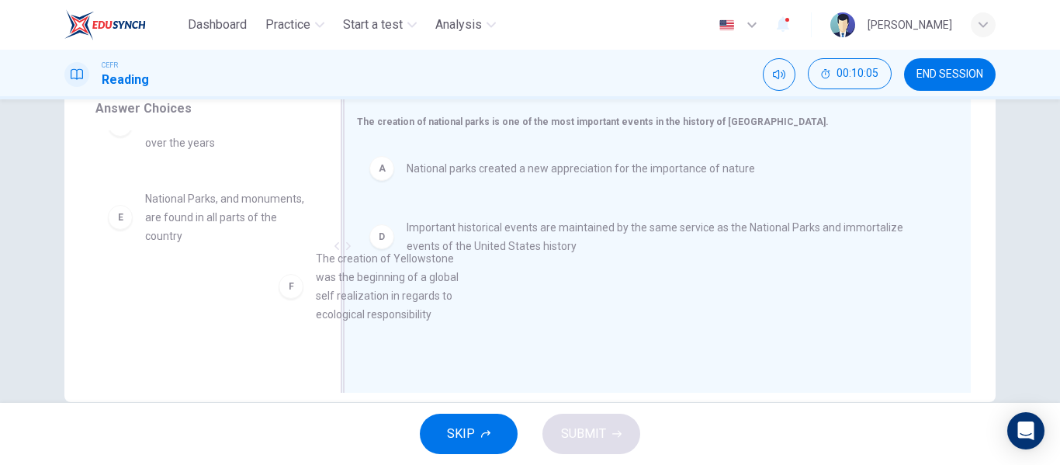
drag, startPoint x: 218, startPoint y: 314, endPoint x: 533, endPoint y: 256, distance: 320.3
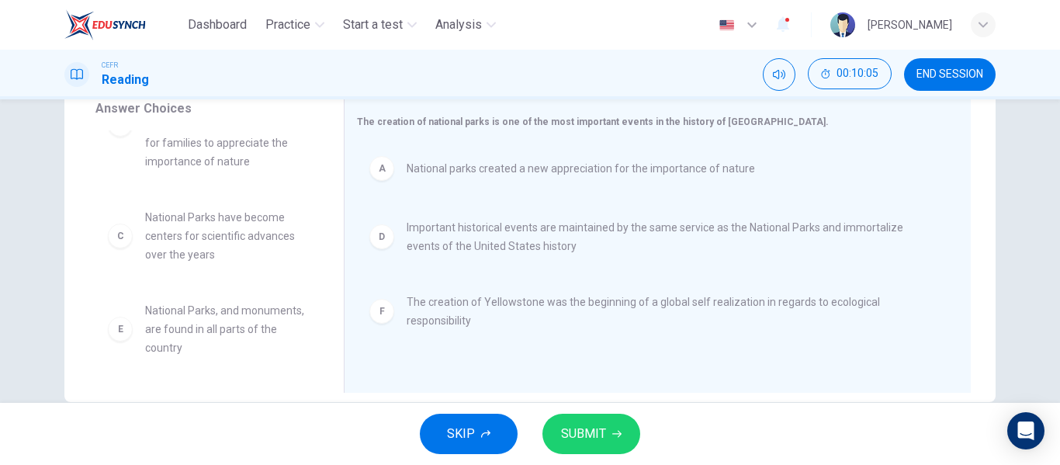
scroll to position [65, 0]
click at [573, 408] on div "SKIP SUBMIT" at bounding box center [530, 434] width 1060 height 62
click at [572, 440] on span "SUBMIT" at bounding box center [583, 434] width 45 height 22
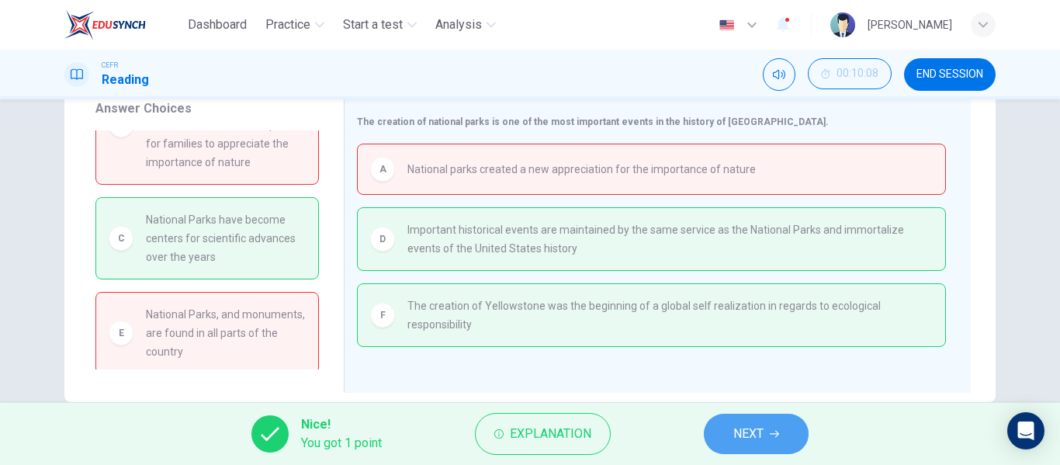
click at [749, 445] on button "NEXT" at bounding box center [756, 434] width 105 height 40
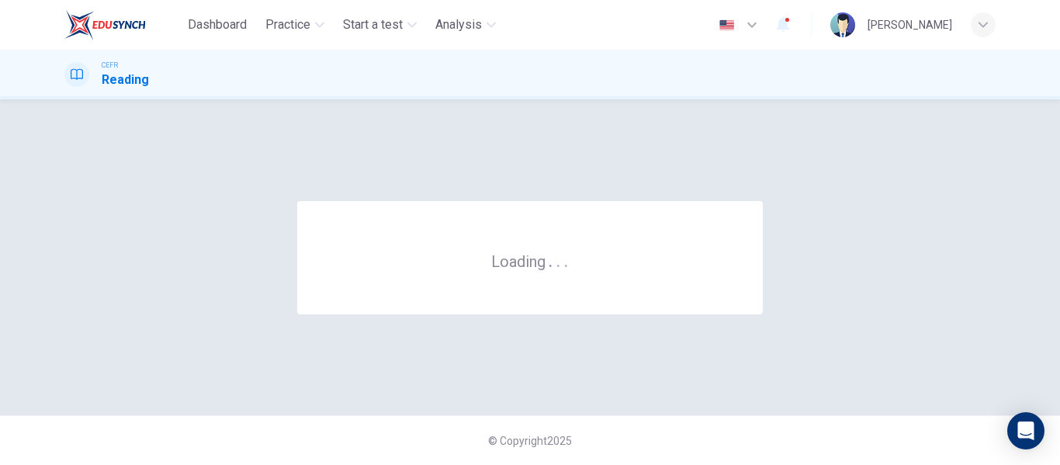
scroll to position [0, 0]
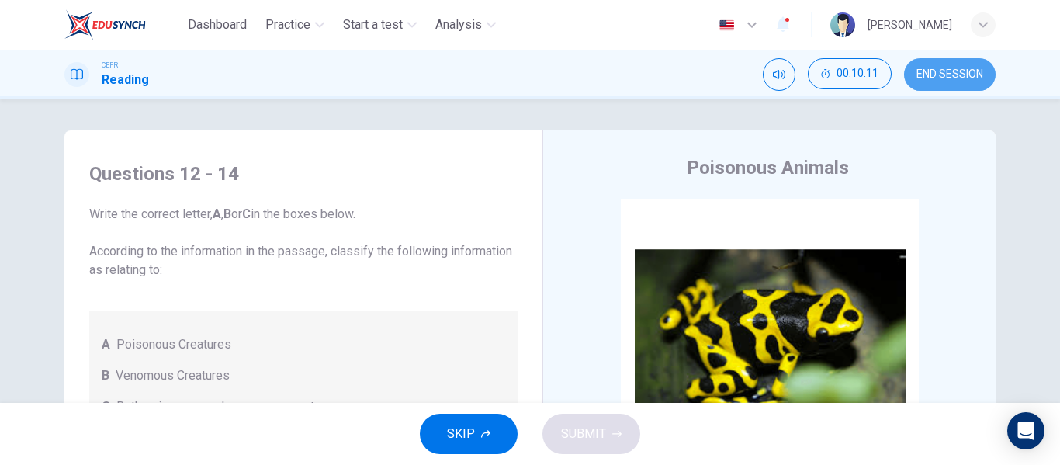
click at [945, 72] on span "END SESSION" at bounding box center [949, 74] width 67 height 12
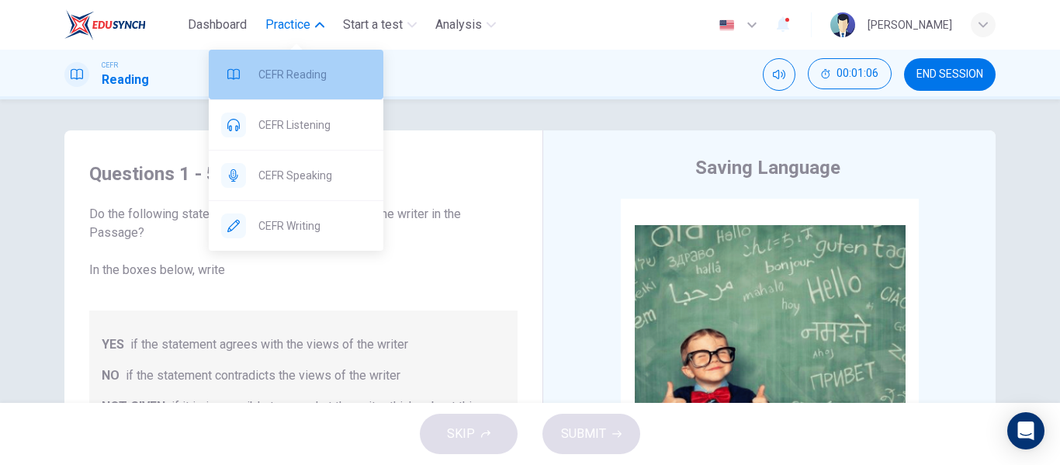
click at [317, 83] on span "CEFR Reading" at bounding box center [314, 74] width 112 height 19
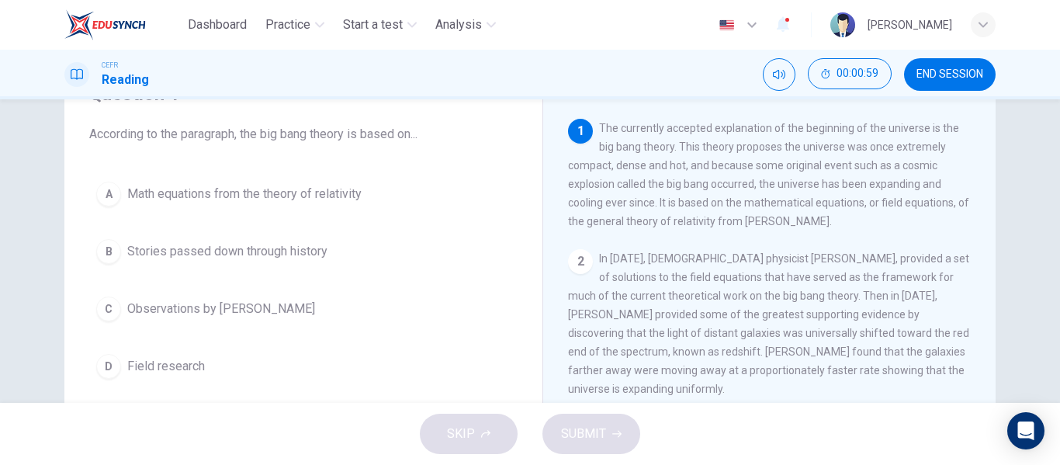
scroll to position [78, 0]
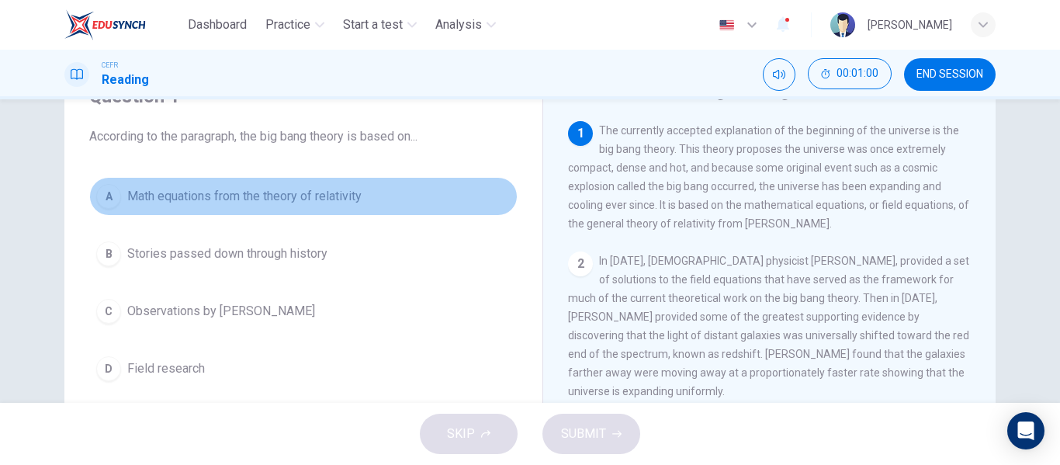
click at [356, 199] on span "Math equations from the theory of relativity" at bounding box center [244, 196] width 234 height 19
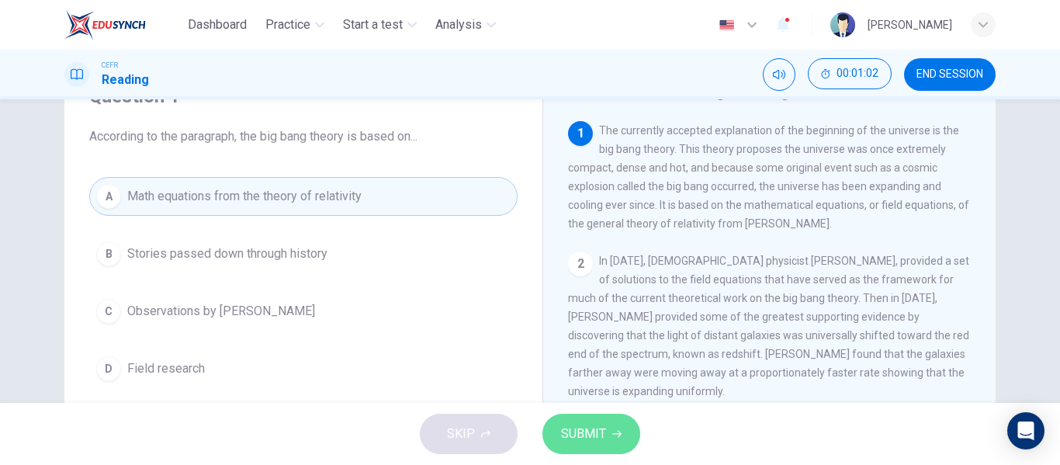
click at [615, 448] on button "SUBMIT" at bounding box center [591, 434] width 98 height 40
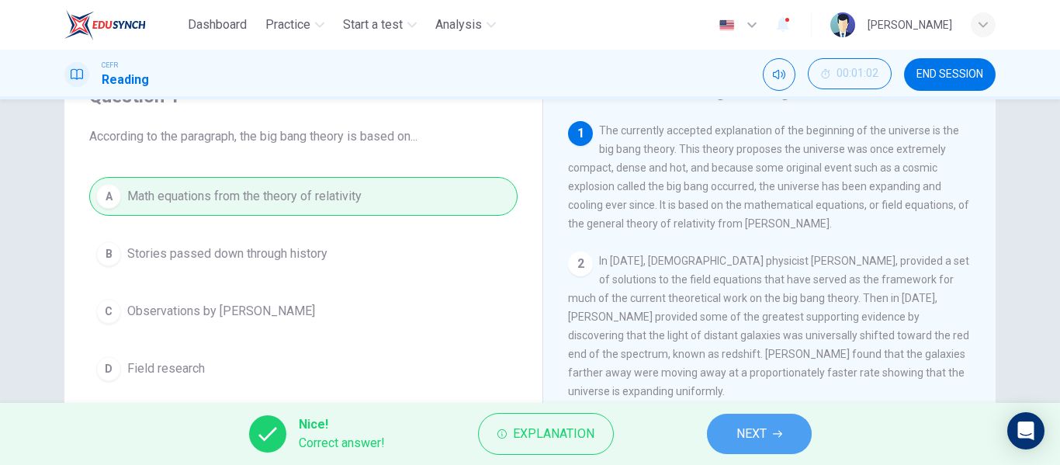
click at [731, 424] on button "NEXT" at bounding box center [759, 434] width 105 height 40
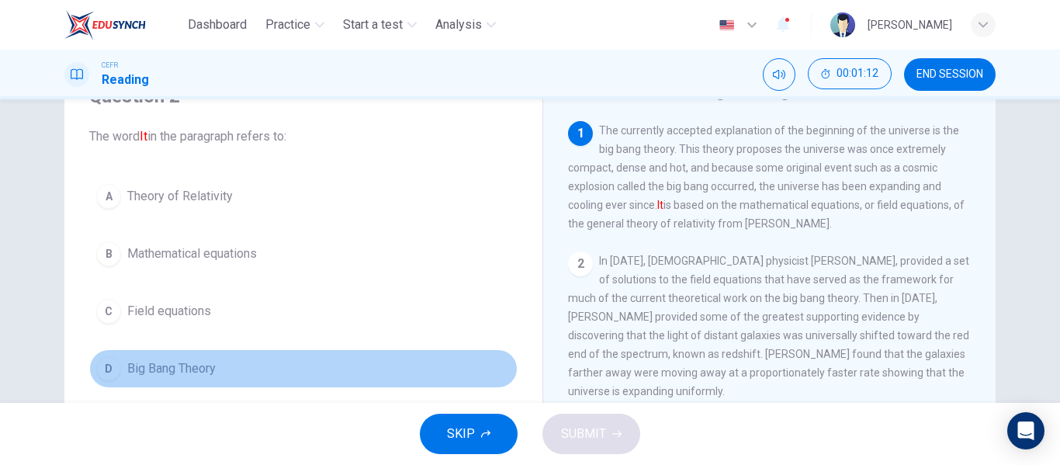
click at [281, 375] on button "D Big Bang Theory" at bounding box center [303, 368] width 428 height 39
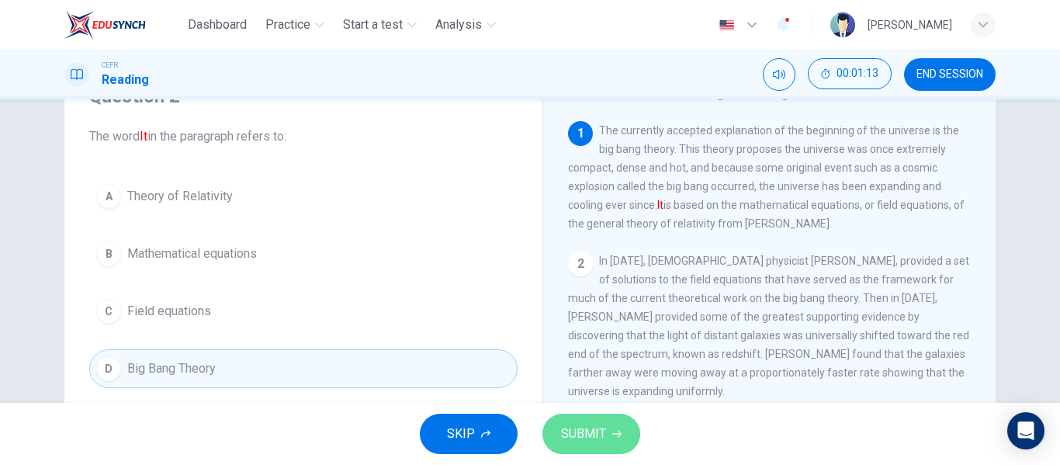
click at [589, 434] on span "SUBMIT" at bounding box center [583, 434] width 45 height 22
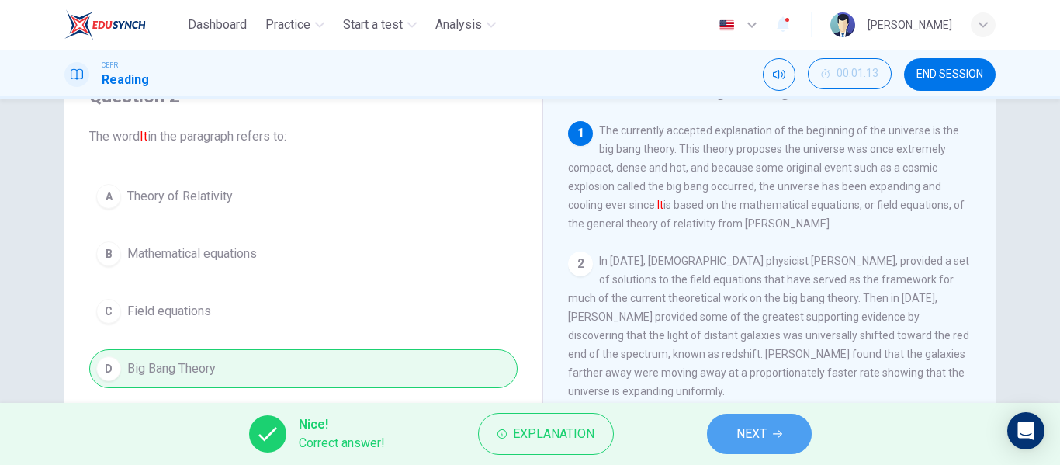
click at [743, 424] on span "NEXT" at bounding box center [751, 434] width 30 height 22
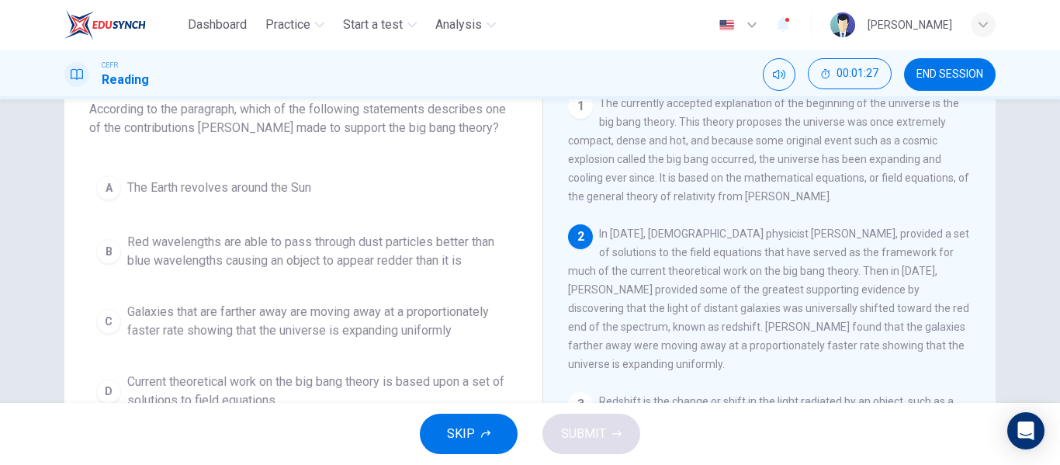
scroll to position [106, 0]
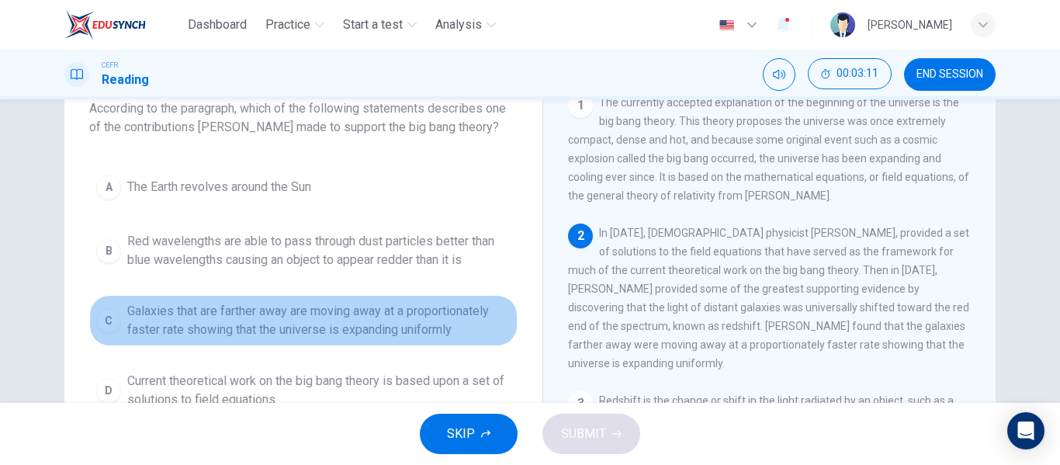
click at [395, 334] on span "Galaxies that are farther away are moving away at a proportionately faster rate…" at bounding box center [318, 320] width 383 height 37
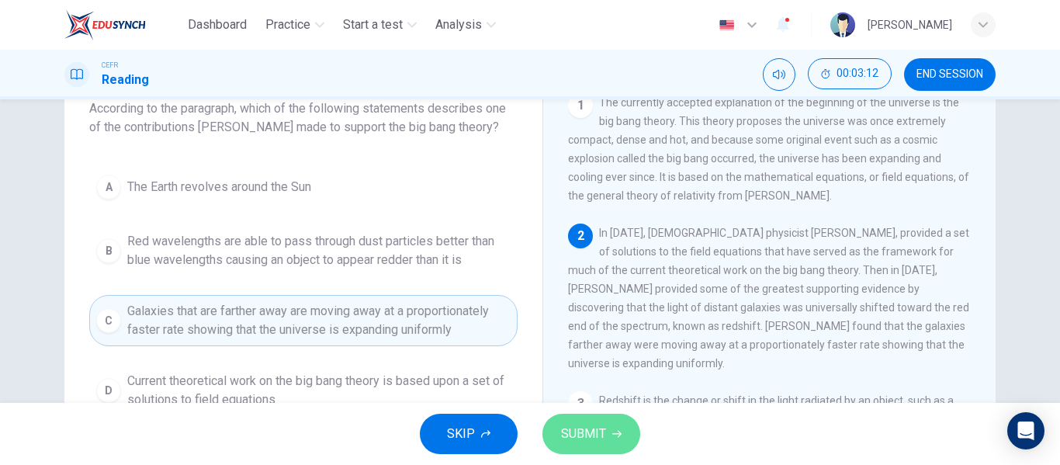
click at [554, 433] on button "SUBMIT" at bounding box center [591, 434] width 98 height 40
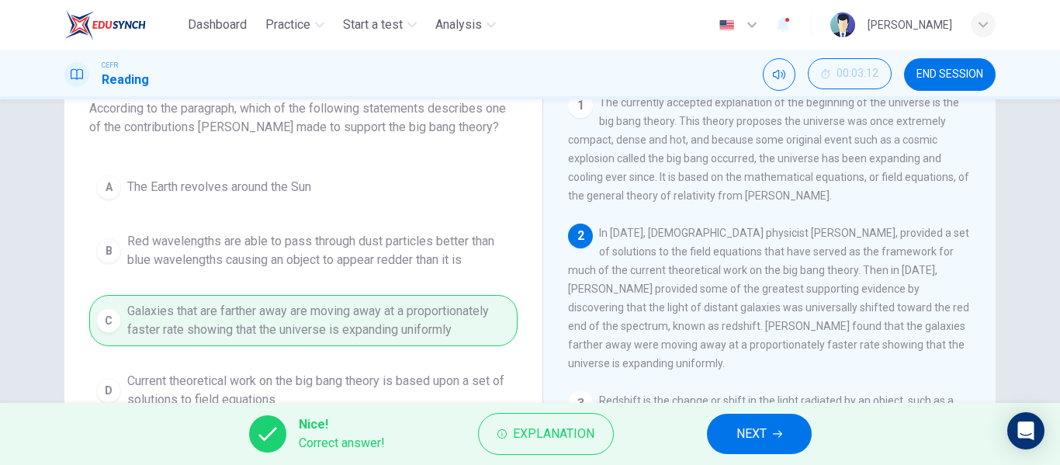
click at [734, 425] on button "NEXT" at bounding box center [759, 434] width 105 height 40
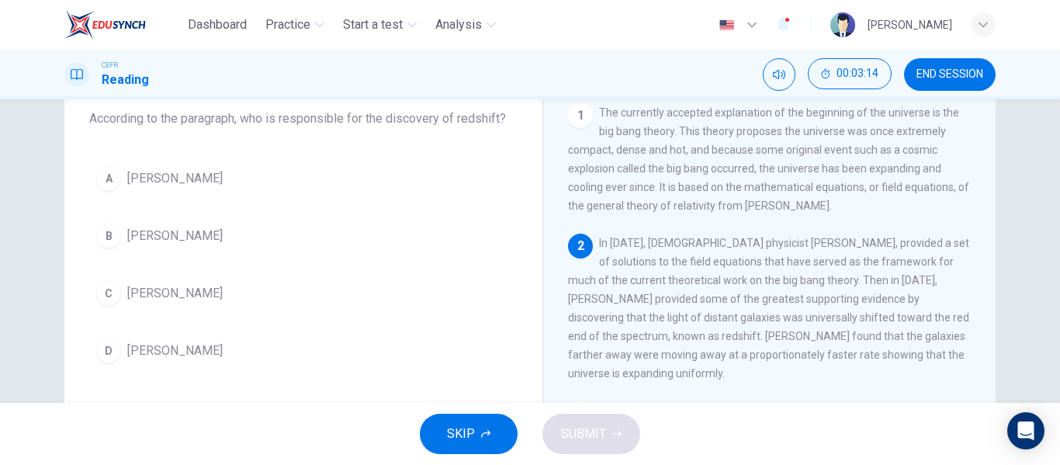
scroll to position [95, 0]
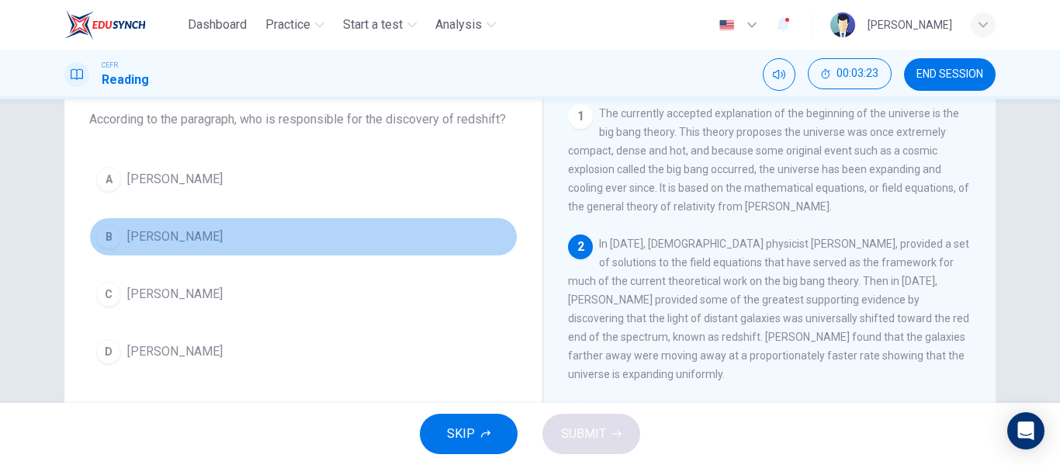
click at [303, 232] on button "B [PERSON_NAME]" at bounding box center [303, 236] width 428 height 39
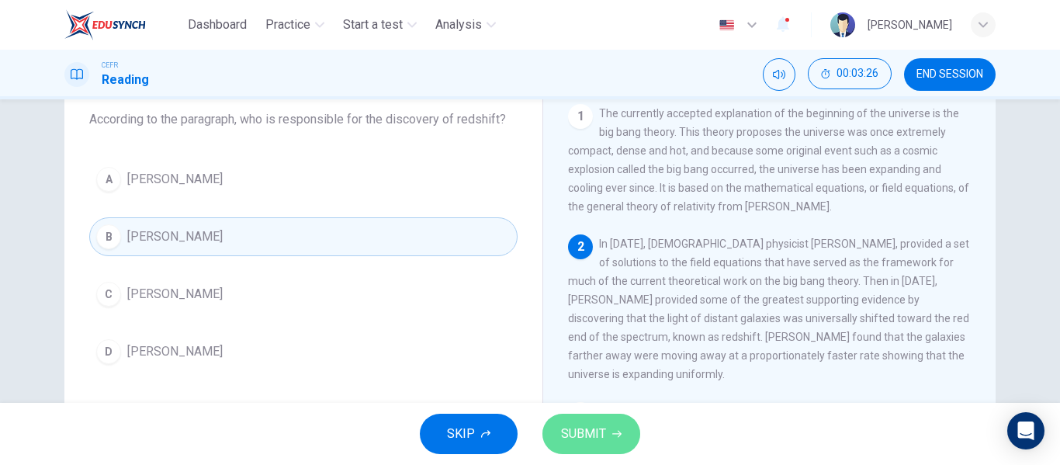
click at [593, 424] on span "SUBMIT" at bounding box center [583, 434] width 45 height 22
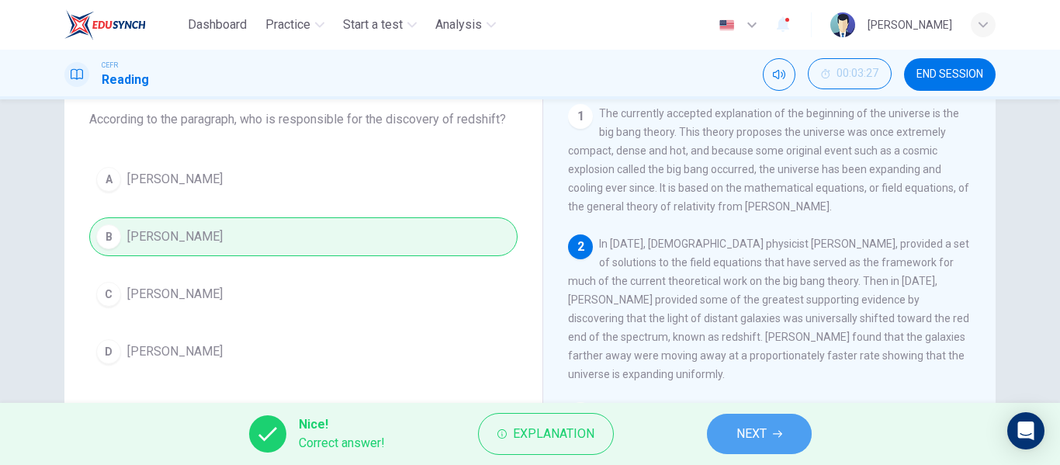
click at [754, 425] on span "NEXT" at bounding box center [751, 434] width 30 height 22
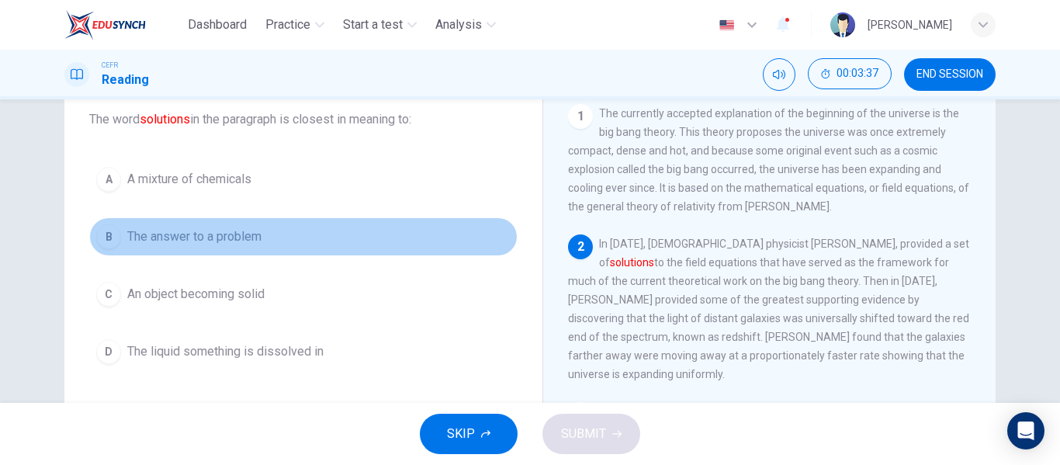
click at [343, 251] on button "B The answer to a problem" at bounding box center [303, 236] width 428 height 39
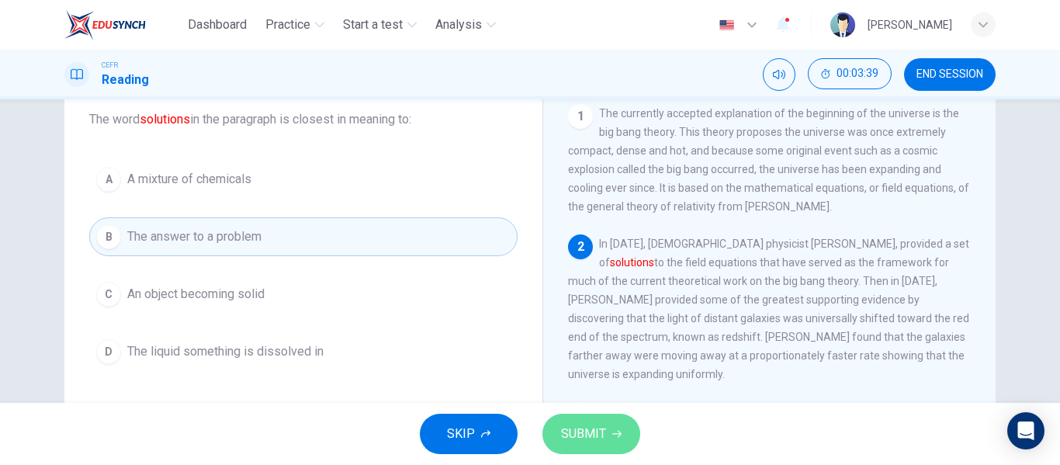
click at [594, 439] on span "SUBMIT" at bounding box center [583, 434] width 45 height 22
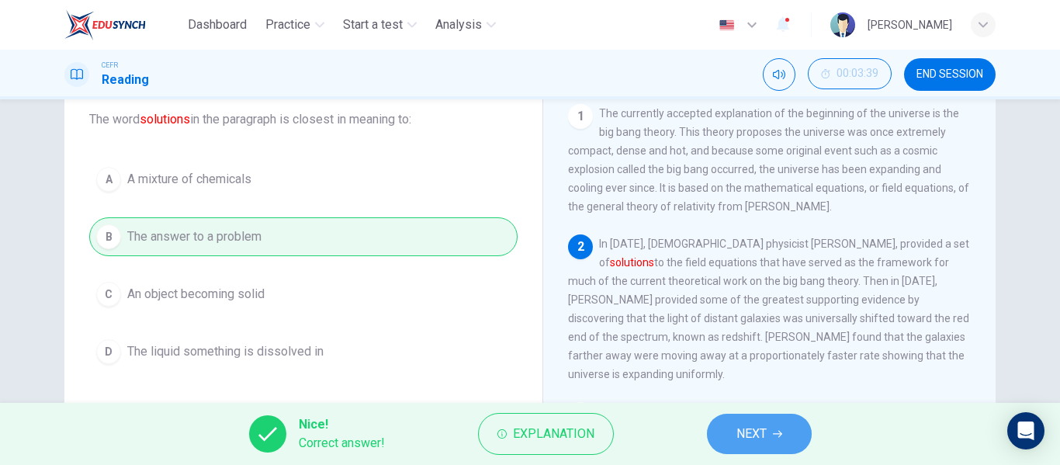
click at [773, 436] on icon "button" at bounding box center [777, 433] width 9 height 9
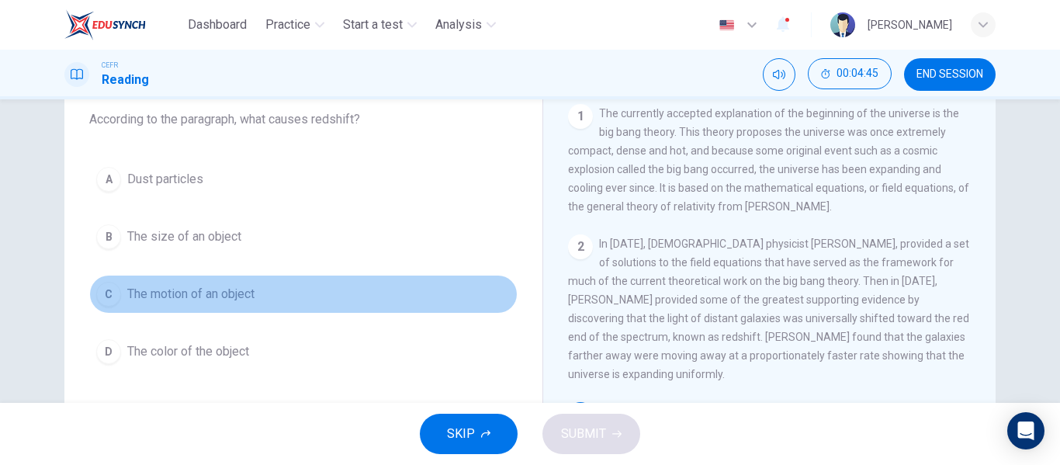
click at [291, 293] on button "C The motion of an object" at bounding box center [303, 294] width 428 height 39
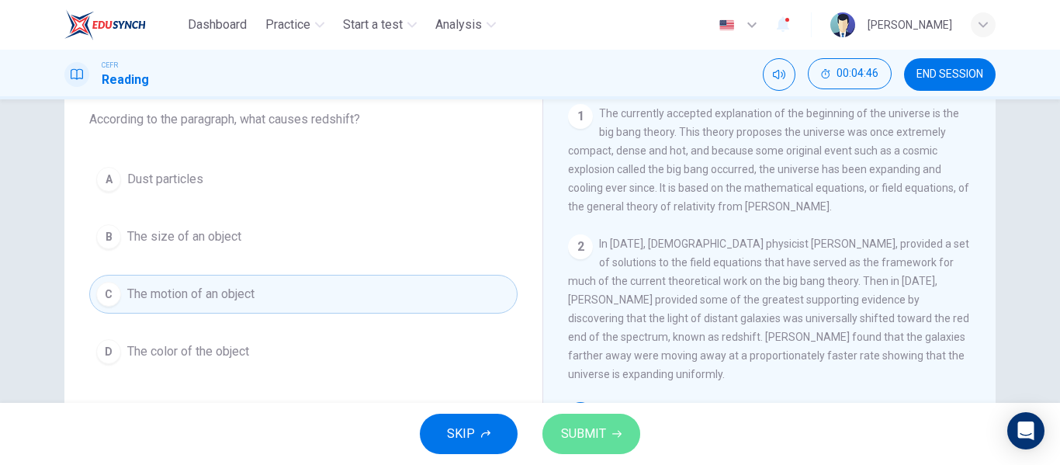
click at [597, 427] on span "SUBMIT" at bounding box center [583, 434] width 45 height 22
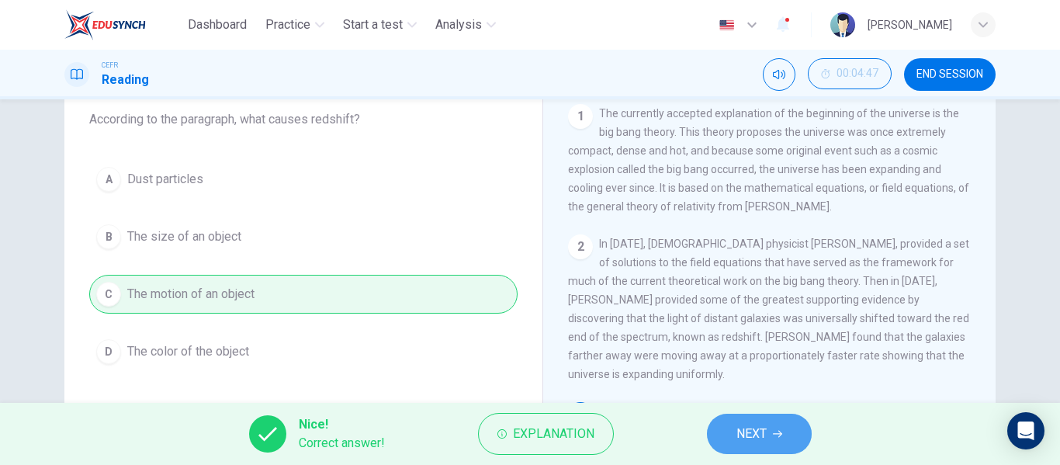
click at [763, 437] on span "NEXT" at bounding box center [751, 434] width 30 height 22
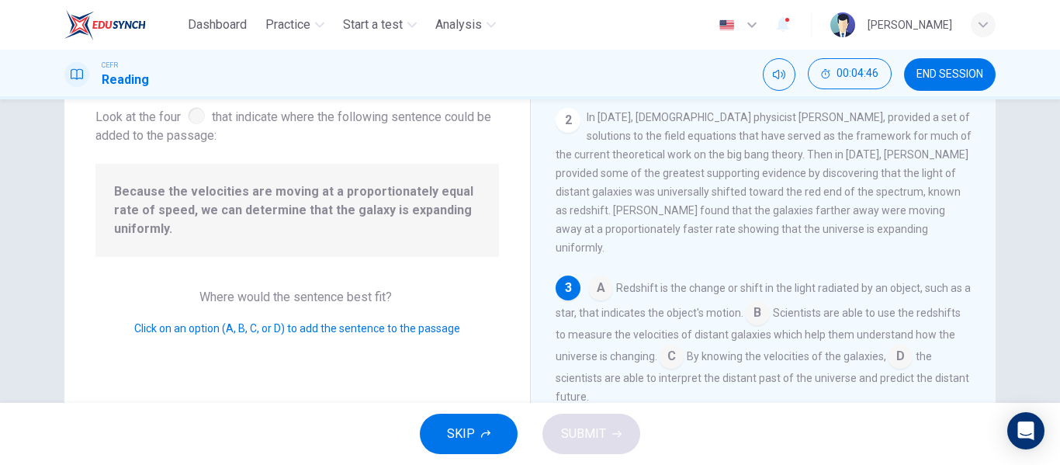
scroll to position [129, 0]
click at [763, 299] on input at bounding box center [757, 311] width 25 height 25
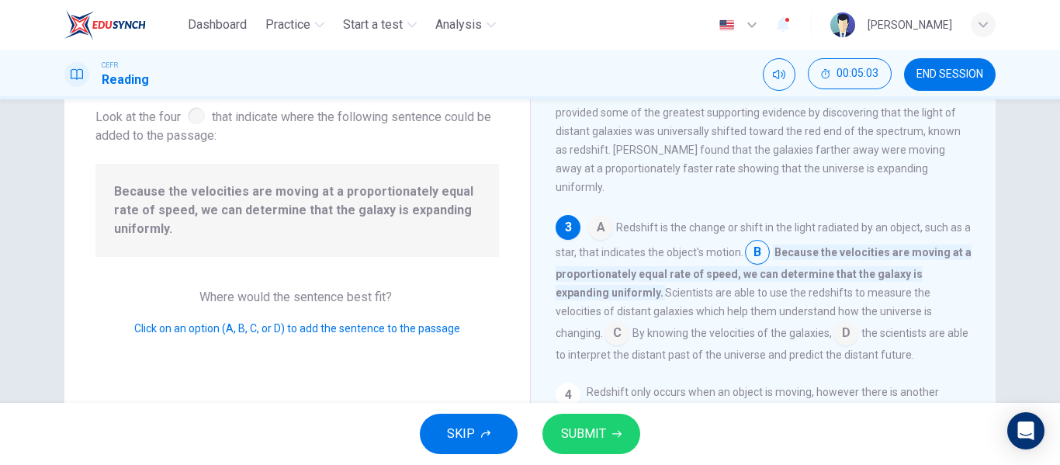
scroll to position [188, 0]
click at [624, 327] on input at bounding box center [616, 333] width 25 height 25
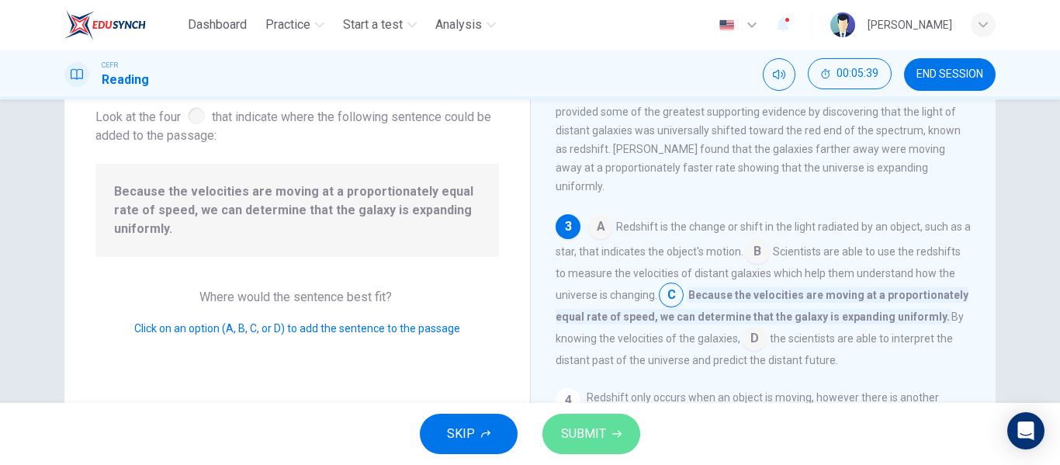
click at [599, 427] on span "SUBMIT" at bounding box center [583, 434] width 45 height 22
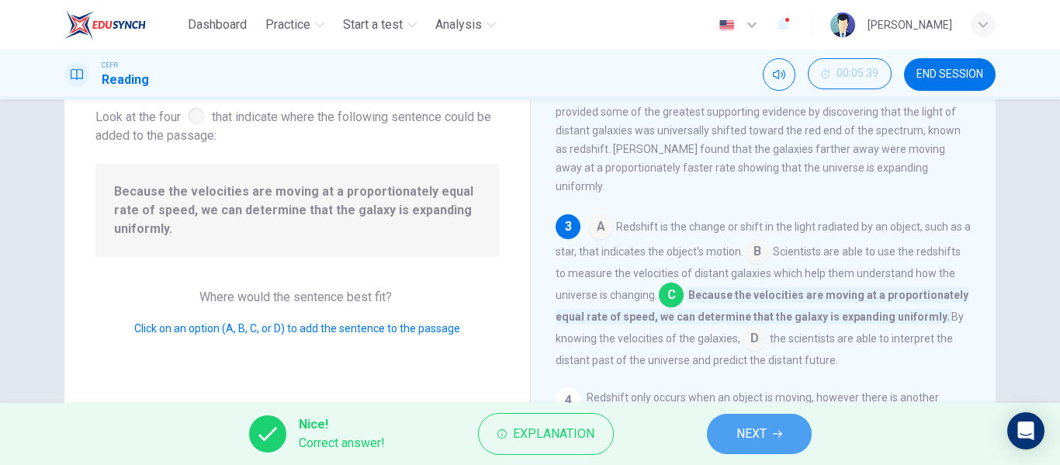
click at [768, 442] on button "NEXT" at bounding box center [759, 434] width 105 height 40
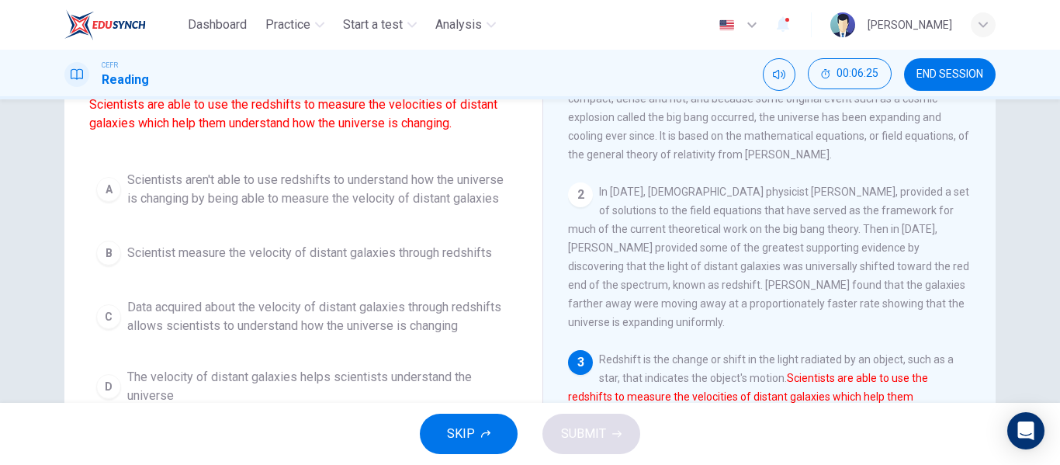
scroll to position [146, 0]
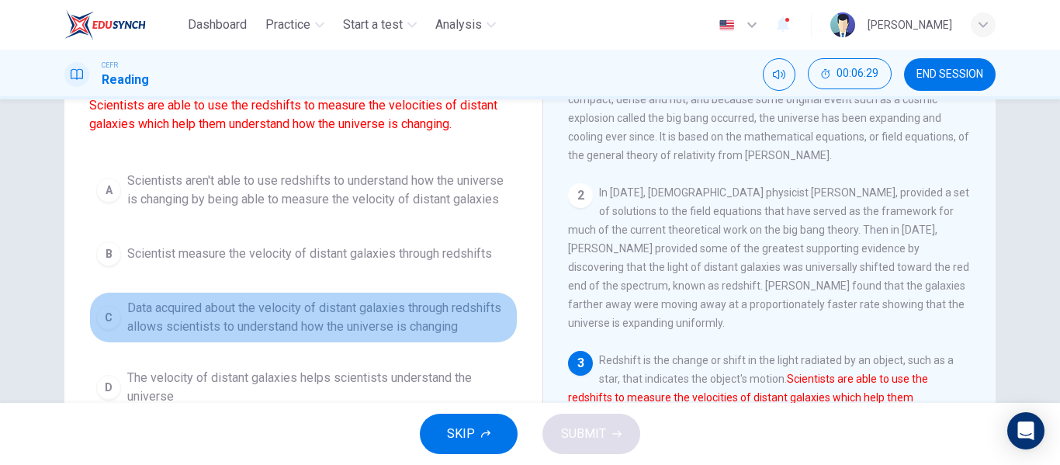
click at [263, 317] on span "Data acquired about the velocity of distant galaxies through redshifts allows s…" at bounding box center [318, 317] width 383 height 37
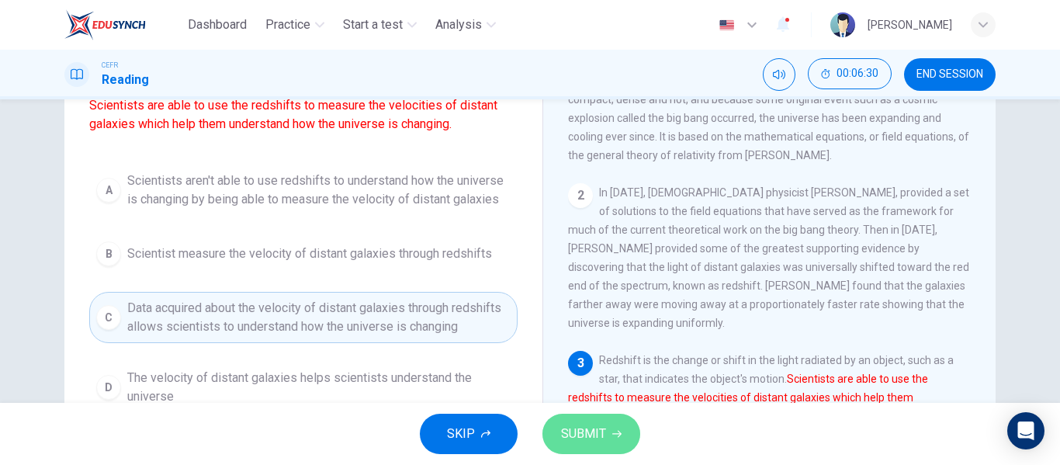
click at [605, 427] on button "SUBMIT" at bounding box center [591, 434] width 98 height 40
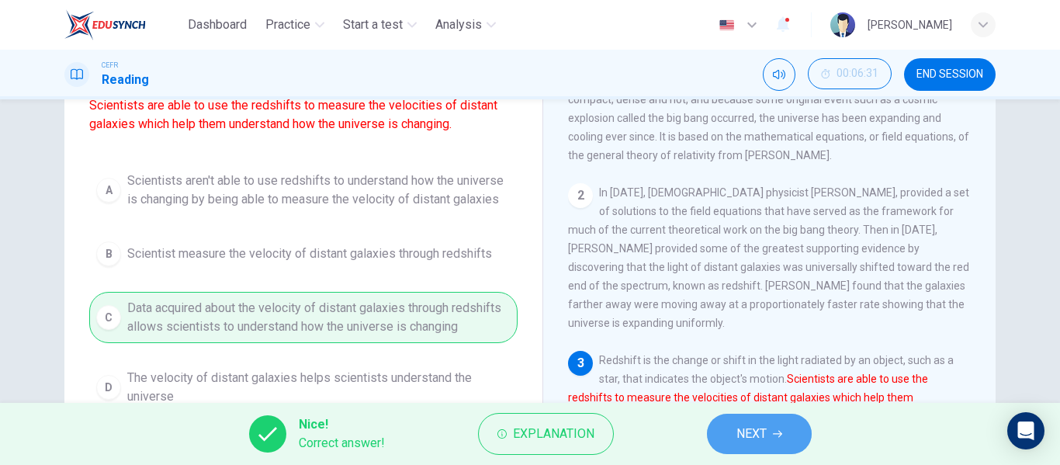
click at [769, 421] on button "NEXT" at bounding box center [759, 434] width 105 height 40
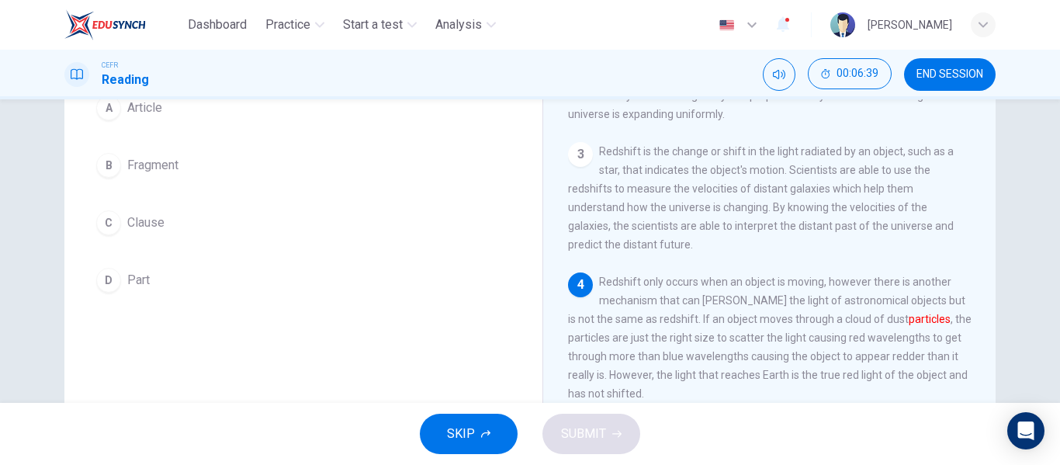
scroll to position [167, 0]
click at [295, 192] on div "A Article B Fragment C Clause D Part" at bounding box center [303, 193] width 428 height 211
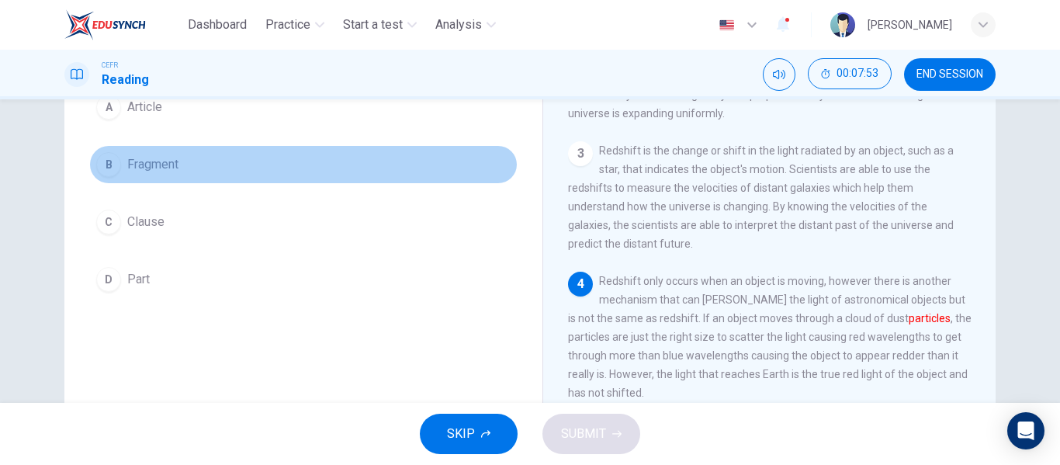
click at [160, 172] on span "Fragment" at bounding box center [152, 164] width 51 height 19
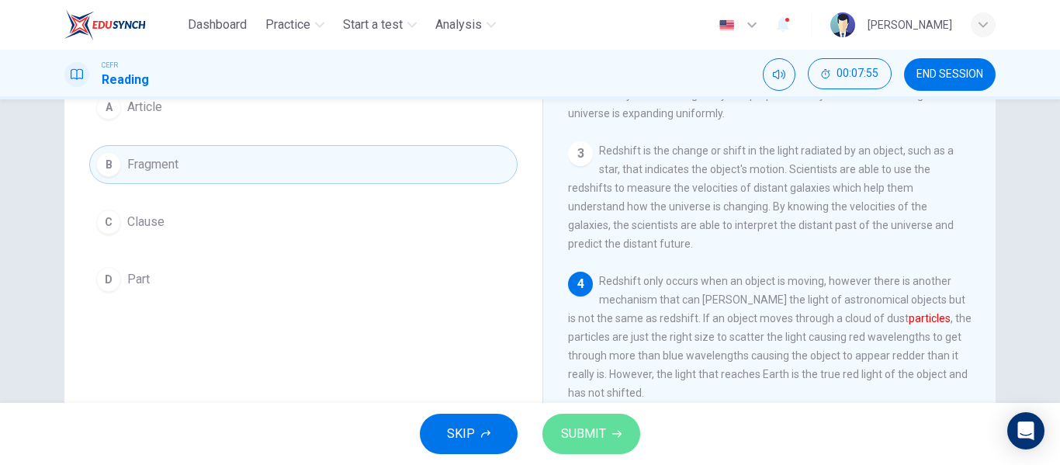
click at [601, 426] on span "SUBMIT" at bounding box center [583, 434] width 45 height 22
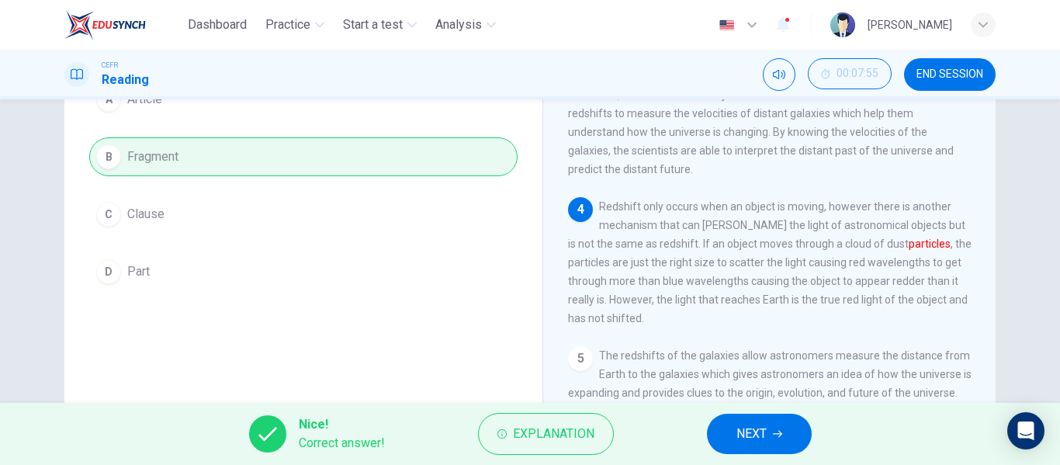
scroll to position [178, 0]
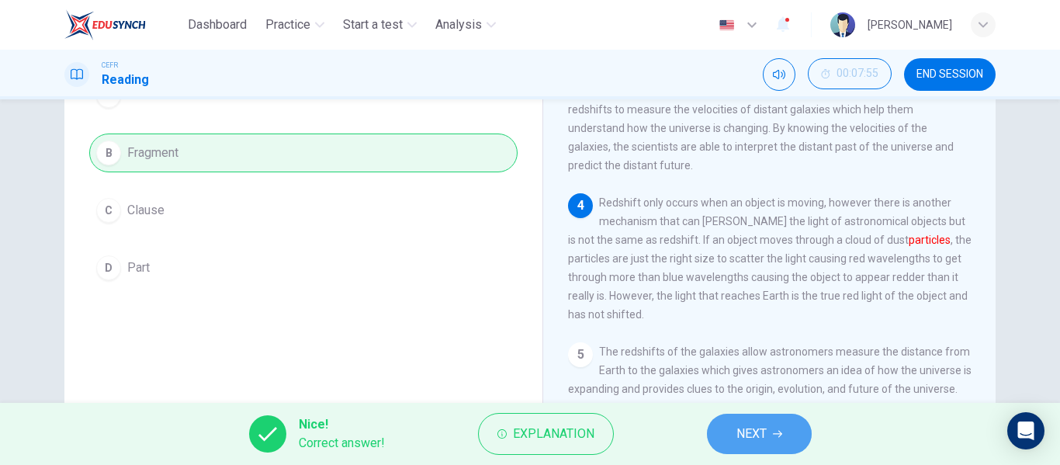
click at [785, 423] on button "NEXT" at bounding box center [759, 434] width 105 height 40
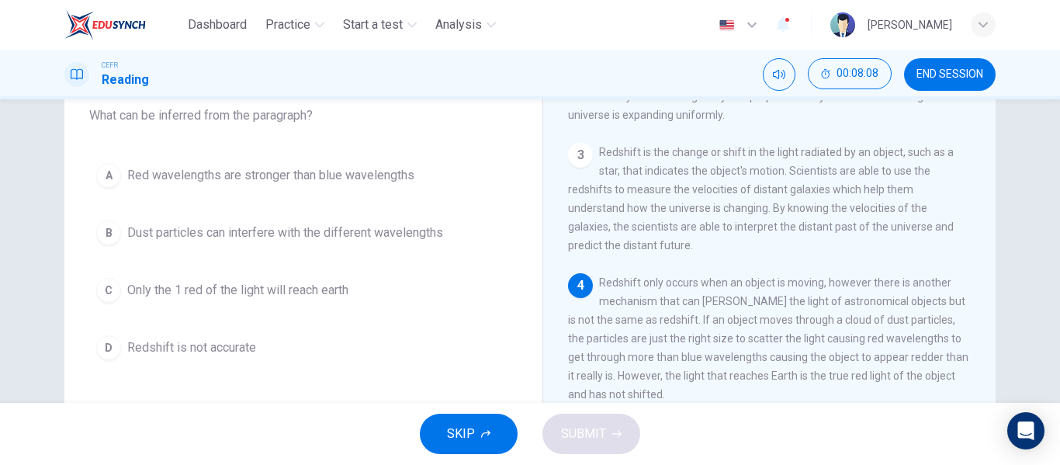
scroll to position [93, 0]
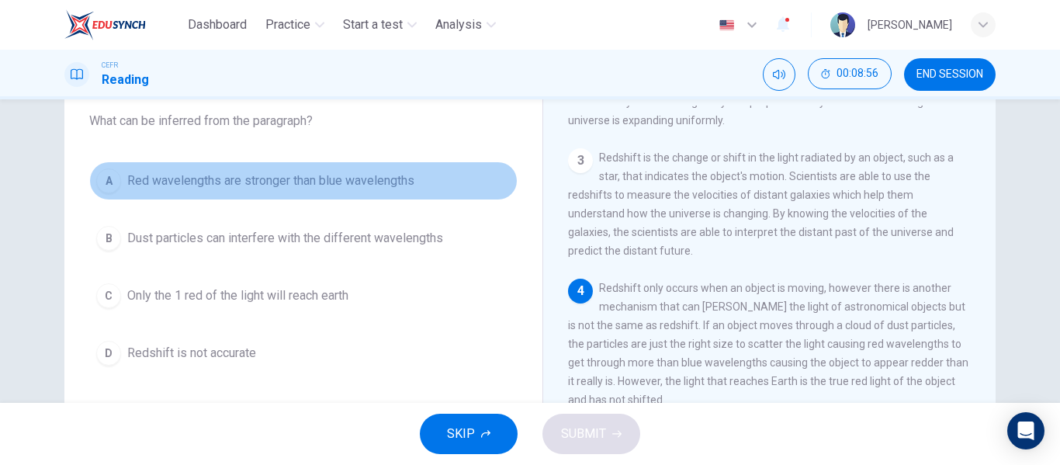
click at [312, 192] on button "A Red wavelengths are stronger than blue wavelengths" at bounding box center [303, 180] width 428 height 39
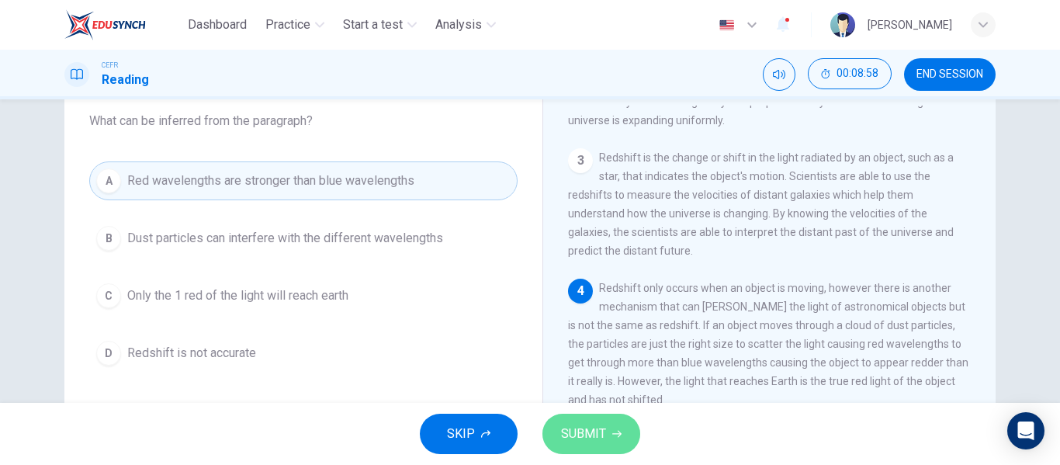
click at [601, 445] on button "SUBMIT" at bounding box center [591, 434] width 98 height 40
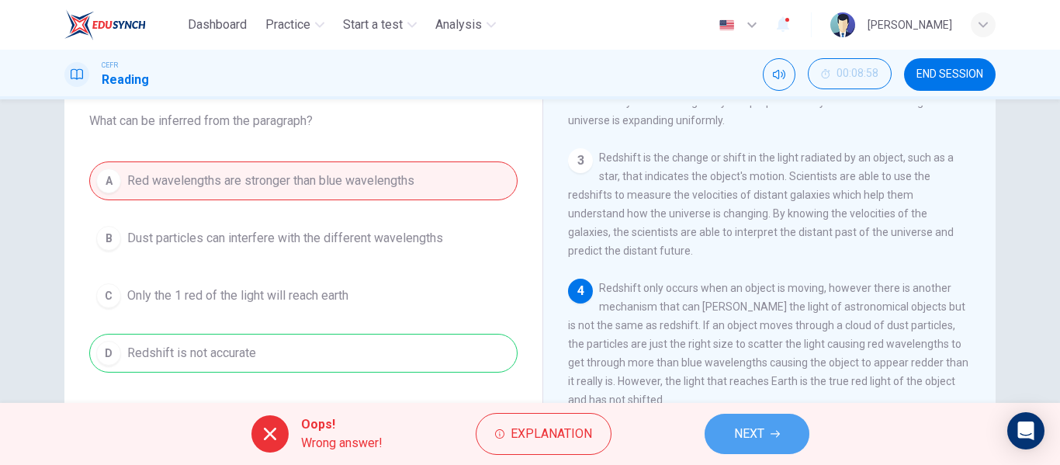
click at [777, 424] on button "NEXT" at bounding box center [756, 434] width 105 height 40
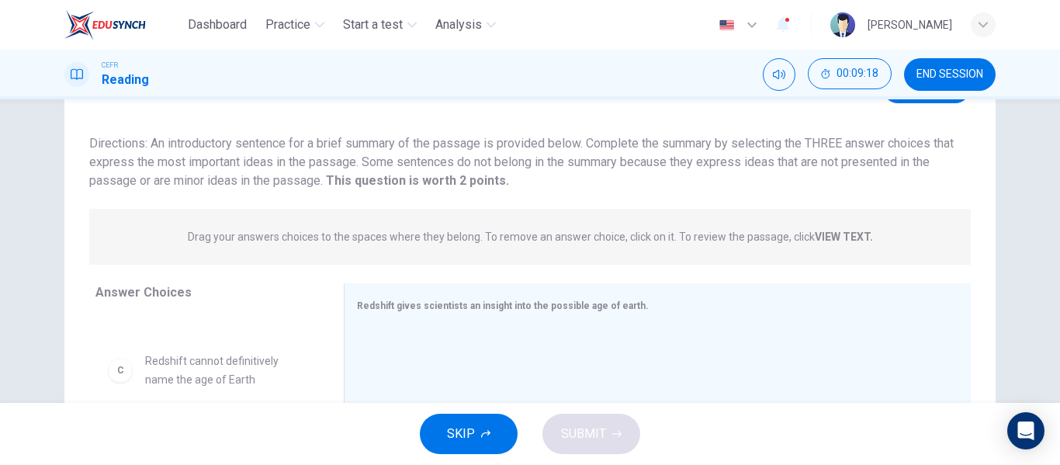
scroll to position [57, 0]
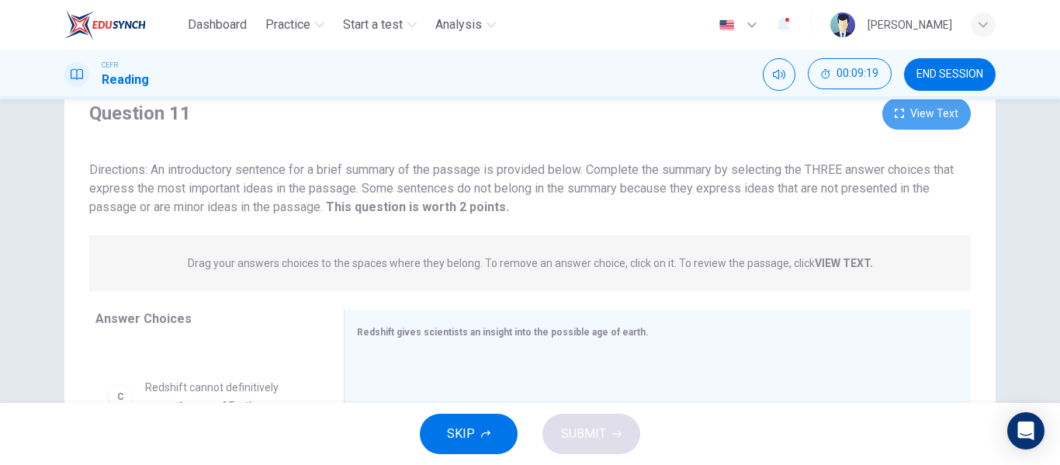
click at [908, 119] on button "View Text" at bounding box center [926, 114] width 88 height 32
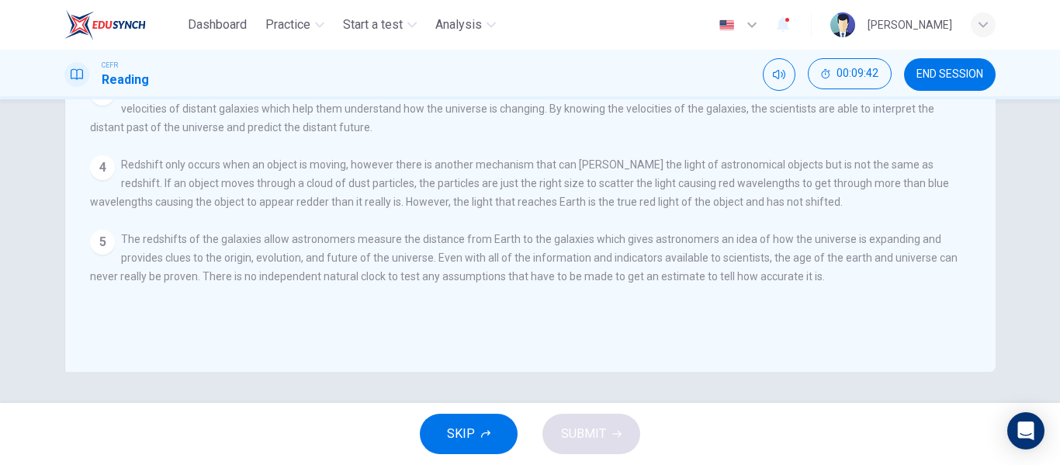
scroll to position [0, 0]
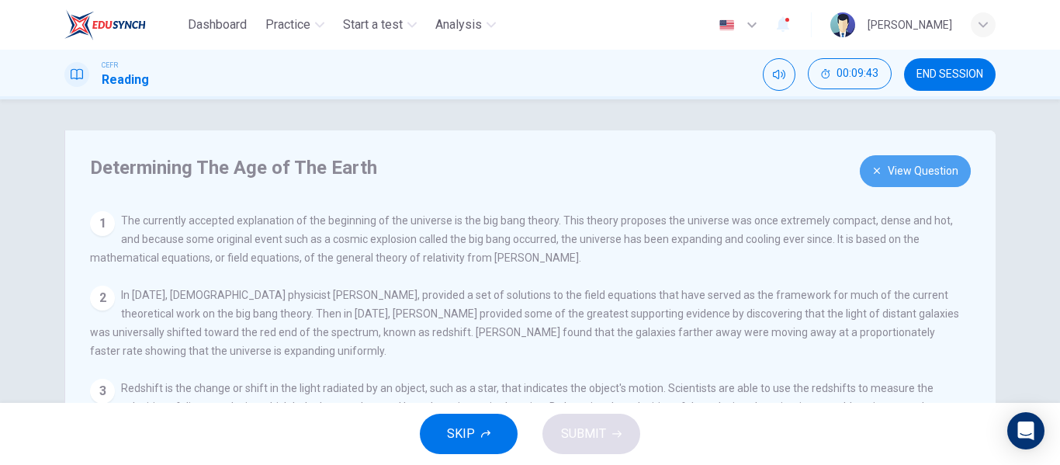
click at [914, 174] on button "View Question" at bounding box center [915, 171] width 111 height 32
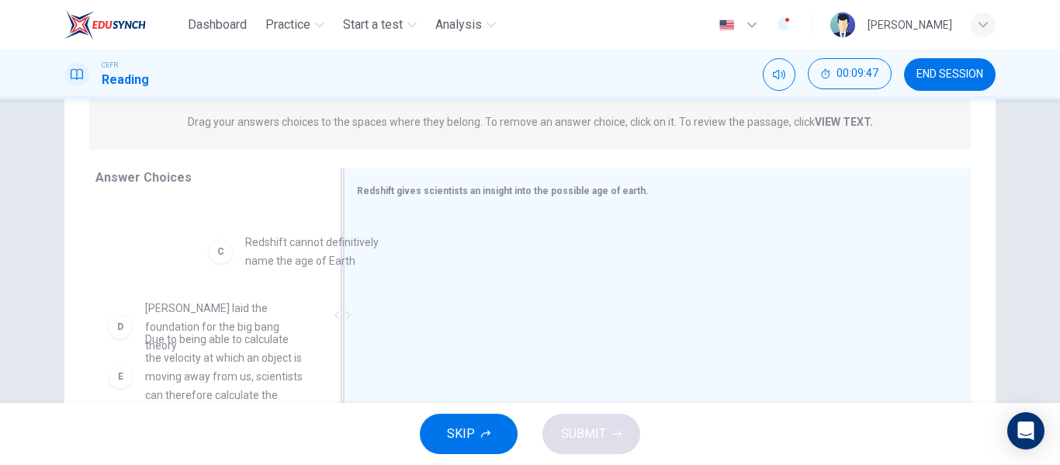
scroll to position [196, 0]
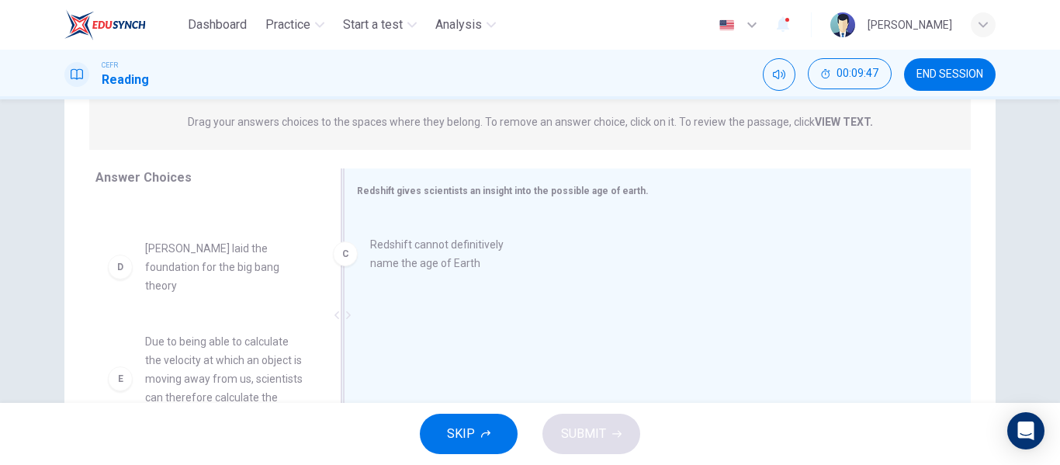
drag, startPoint x: 226, startPoint y: 268, endPoint x: 466, endPoint y: 265, distance: 239.7
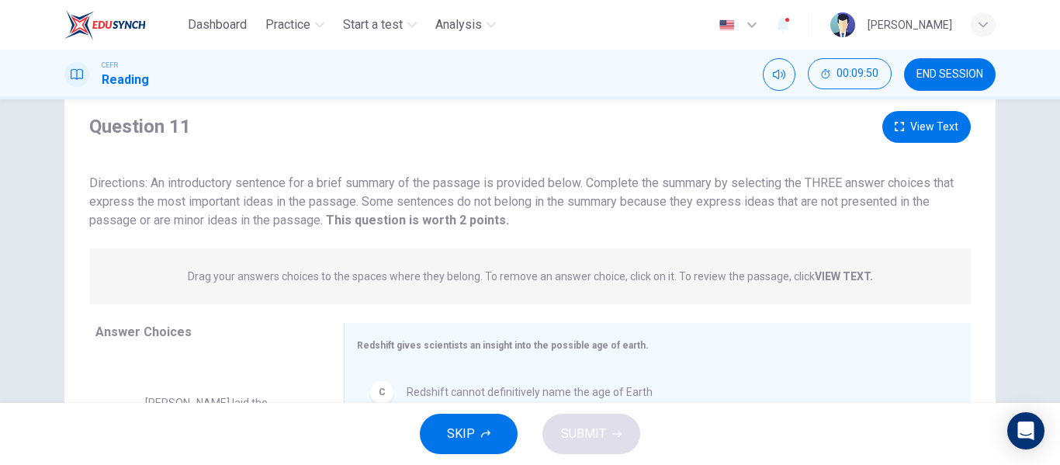
scroll to position [43, 0]
click at [935, 133] on button "View Text" at bounding box center [926, 128] width 88 height 32
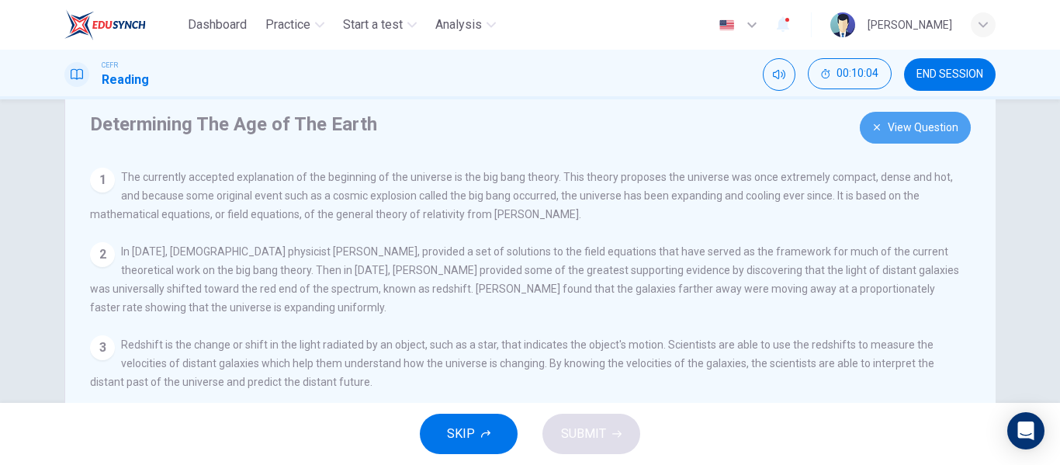
click at [906, 119] on button "View Question" at bounding box center [915, 128] width 111 height 32
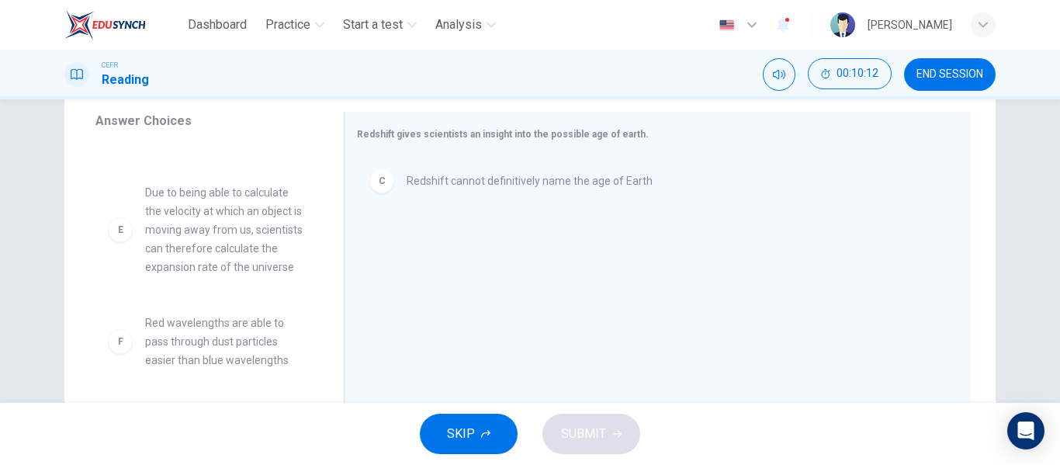
scroll to position [258, 0]
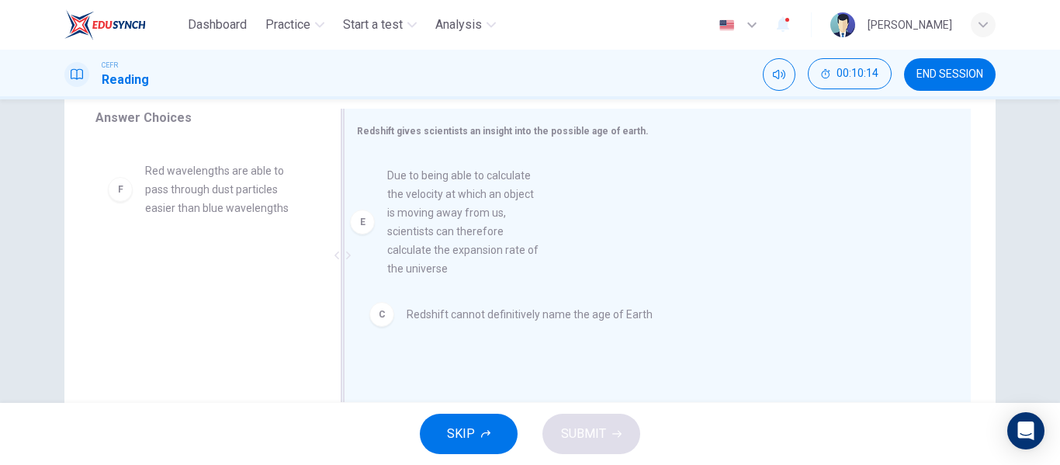
drag, startPoint x: 220, startPoint y: 213, endPoint x: 484, endPoint y: 220, distance: 264.7
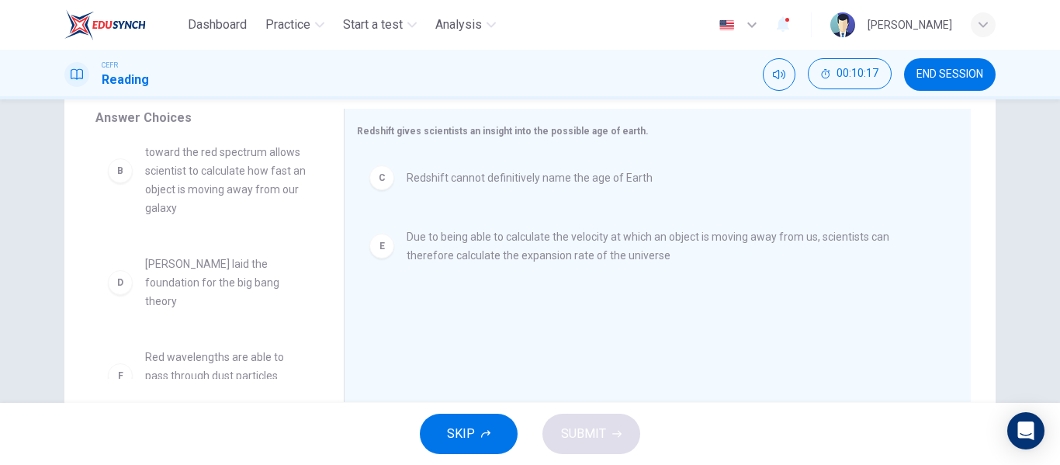
scroll to position [158, 0]
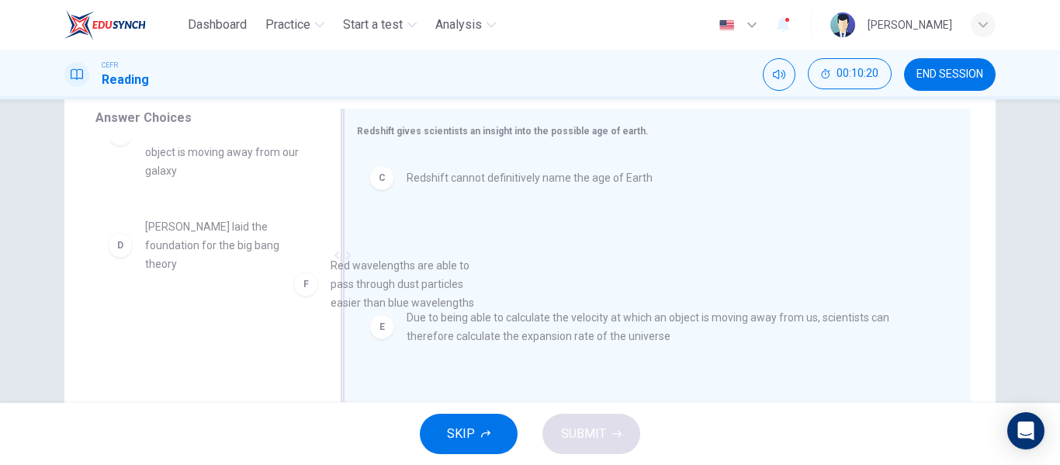
drag, startPoint x: 257, startPoint y: 351, endPoint x: 504, endPoint y: 293, distance: 253.5
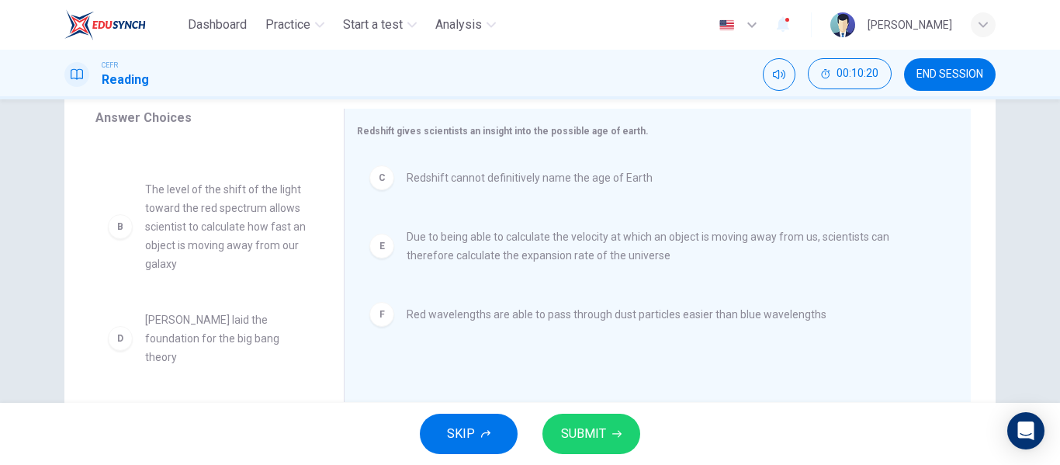
scroll to position [65, 0]
click at [600, 441] on span "SUBMIT" at bounding box center [583, 434] width 45 height 22
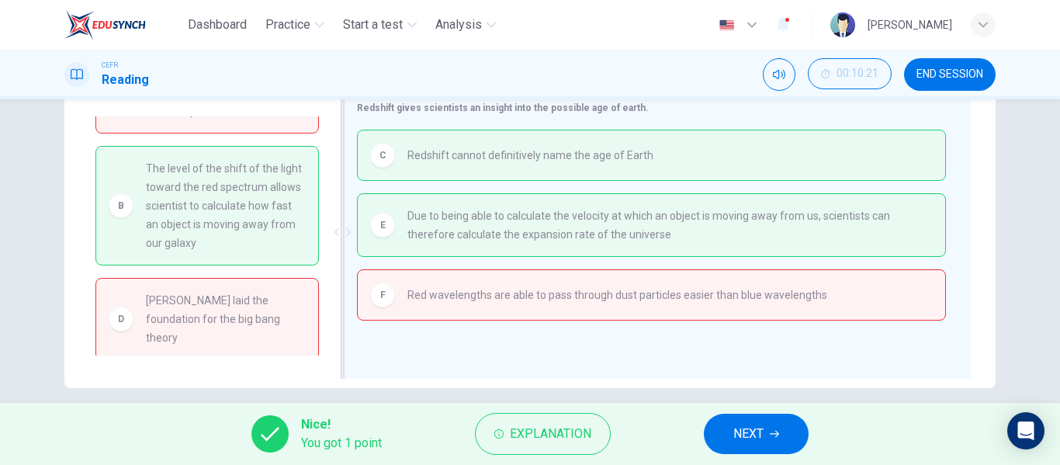
scroll to position [280, 0]
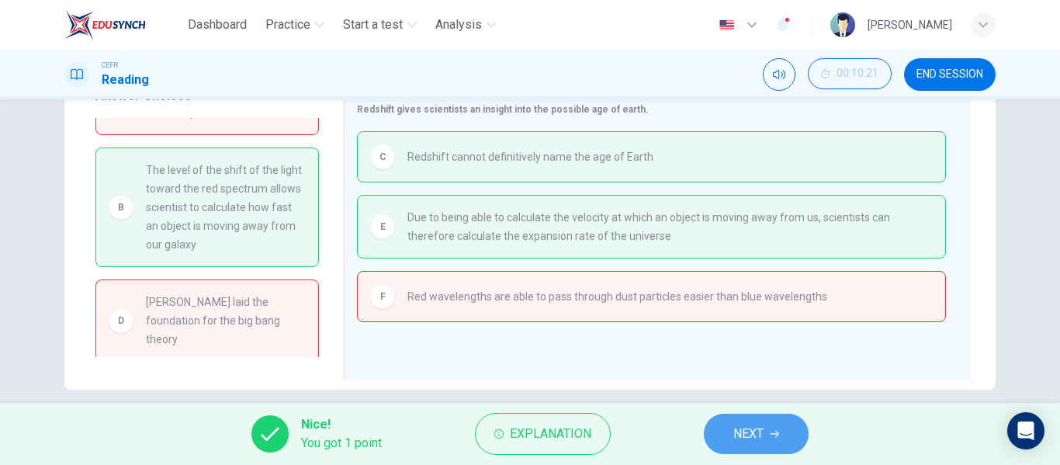
click at [760, 416] on button "NEXT" at bounding box center [756, 434] width 105 height 40
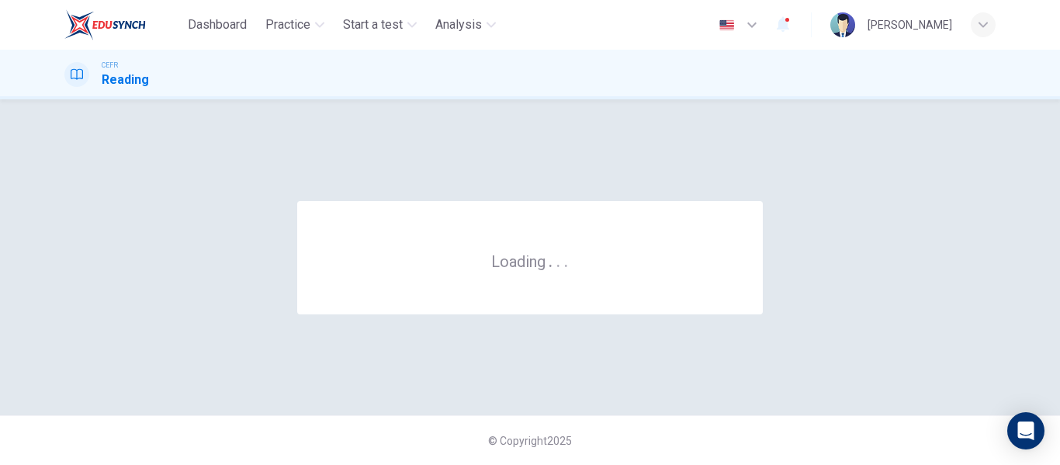
scroll to position [0, 0]
